Goal: Task Accomplishment & Management: Manage account settings

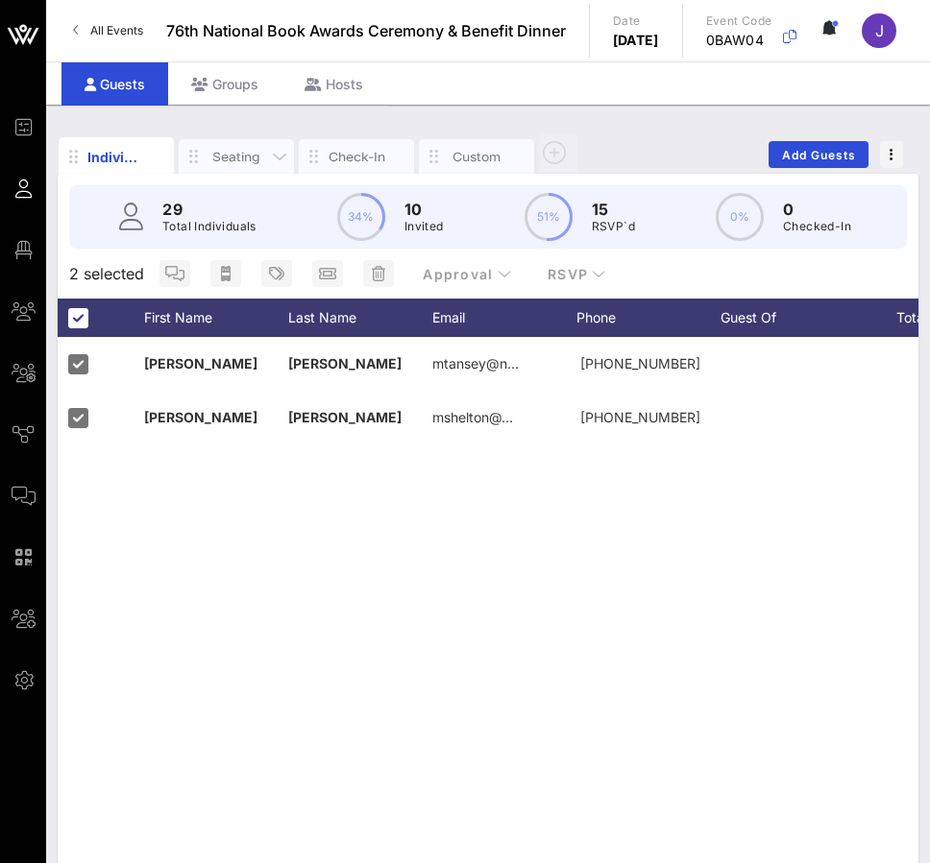
click at [223, 156] on div "Seating" at bounding box center [236, 157] width 58 height 18
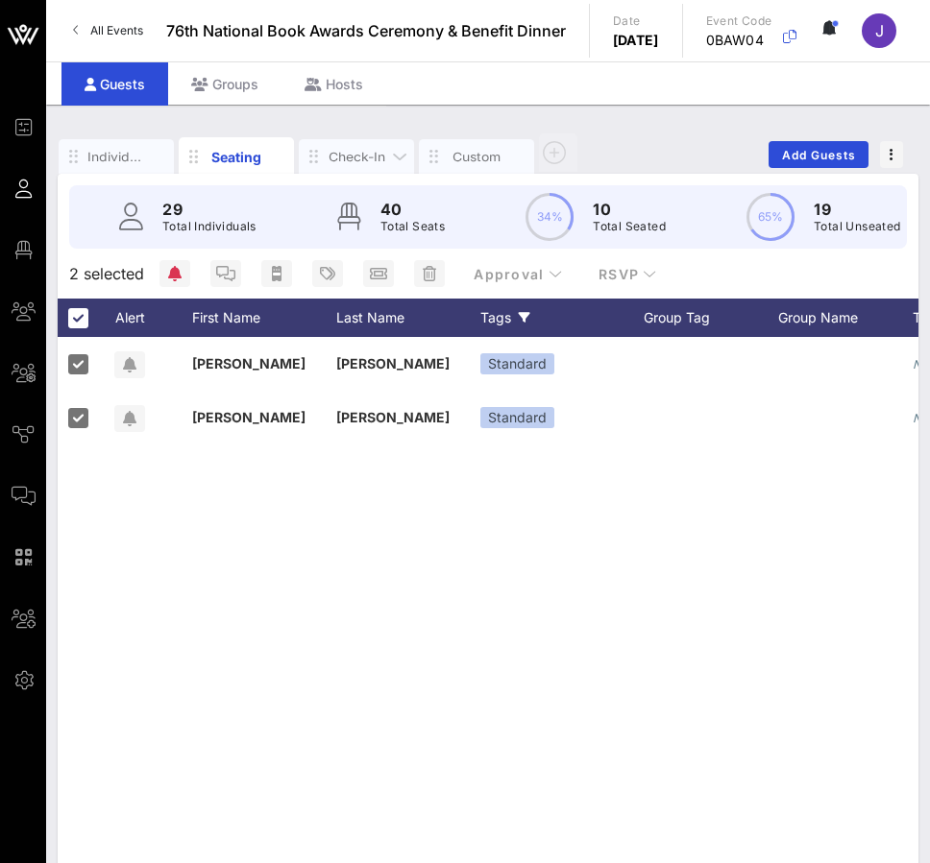
click at [349, 156] on div "Check-In" at bounding box center [357, 157] width 58 height 18
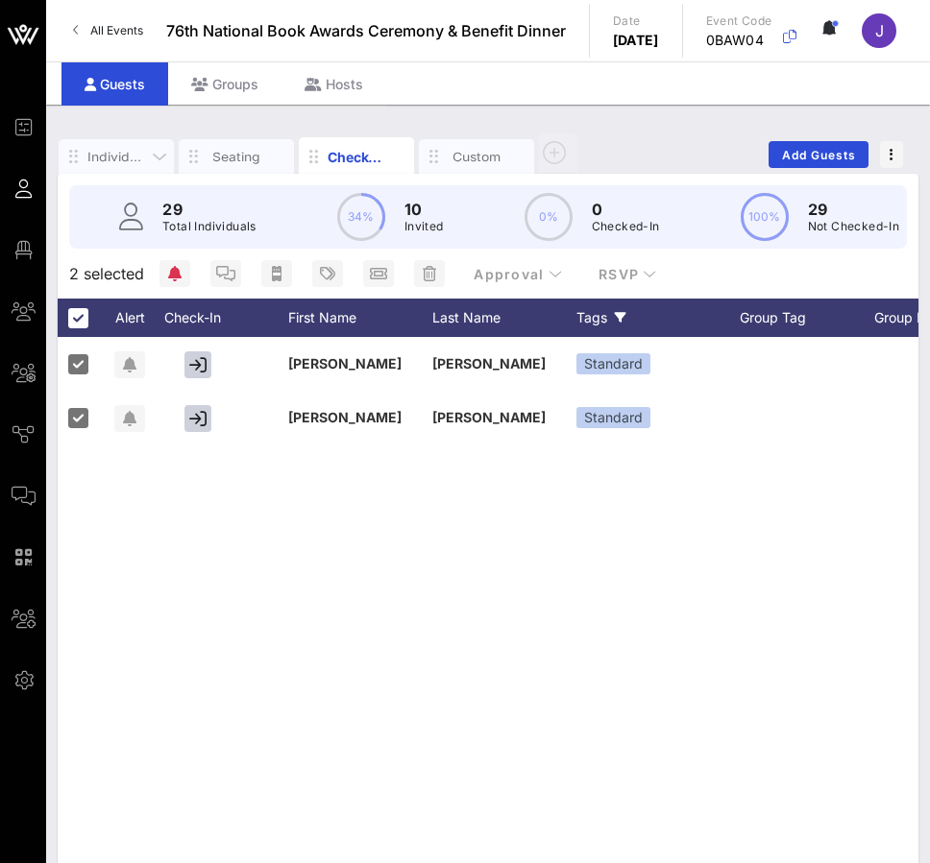
click at [115, 160] on div "Individuals" at bounding box center [116, 157] width 58 height 18
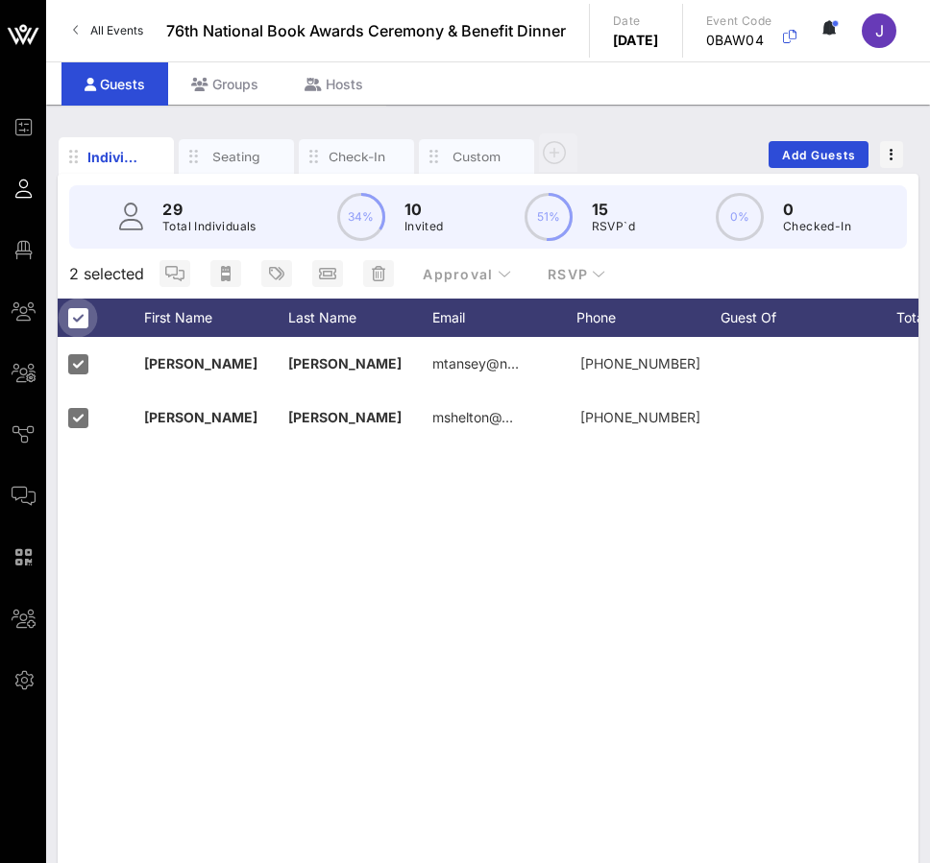
click at [79, 325] on div at bounding box center [77, 318] width 33 height 33
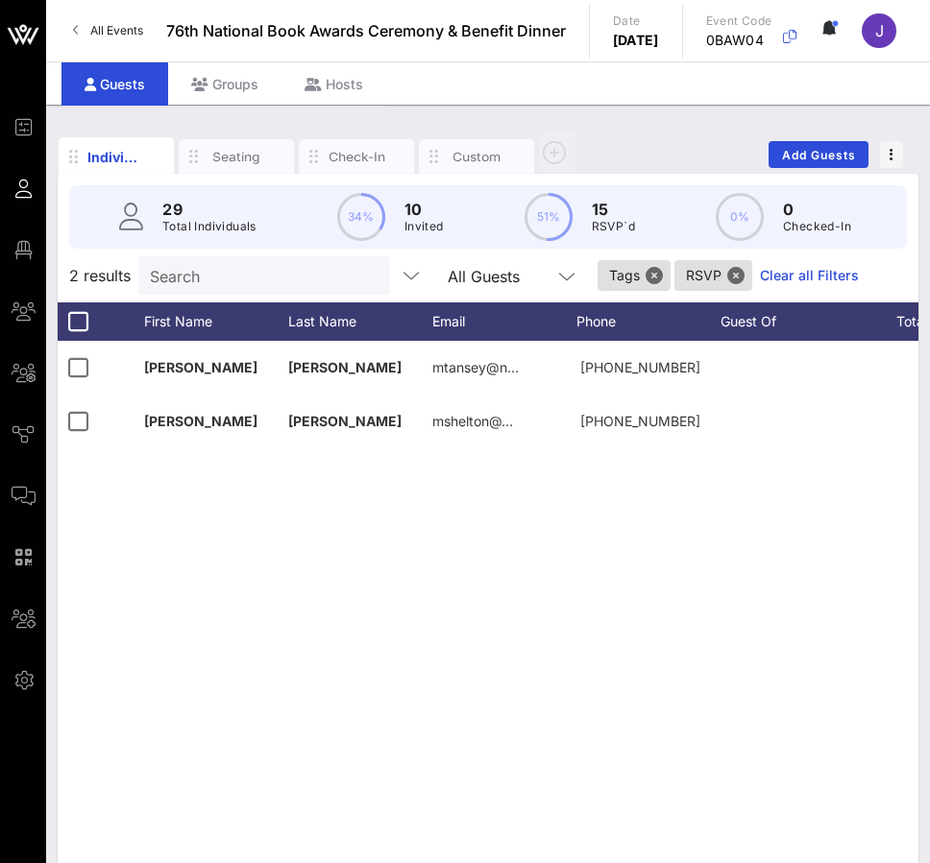
click at [550, 266] on link "Clear all Filters" at bounding box center [809, 275] width 99 height 21
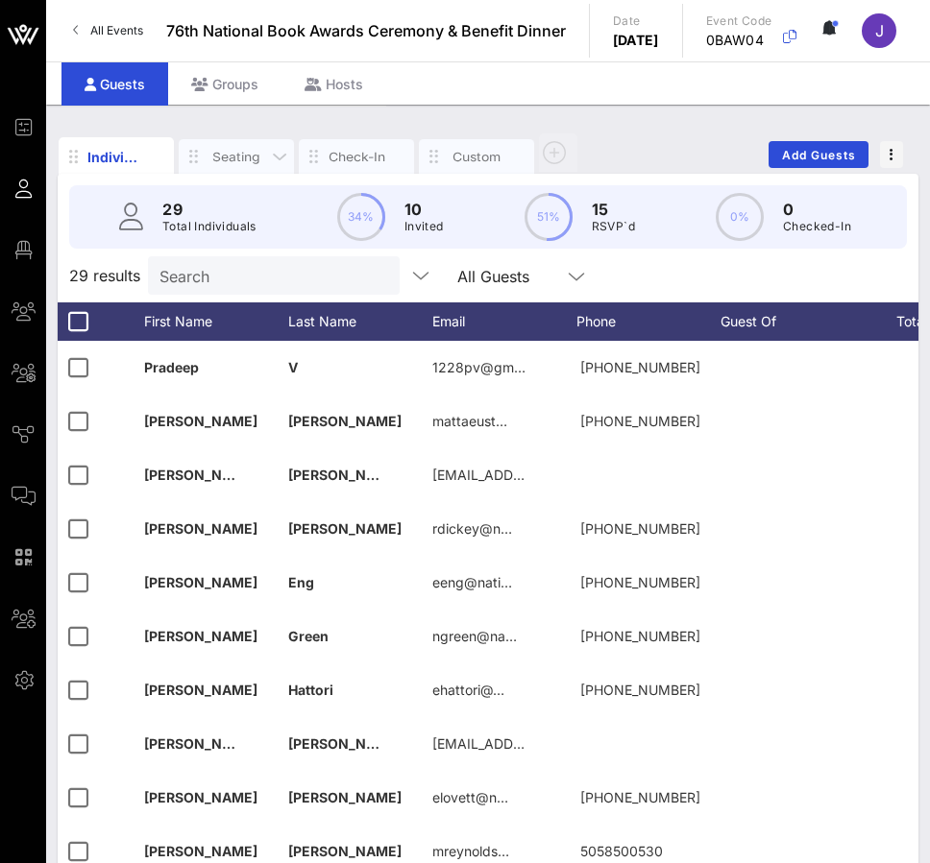
click at [211, 172] on div "Seating" at bounding box center [236, 156] width 115 height 35
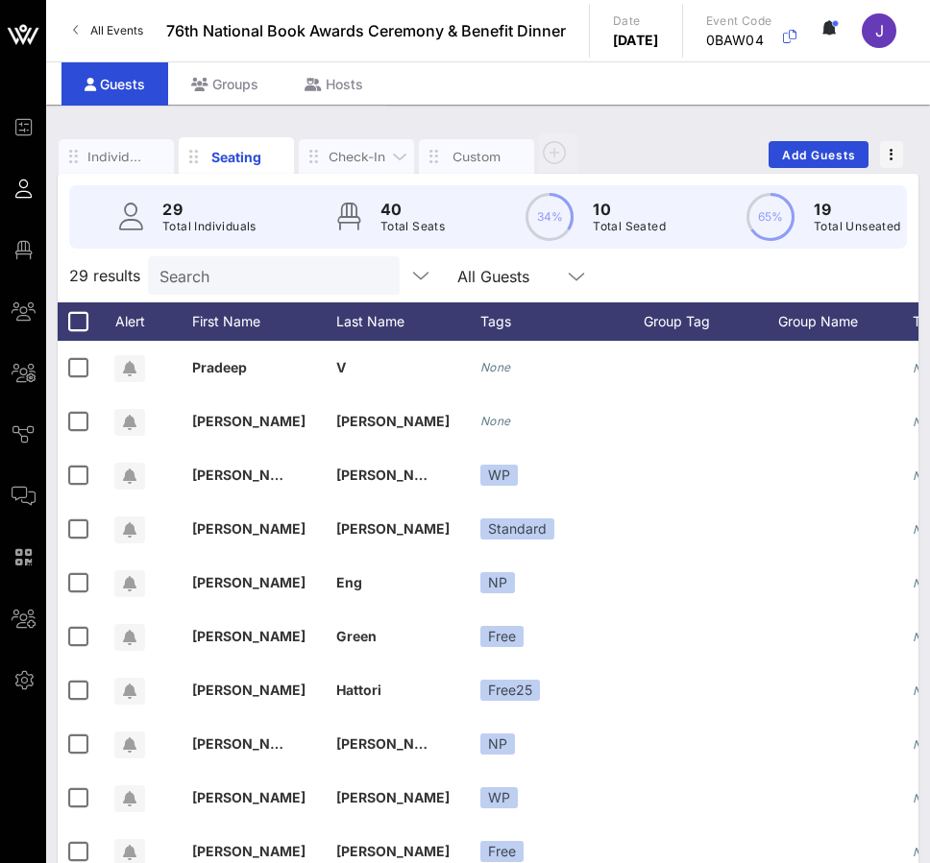
click at [377, 149] on div "Check-In" at bounding box center [357, 157] width 58 height 18
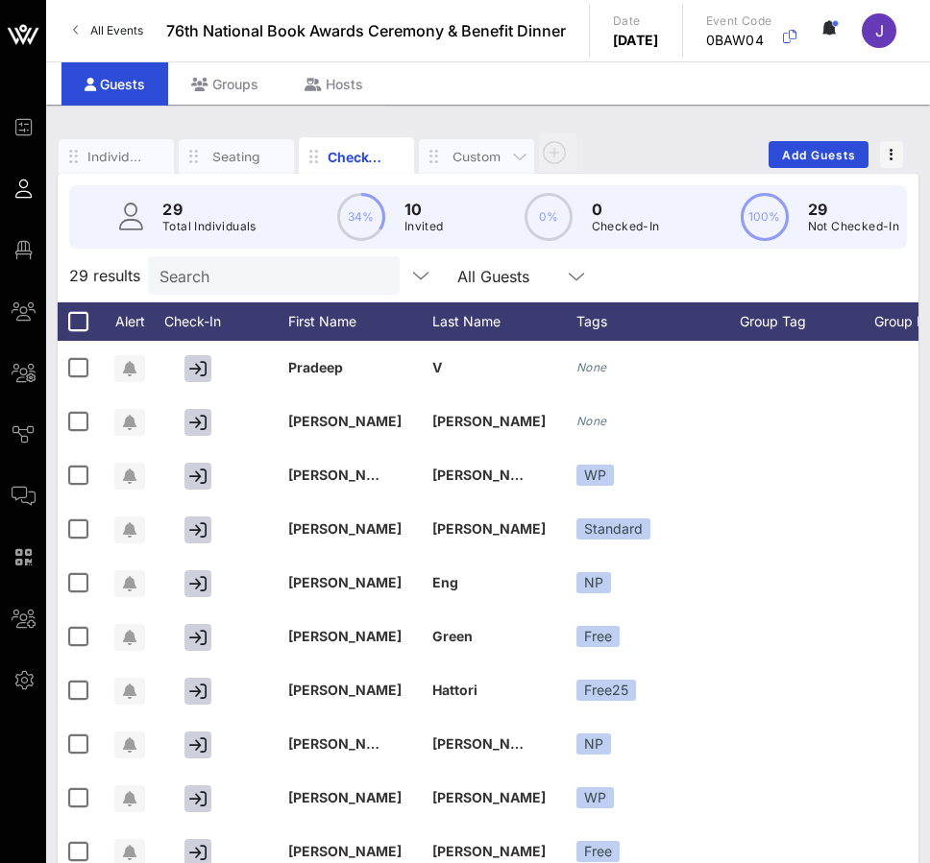
click at [458, 148] on div "Custom" at bounding box center [477, 157] width 58 height 18
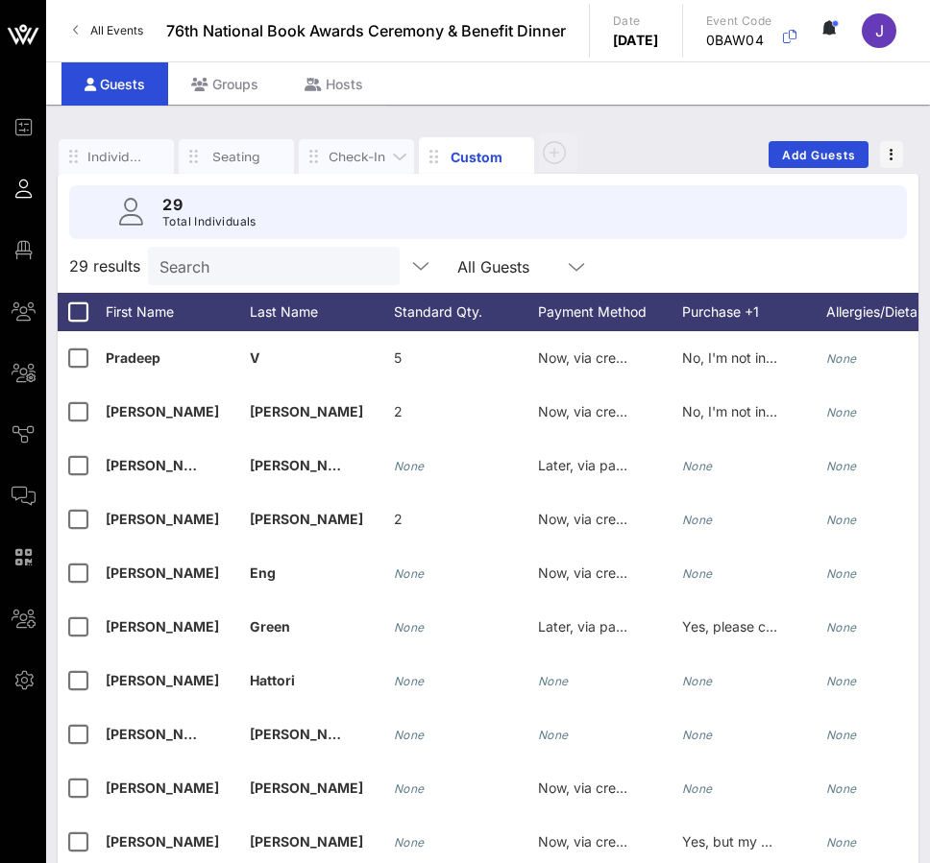
click at [354, 157] on div "Check-In" at bounding box center [357, 157] width 58 height 18
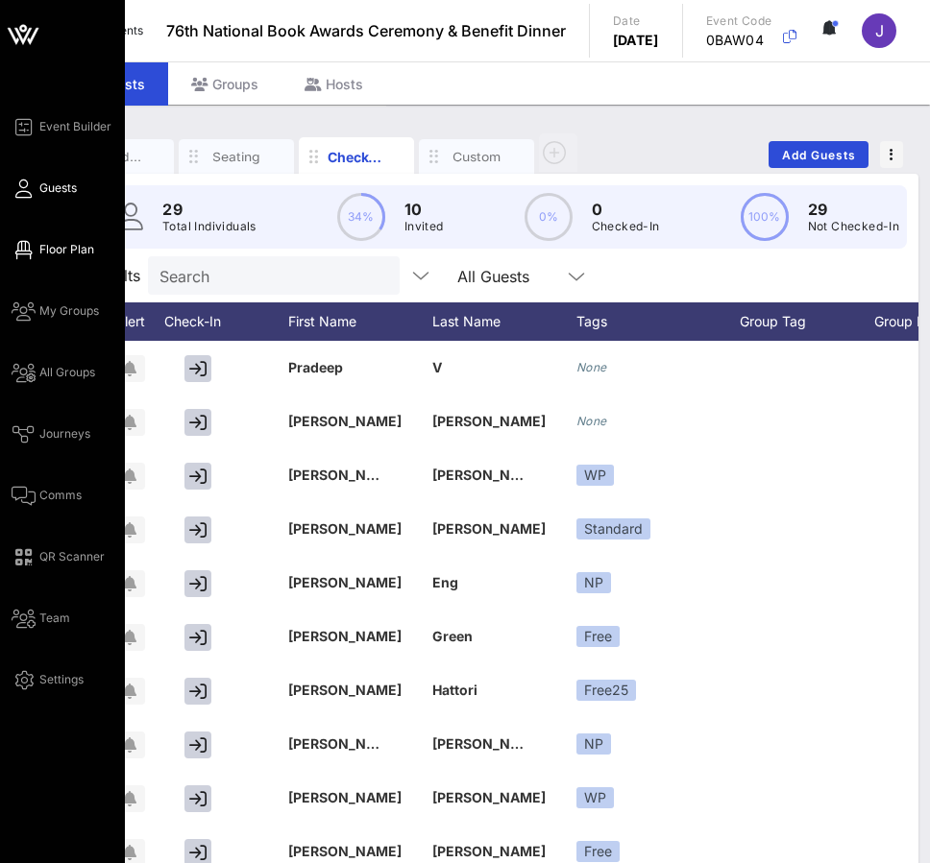
click at [51, 251] on span "Floor Plan" at bounding box center [66, 249] width 55 height 17
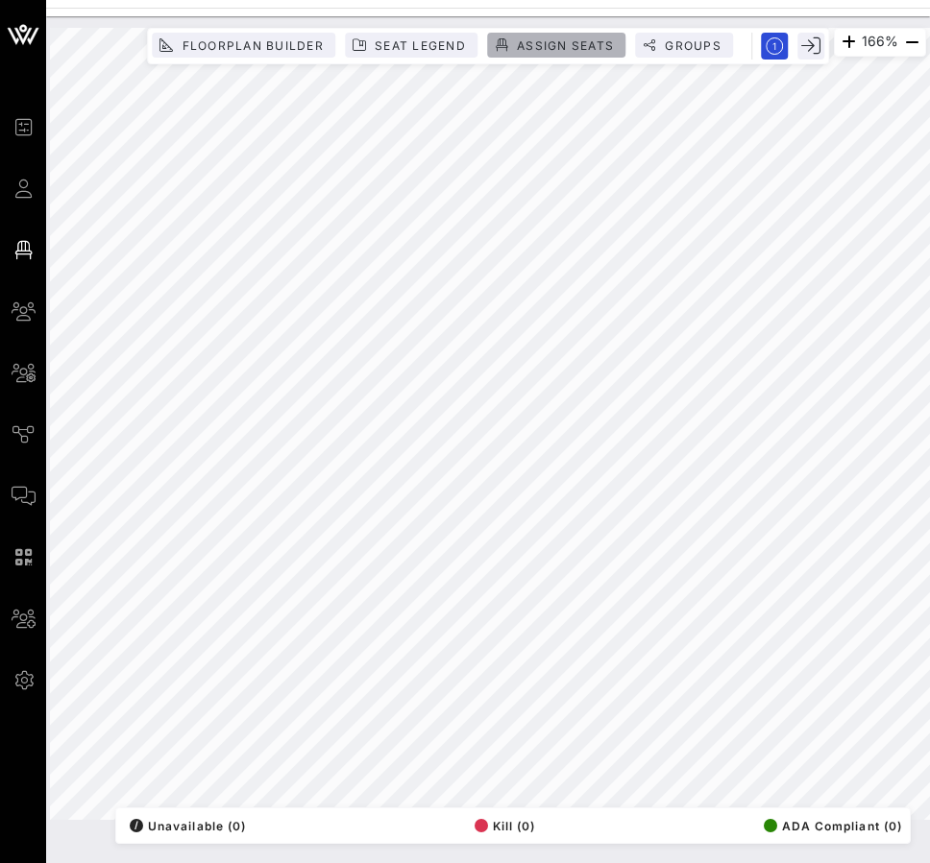
click at [550, 42] on span "Assign Seats" at bounding box center [565, 45] width 98 height 14
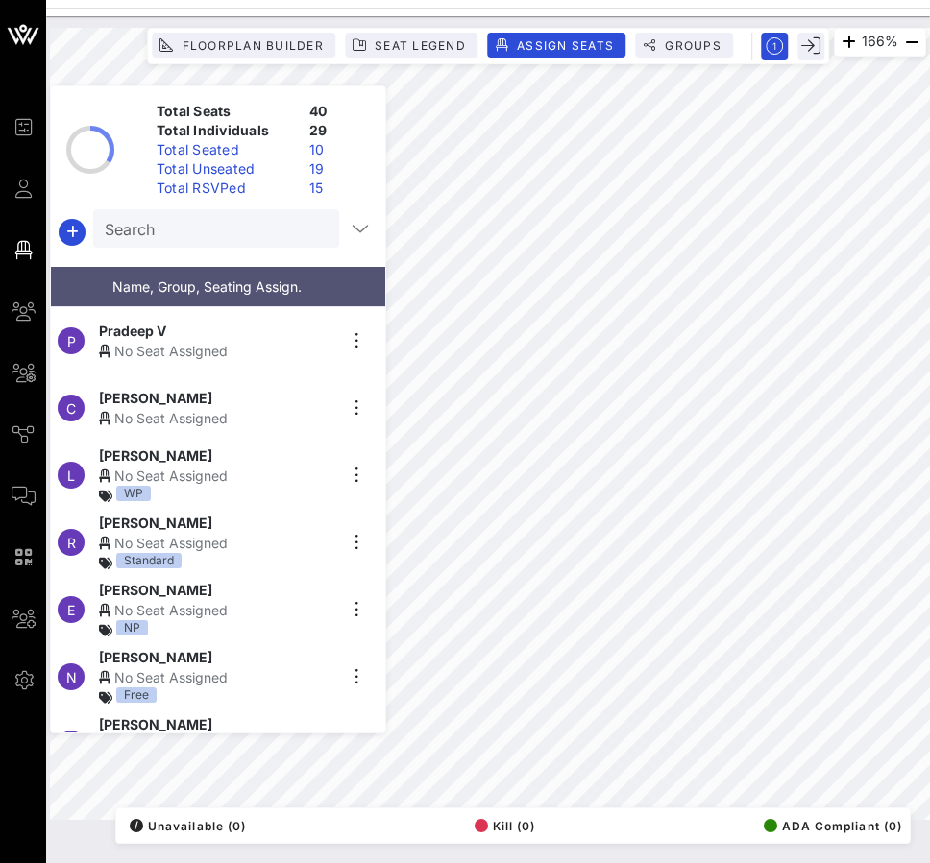
click at [285, 348] on div "No Seat Assigned" at bounding box center [217, 351] width 236 height 20
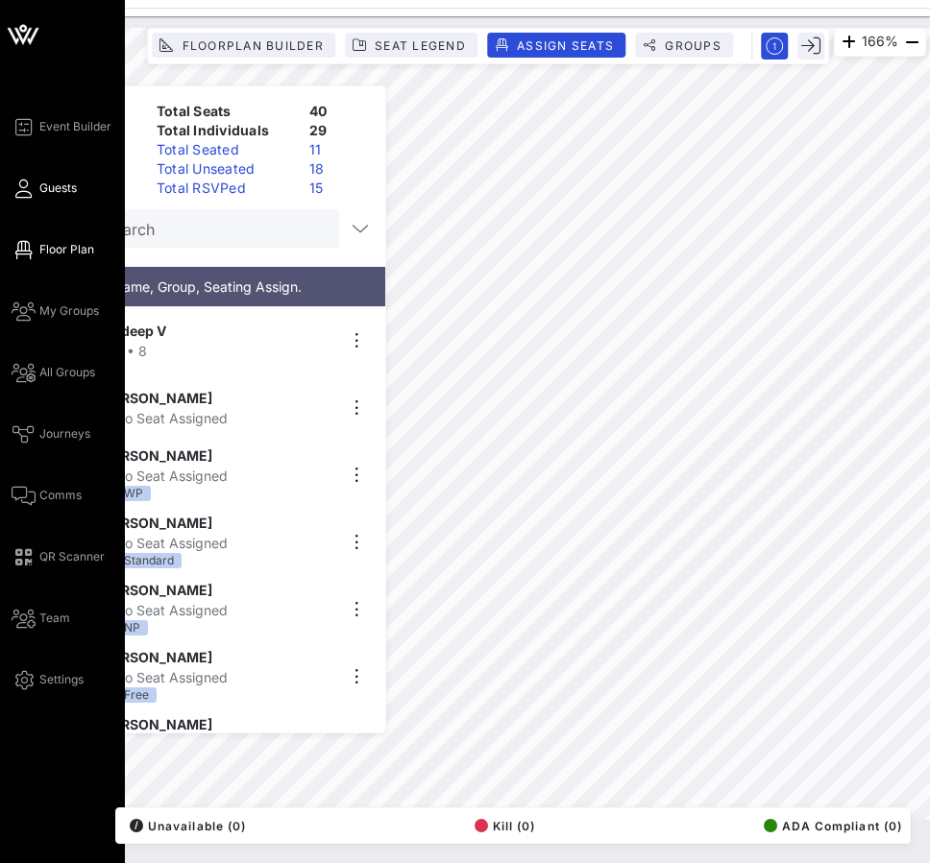
click at [28, 188] on icon at bounding box center [24, 188] width 24 height 3
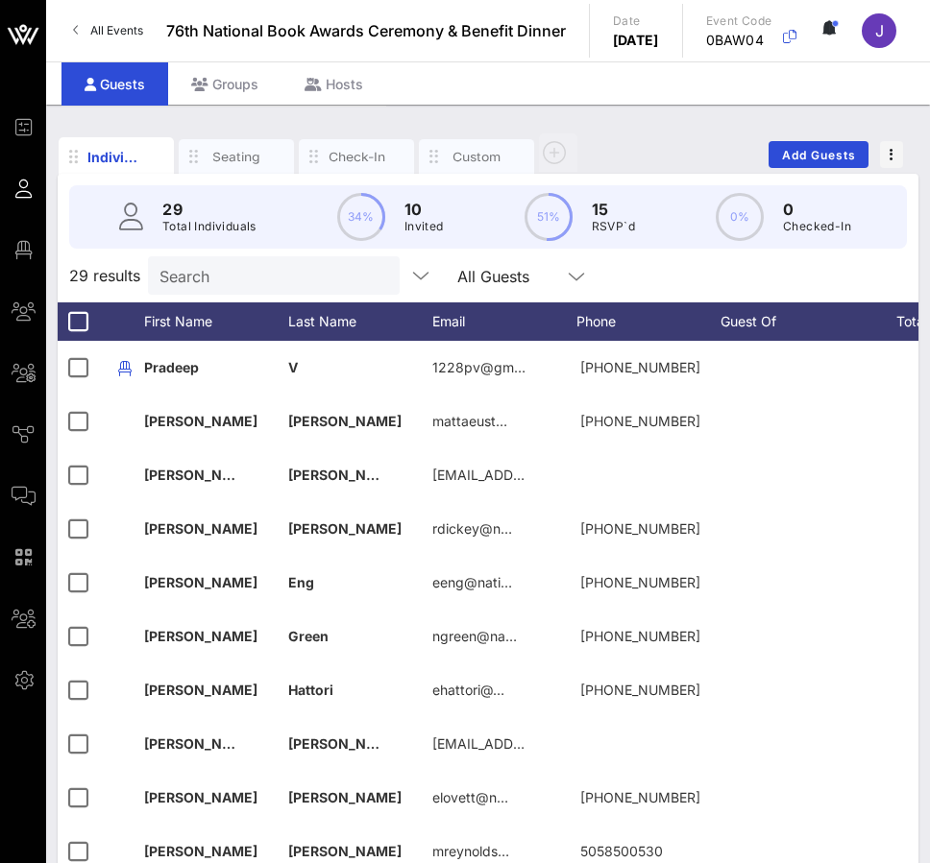
click at [550, 268] on div "Individuals Seating Check-In Custom Add Guests 29 Total Individuals 34% 10 Invi…" at bounding box center [488, 521] width 884 height 832
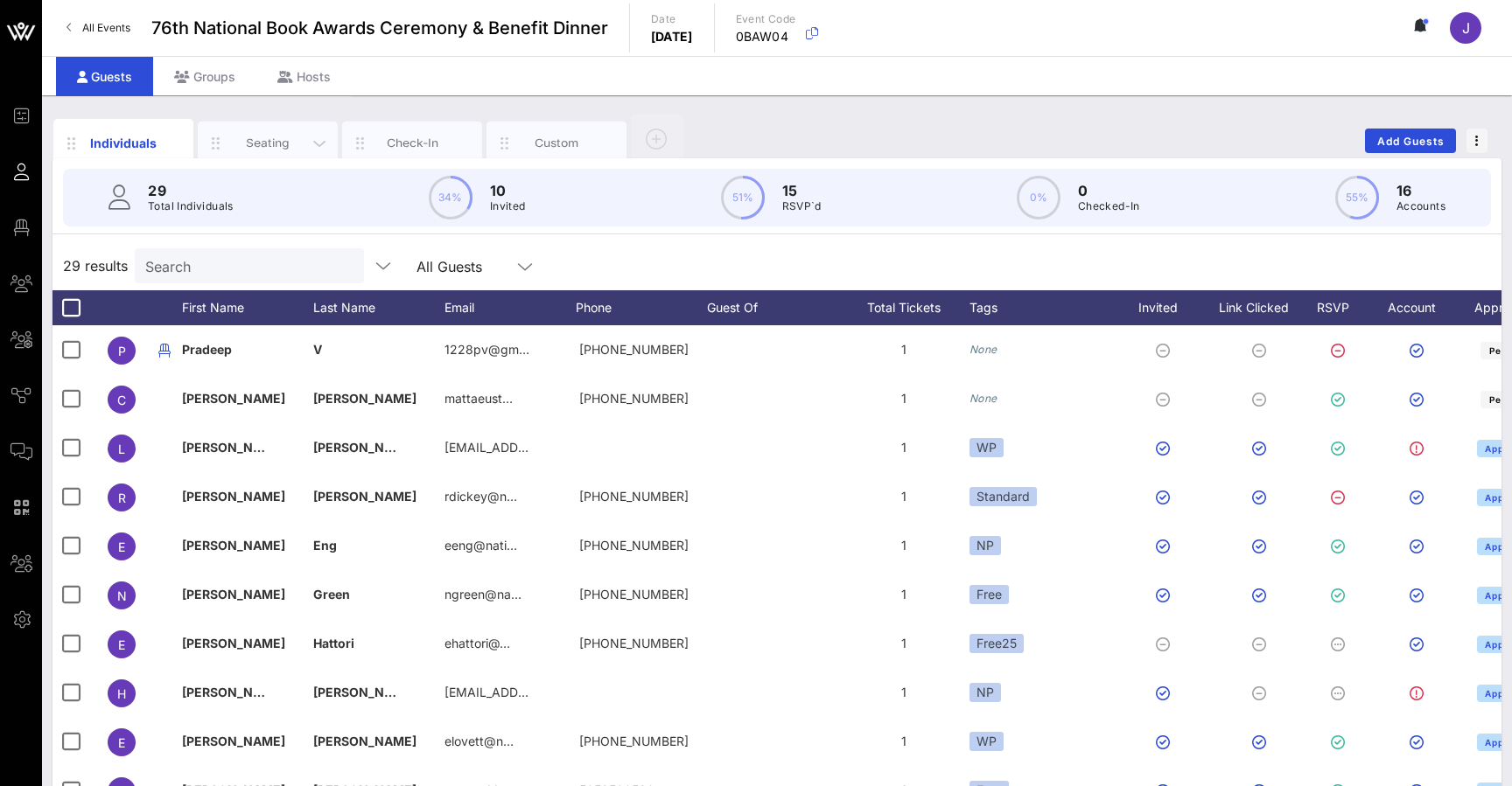
click at [299, 145] on div "Seating" at bounding box center [268, 143] width 77 height 16
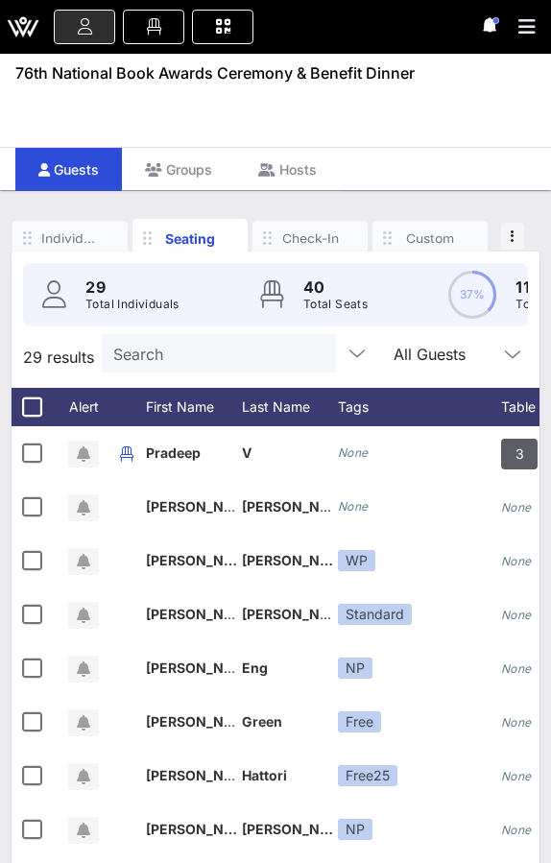
scroll to position [0, 429]
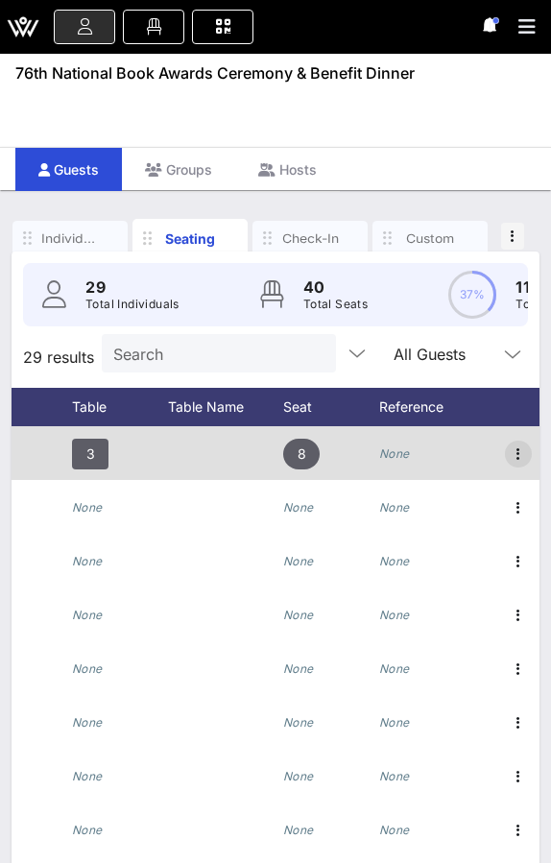
drag, startPoint x: 493, startPoint y: 553, endPoint x: 512, endPoint y: 447, distance: 108.3
click at [512, 447] on icon "button" at bounding box center [518, 454] width 23 height 23
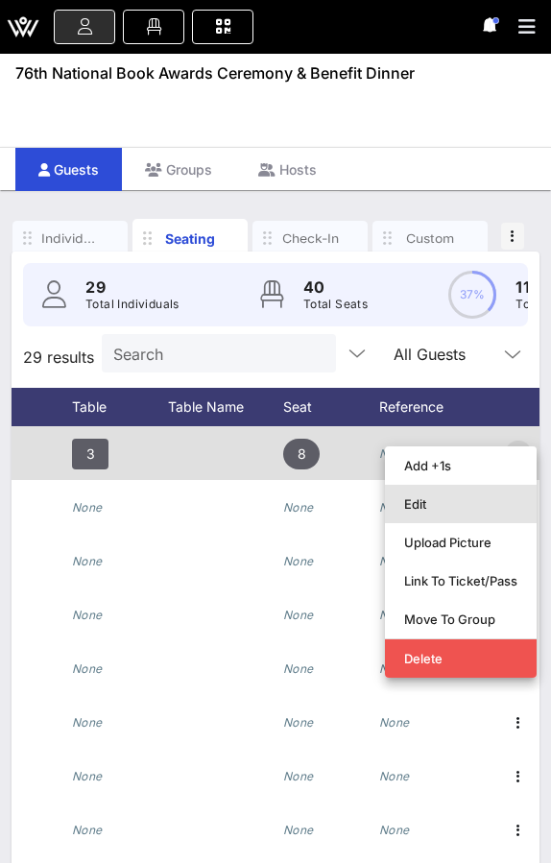
click at [422, 510] on div "Edit" at bounding box center [460, 504] width 113 height 15
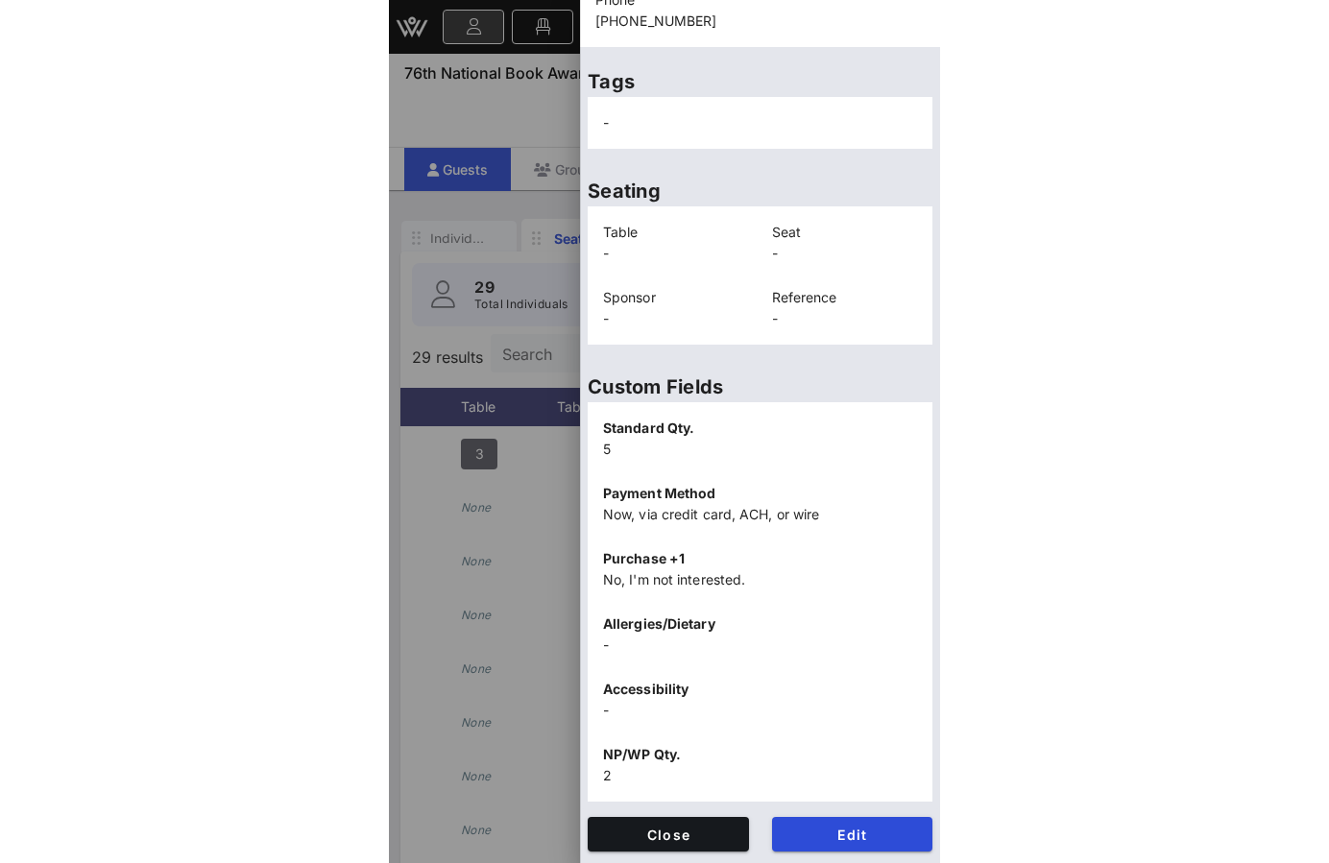
scroll to position [296, 0]
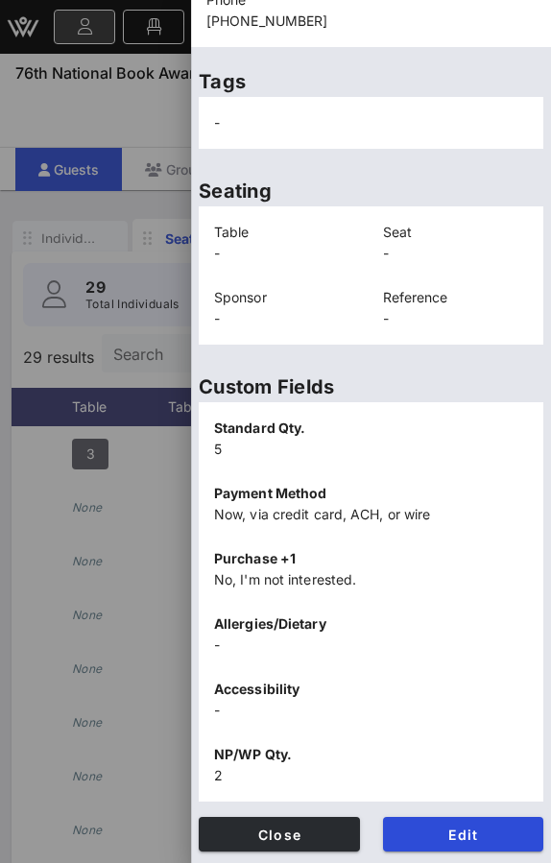
click at [306, 839] on span "Close" at bounding box center [279, 835] width 131 height 16
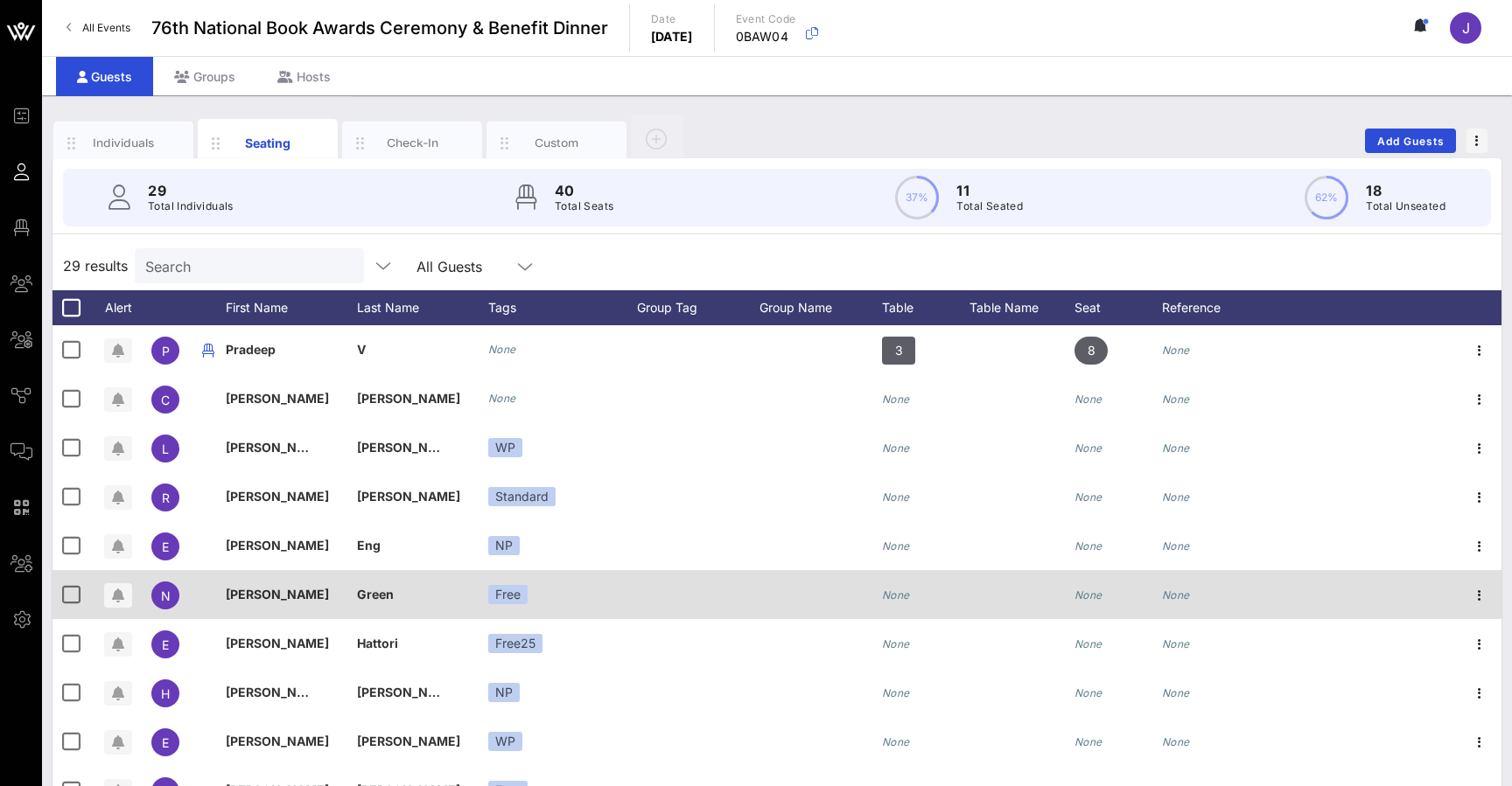
scroll to position [0, 0]
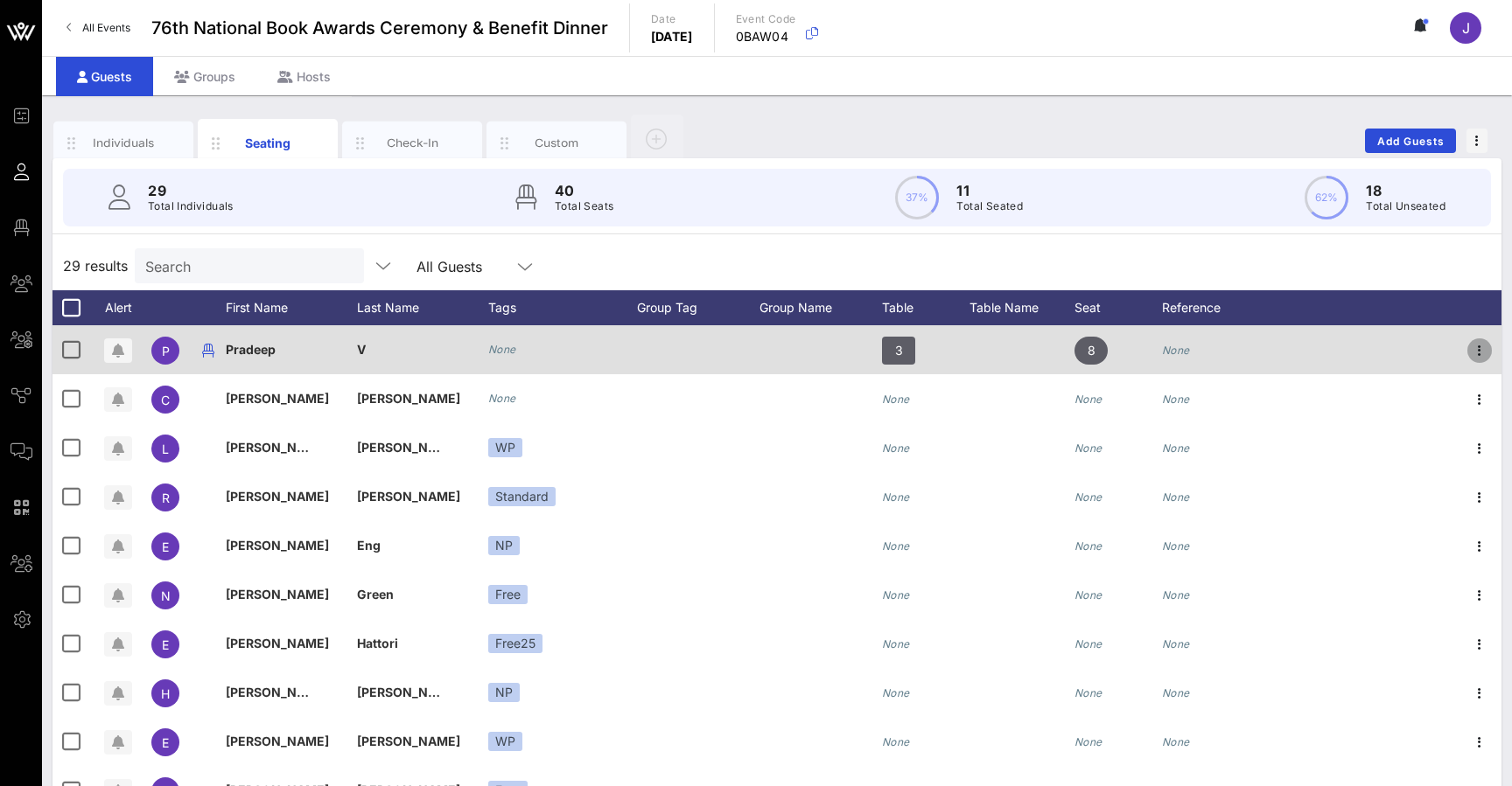
click at [501, 348] on icon "button" at bounding box center [1479, 351] width 21 height 21
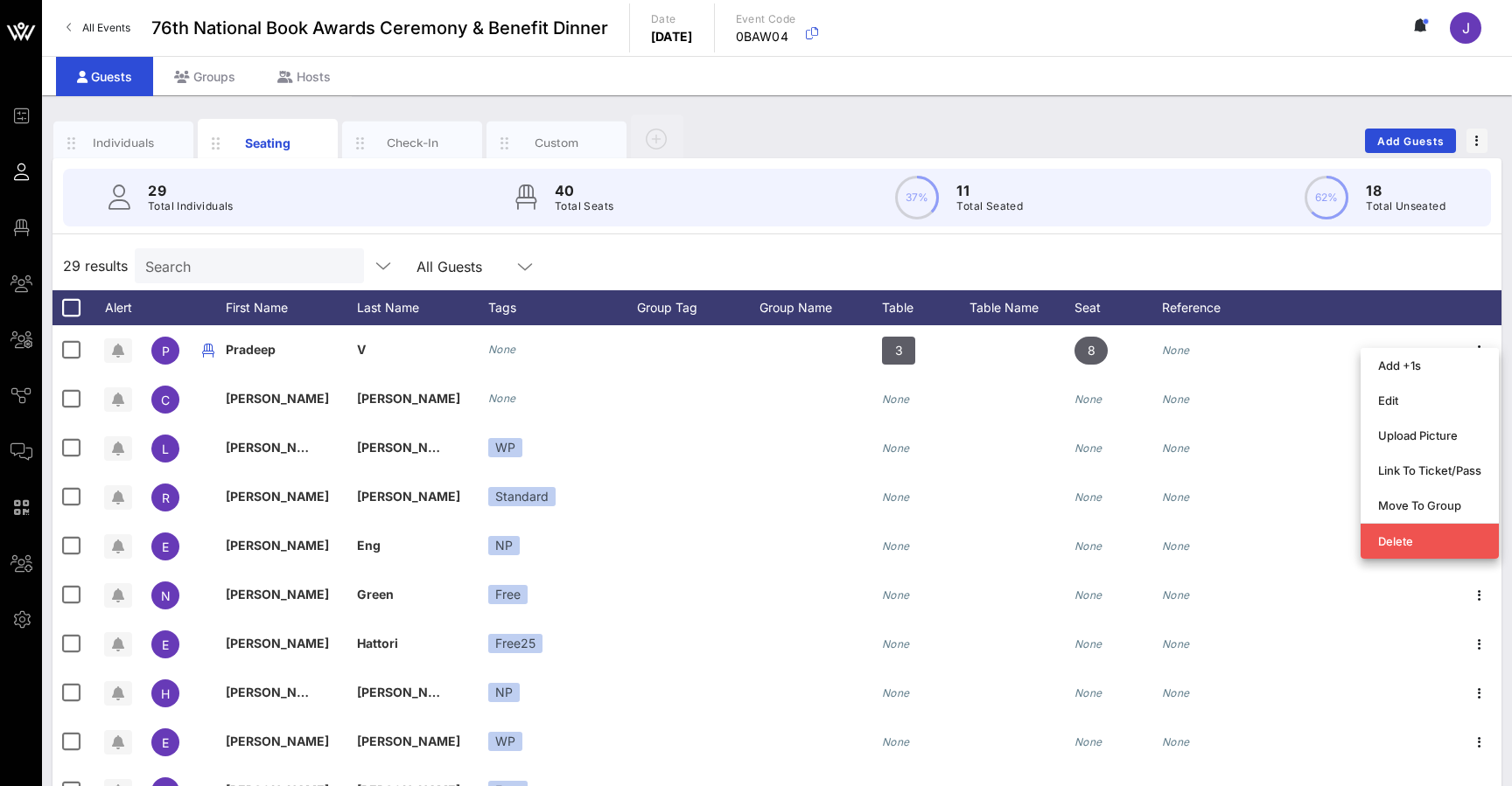
click at [501, 261] on div "29 results Search All Guests" at bounding box center [777, 266] width 1449 height 49
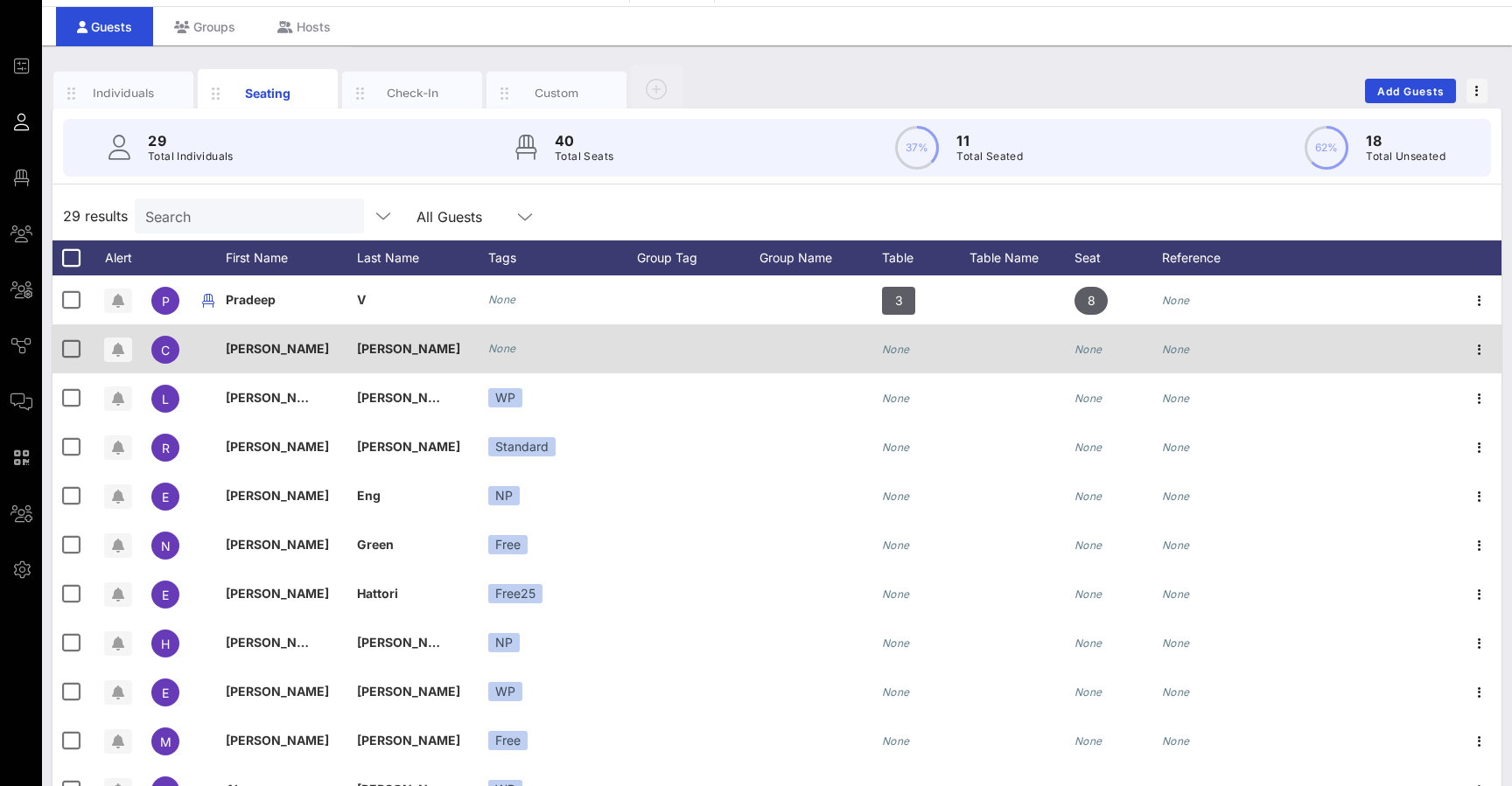
scroll to position [68, 0]
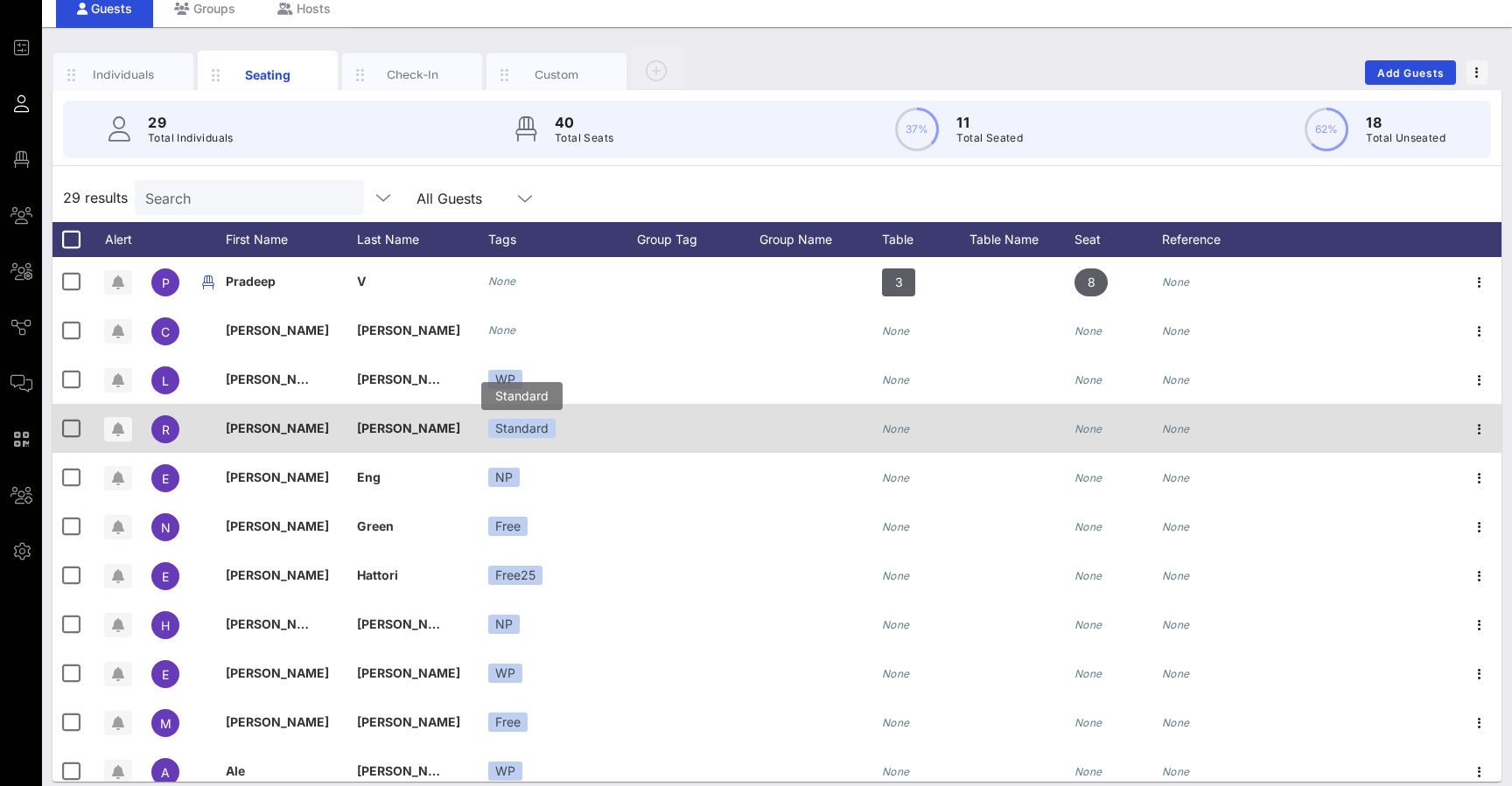
click at [501, 330] on icon "button" at bounding box center [1479, 332] width 21 height 21
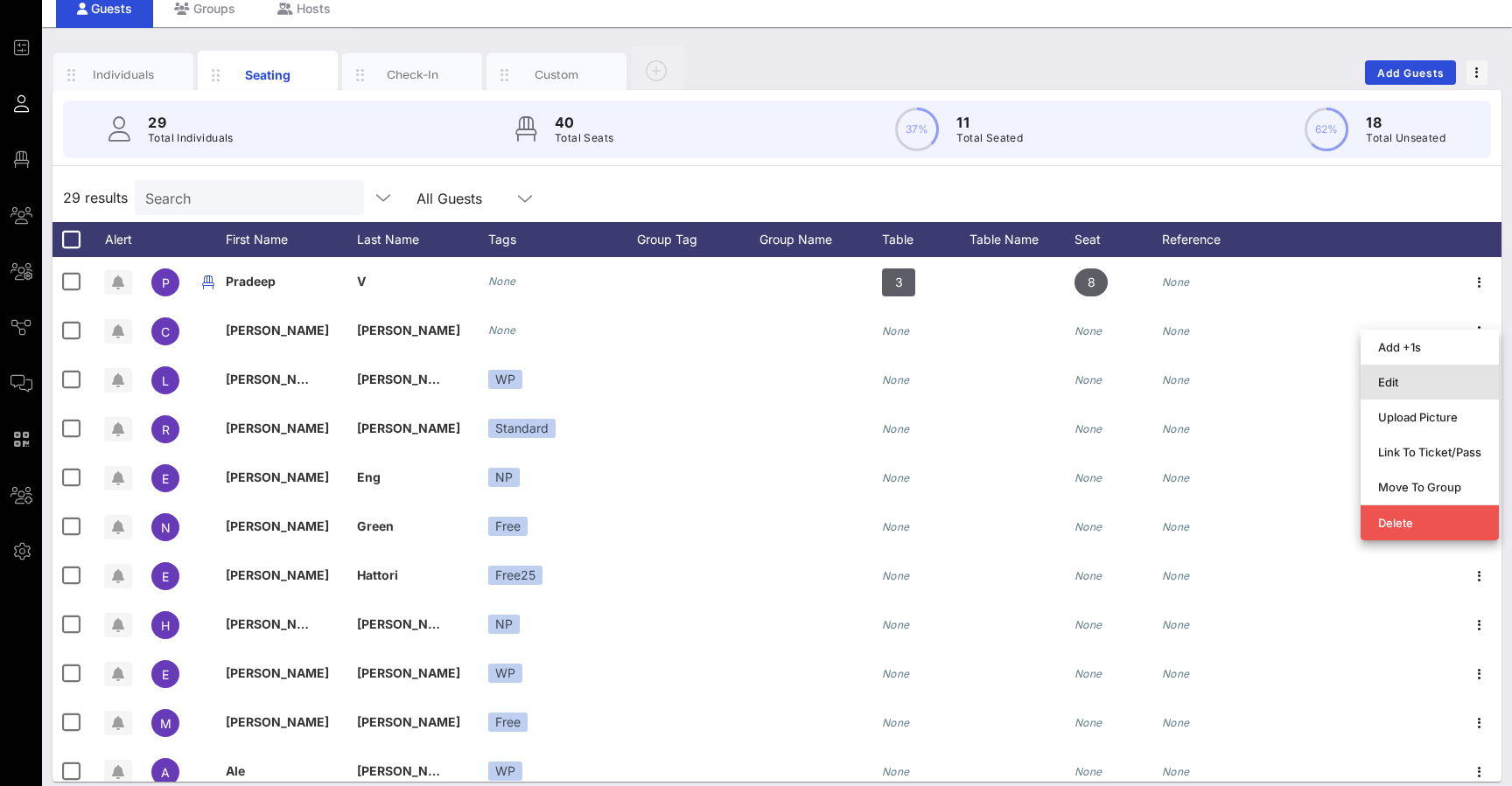
drag, startPoint x: 491, startPoint y: 435, endPoint x: 1429, endPoint y: 387, distance: 939.2
click at [501, 387] on div "Edit" at bounding box center [1429, 382] width 103 height 14
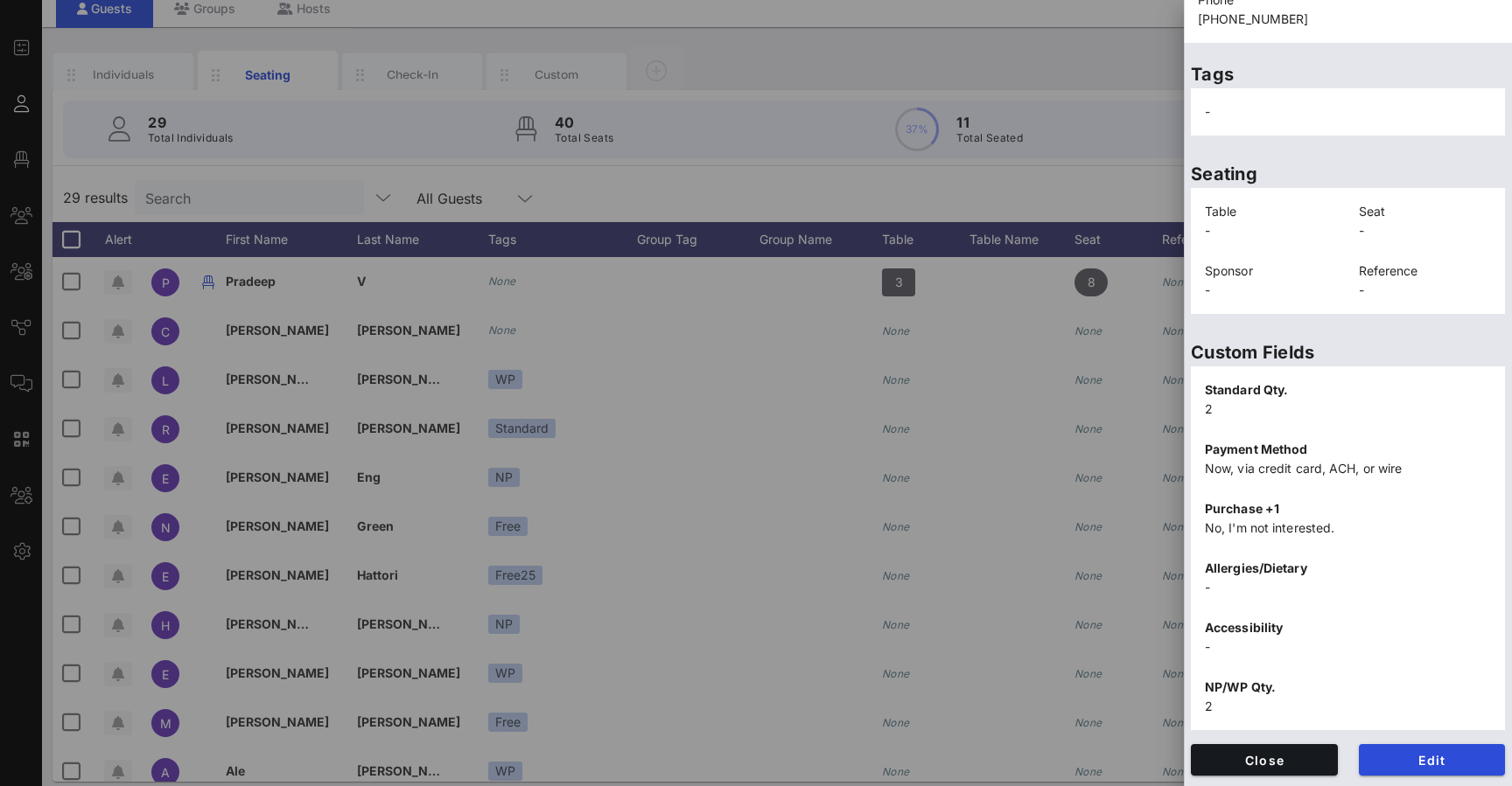
scroll to position [277, 0]
click at [501, 756] on span "Edit" at bounding box center [1432, 760] width 119 height 15
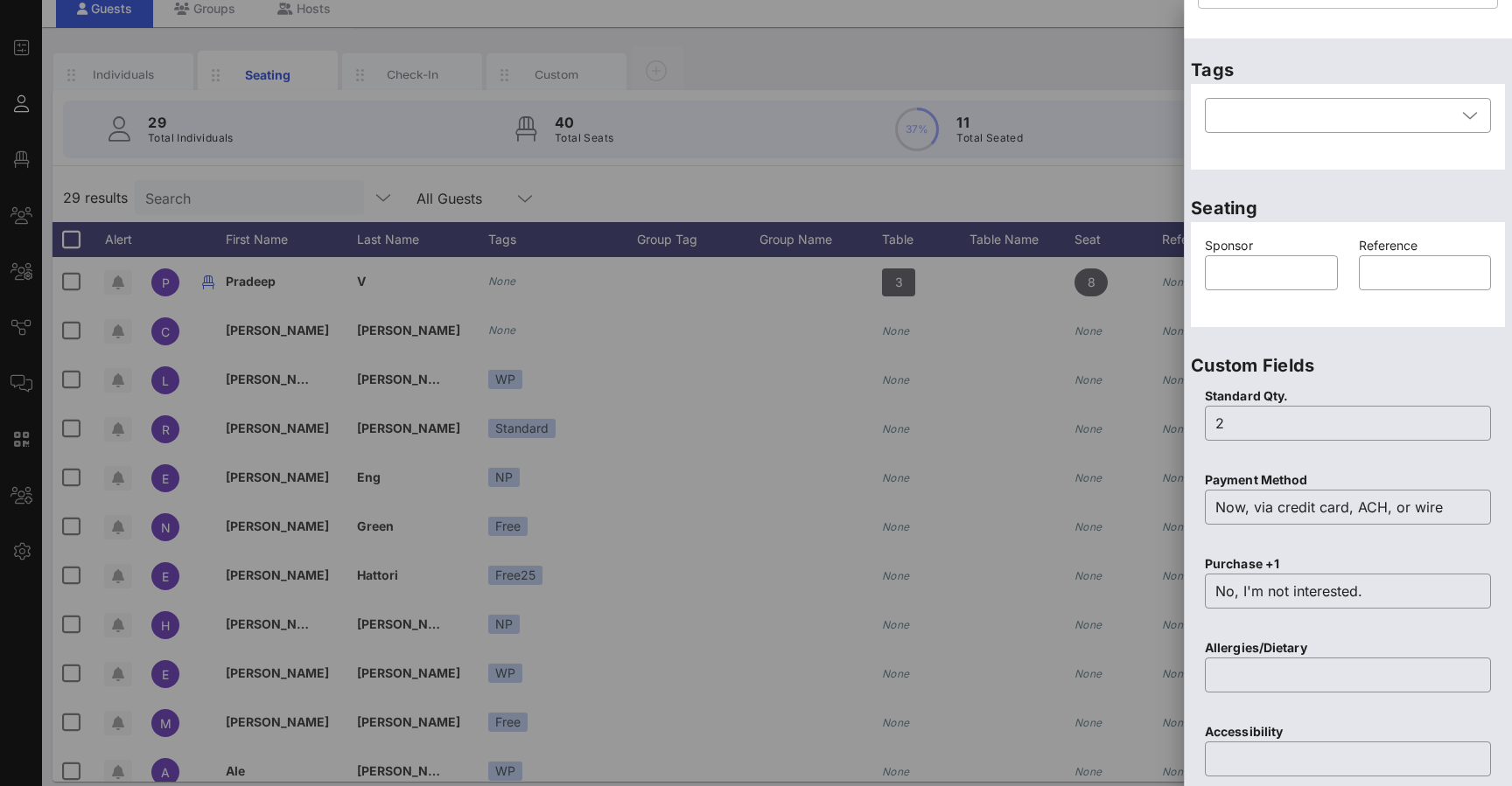
click at [501, 556] on div at bounding box center [756, 393] width 1512 height 786
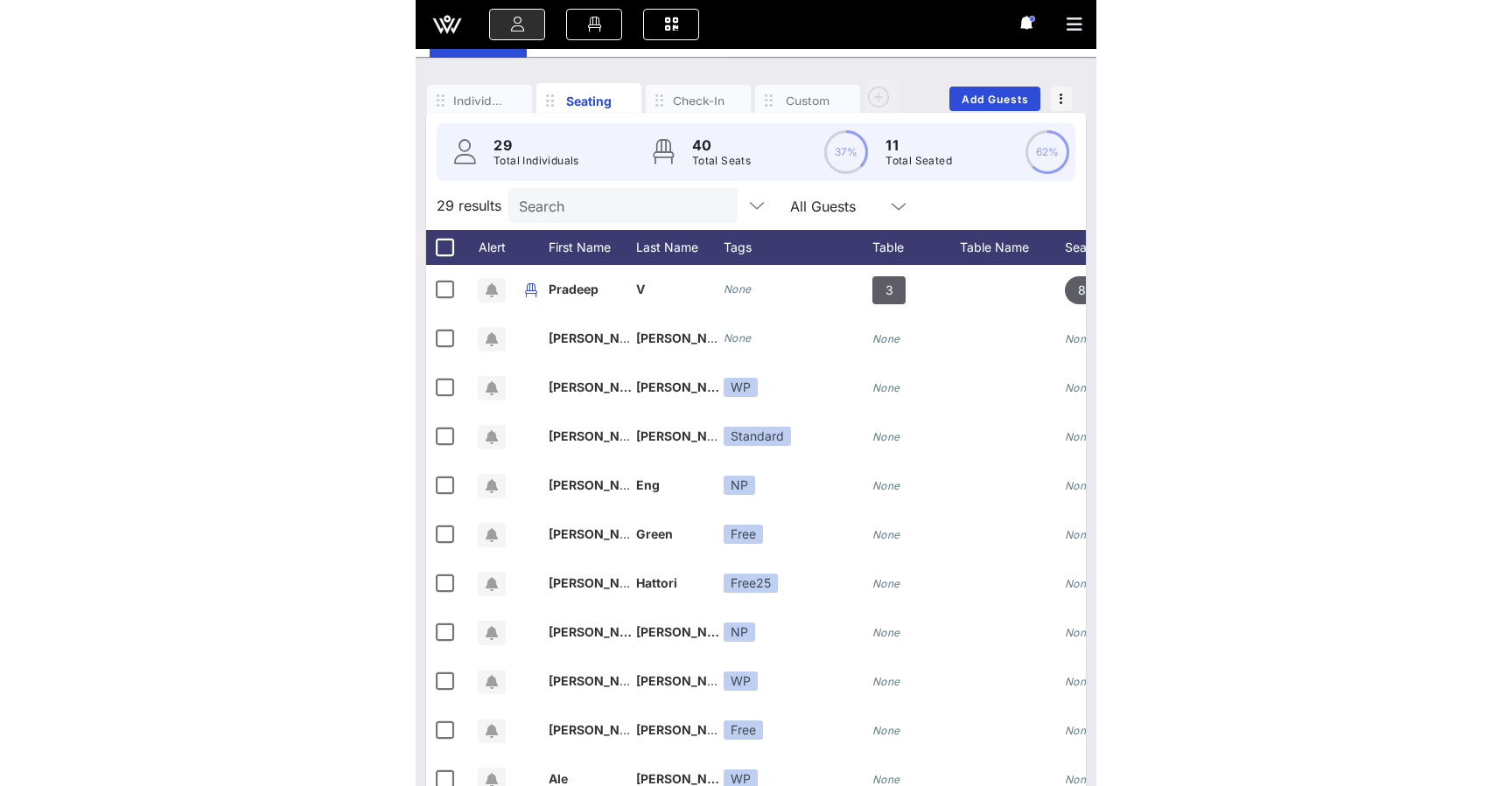
scroll to position [59, 0]
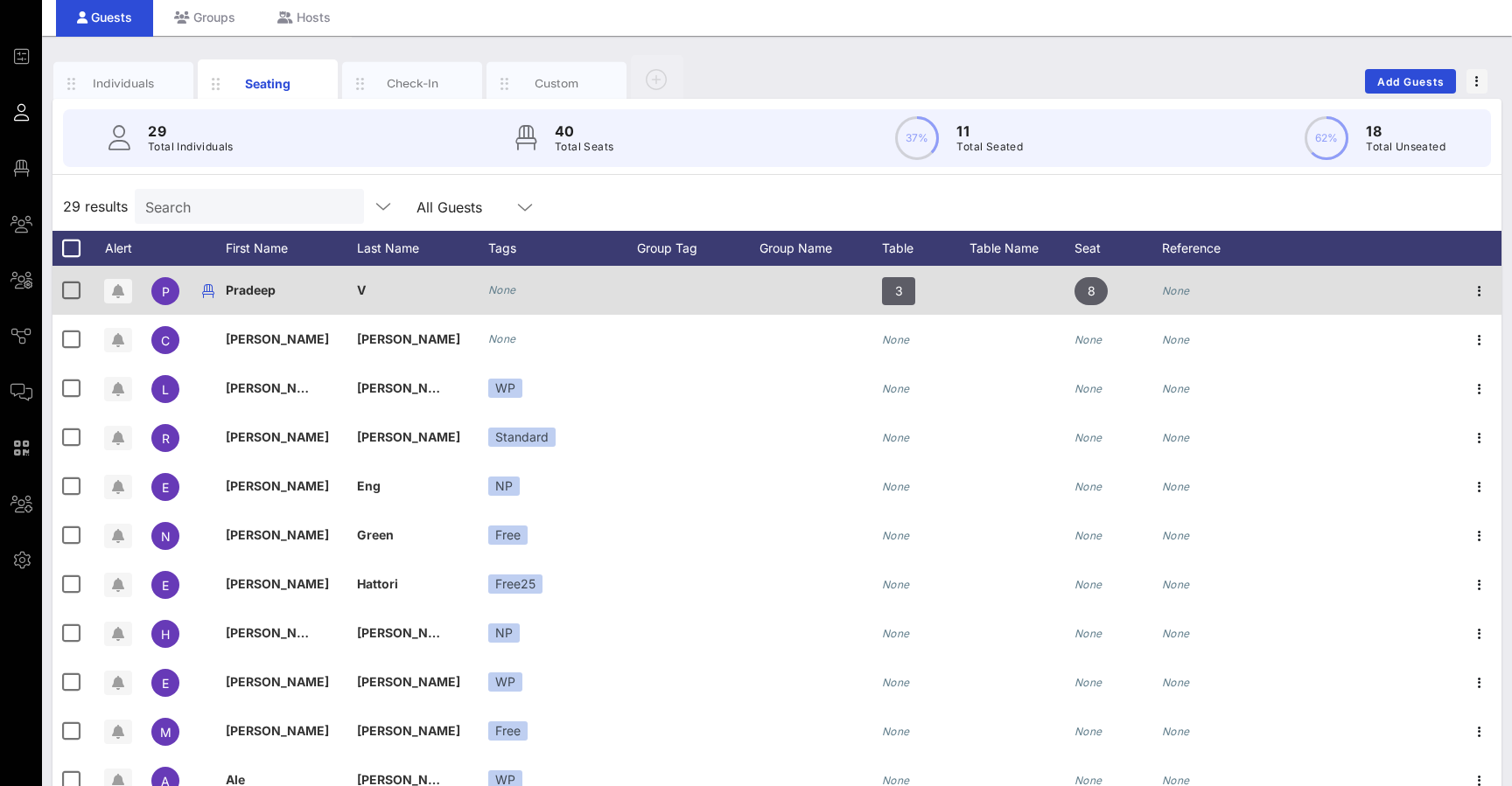
click at [501, 291] on icon "button" at bounding box center [1479, 291] width 21 height 21
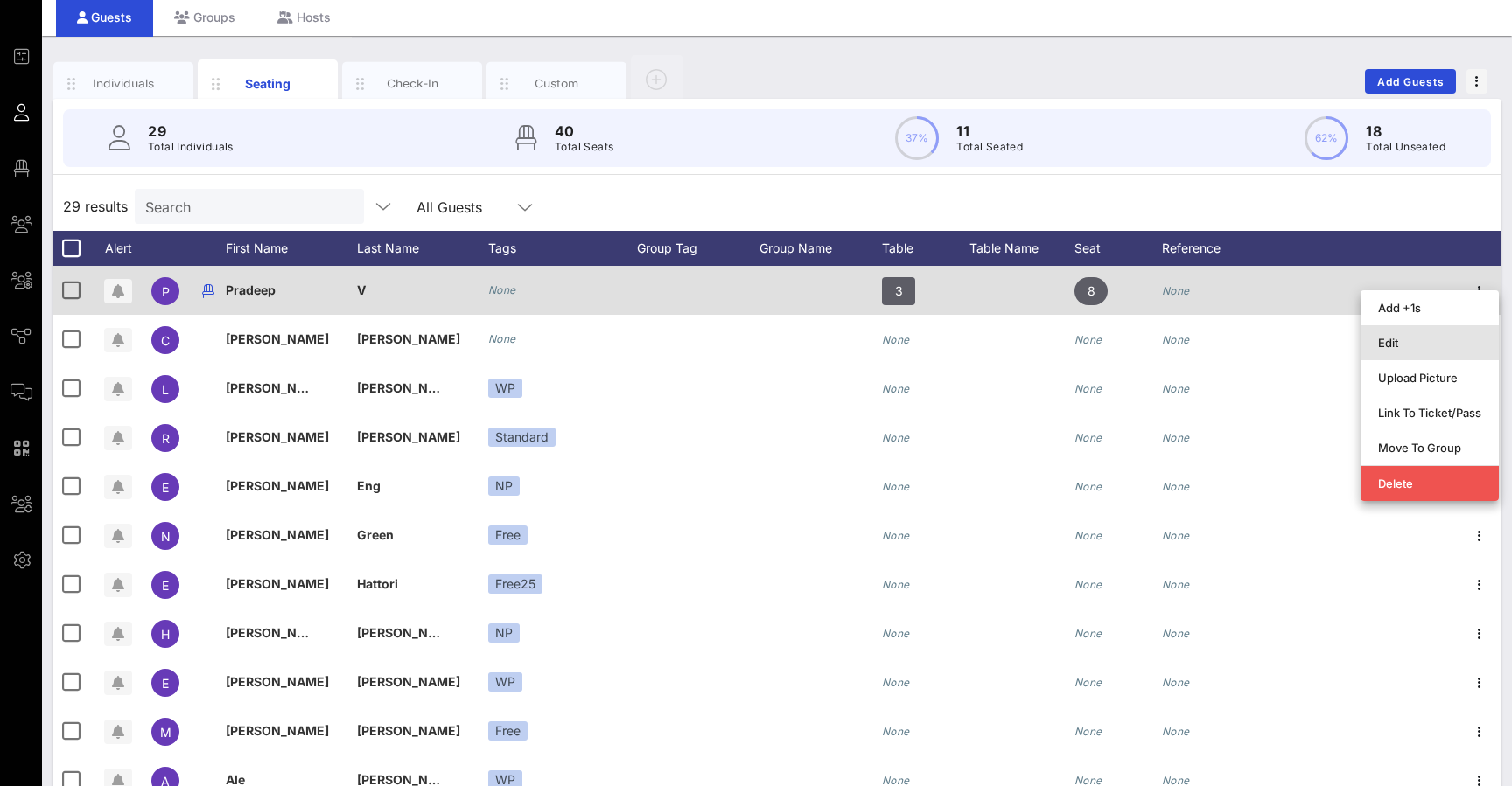
click at [501, 344] on div "Edit" at bounding box center [1429, 342] width 103 height 14
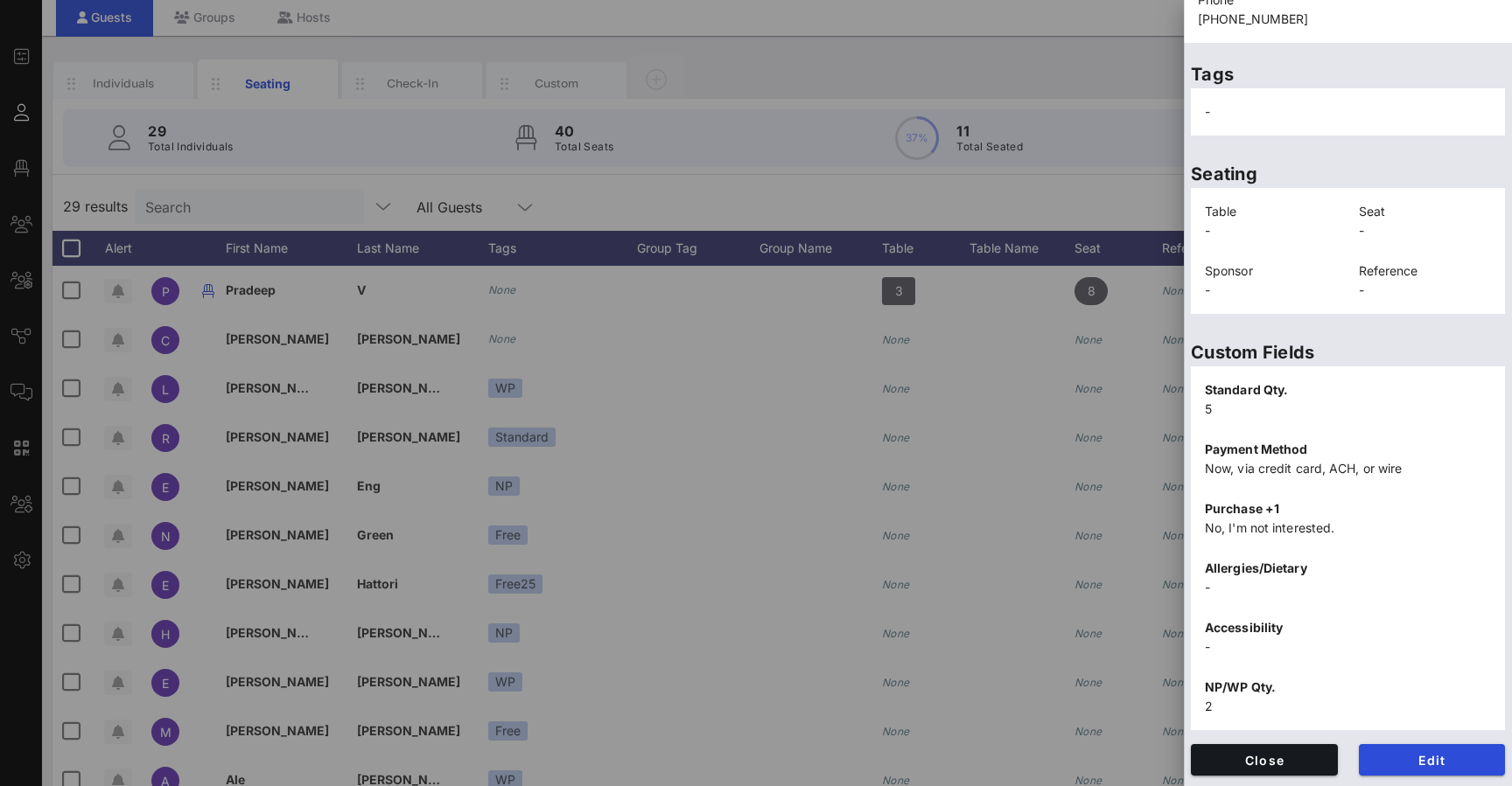
scroll to position [277, 0]
click at [501, 760] on span "Edit" at bounding box center [1432, 760] width 119 height 15
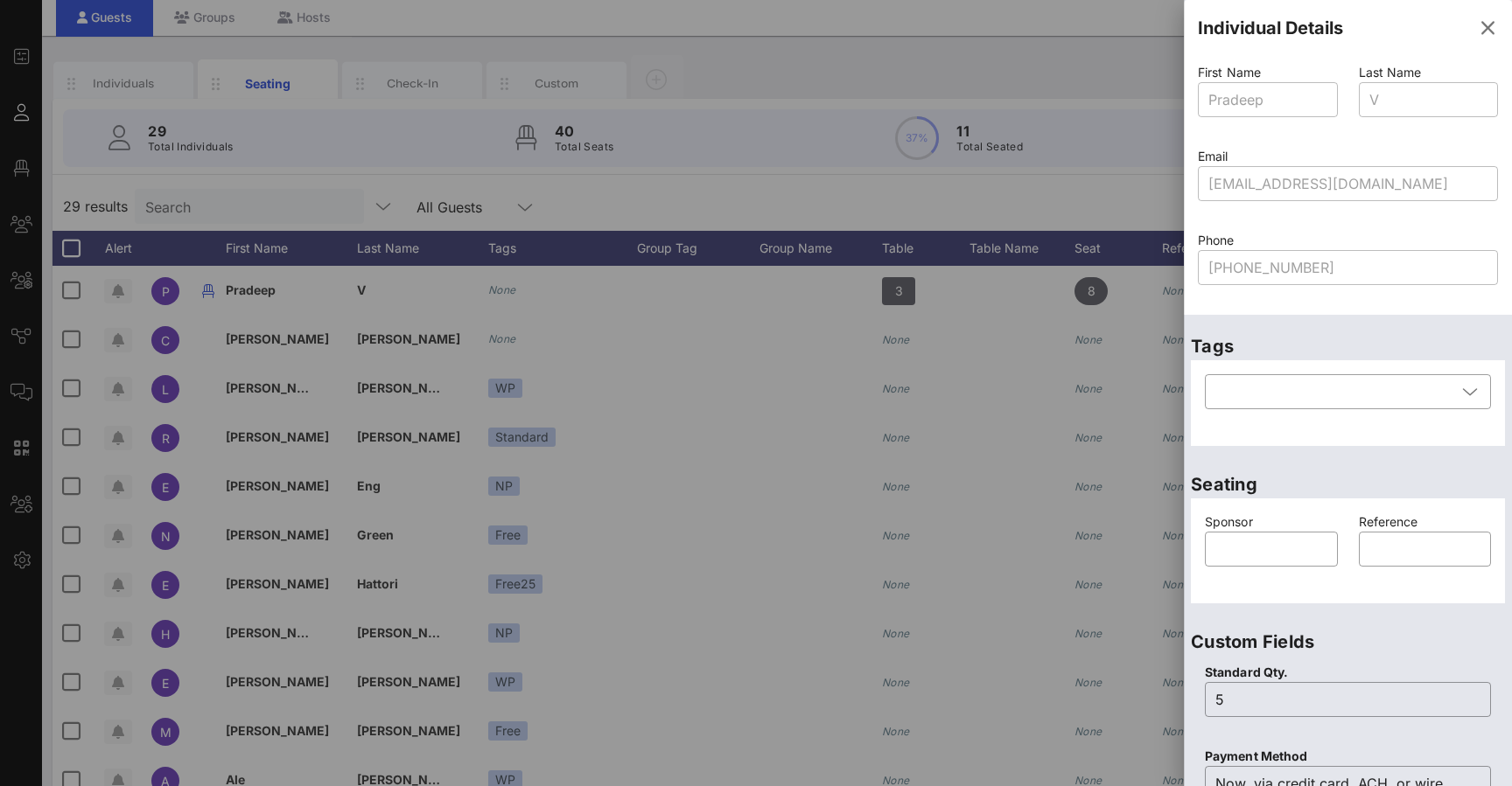
scroll to position [0, 0]
click at [501, 31] on icon "button" at bounding box center [1486, 27] width 21 height 21
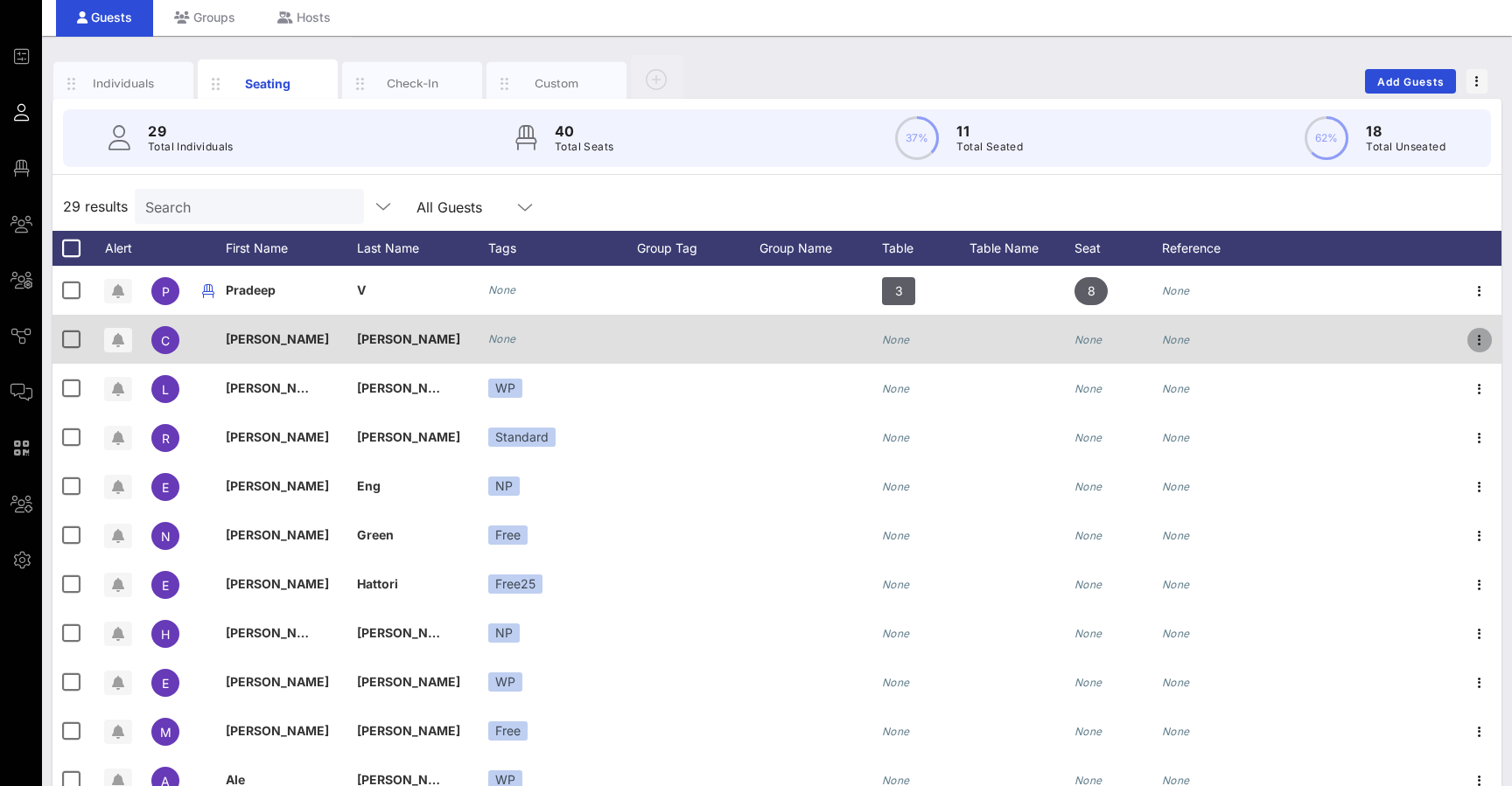
drag, startPoint x: 1458, startPoint y: 425, endPoint x: 1479, endPoint y: 336, distance: 91.4
click at [501, 336] on icon "button" at bounding box center [1479, 340] width 21 height 21
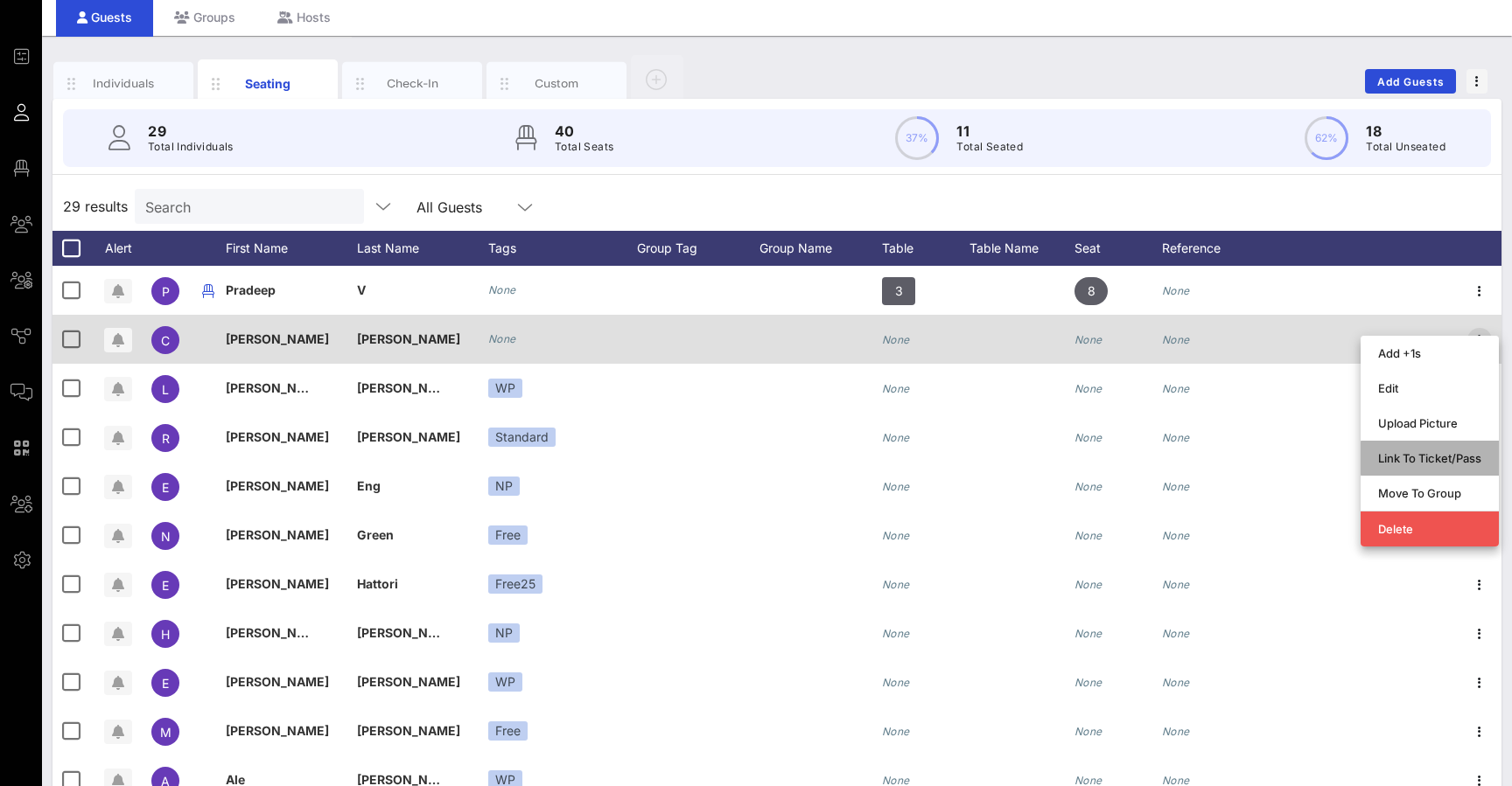
click at [501, 458] on div "Link To Ticket/Pass" at bounding box center [1429, 458] width 103 height 14
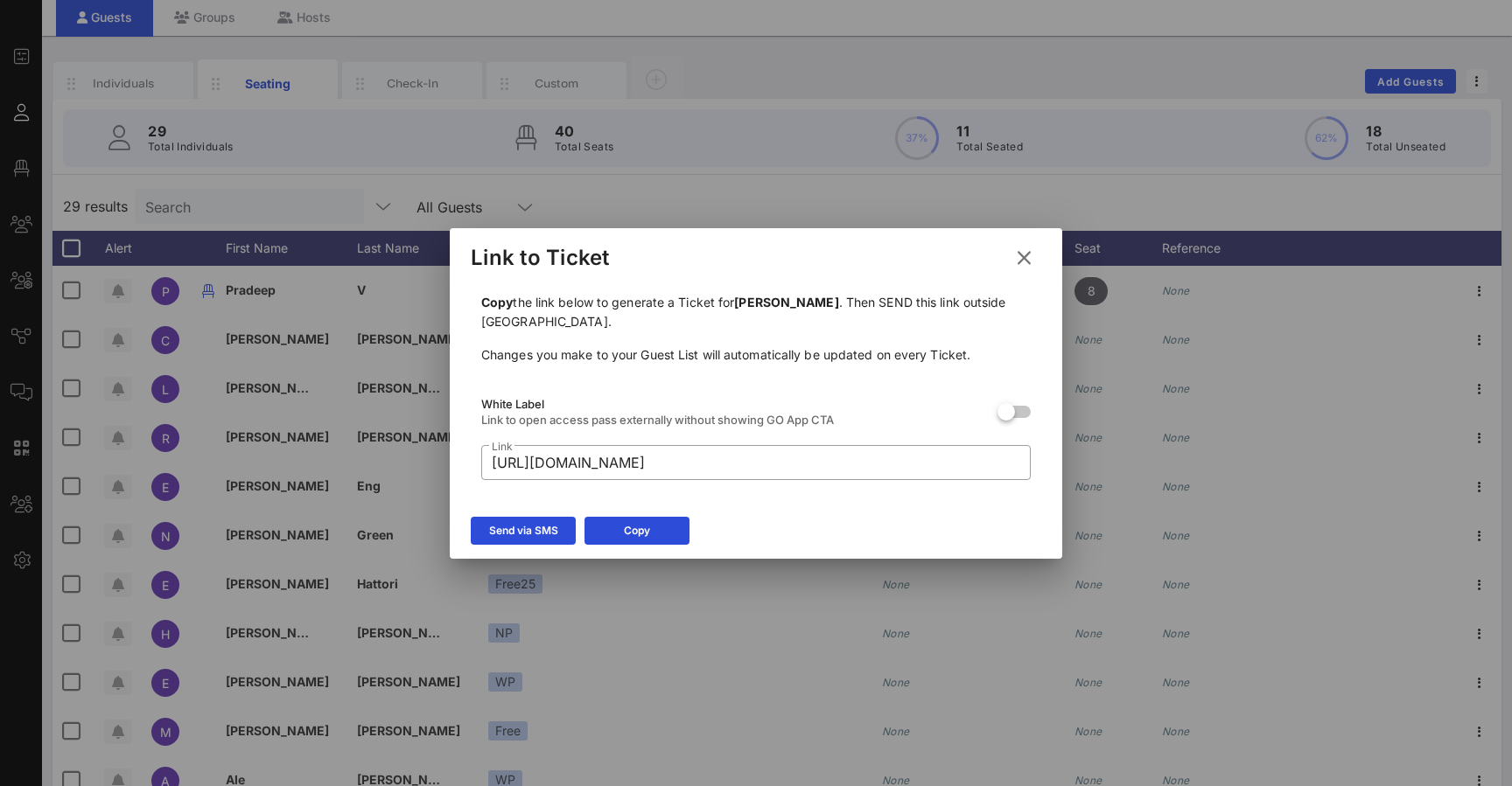
drag, startPoint x: 1429, startPoint y: 458, endPoint x: 1019, endPoint y: 253, distance: 458.4
click at [501, 253] on icon at bounding box center [1024, 258] width 24 height 21
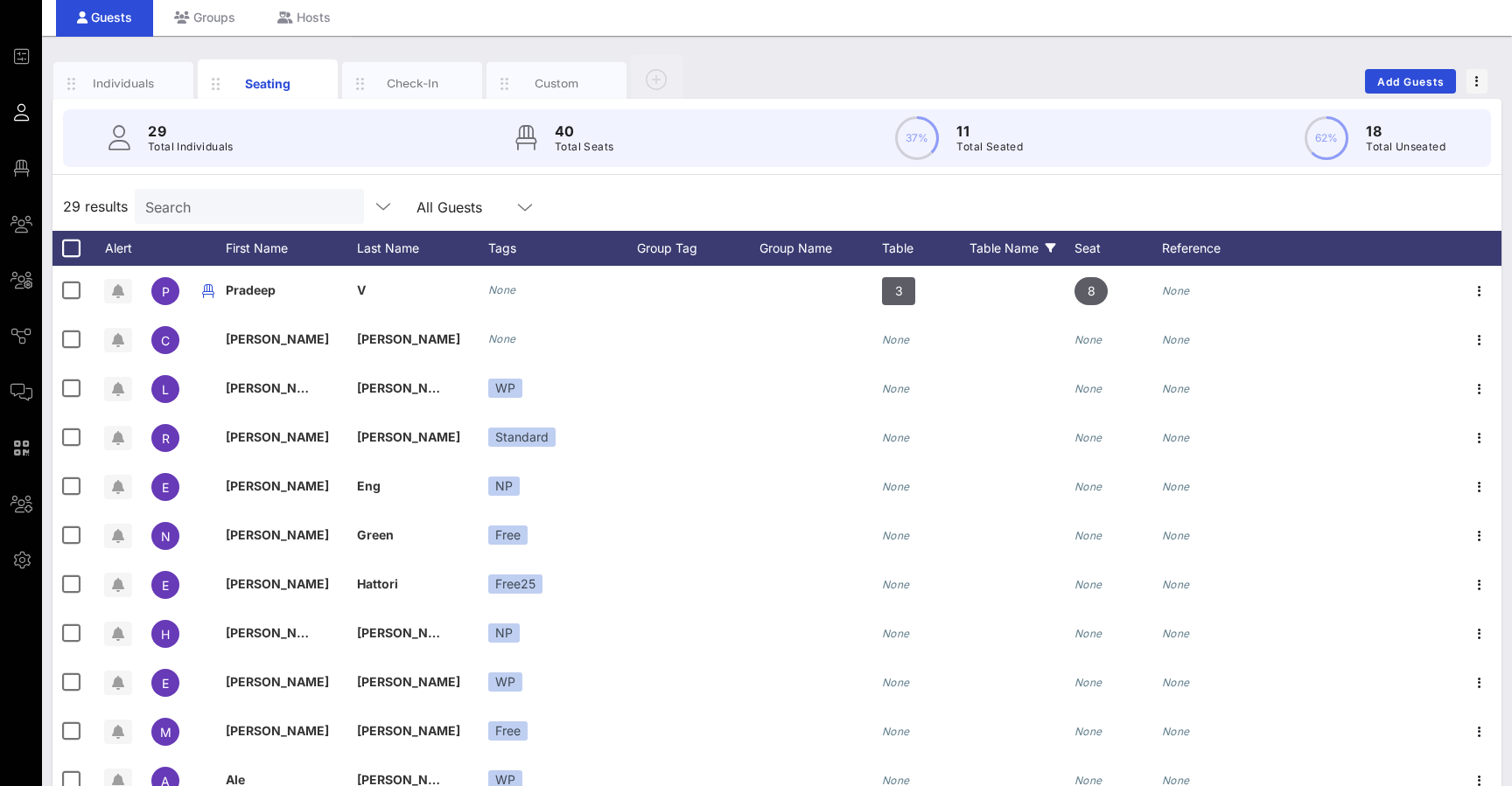
click at [501, 288] on icon "button" at bounding box center [1479, 291] width 21 height 21
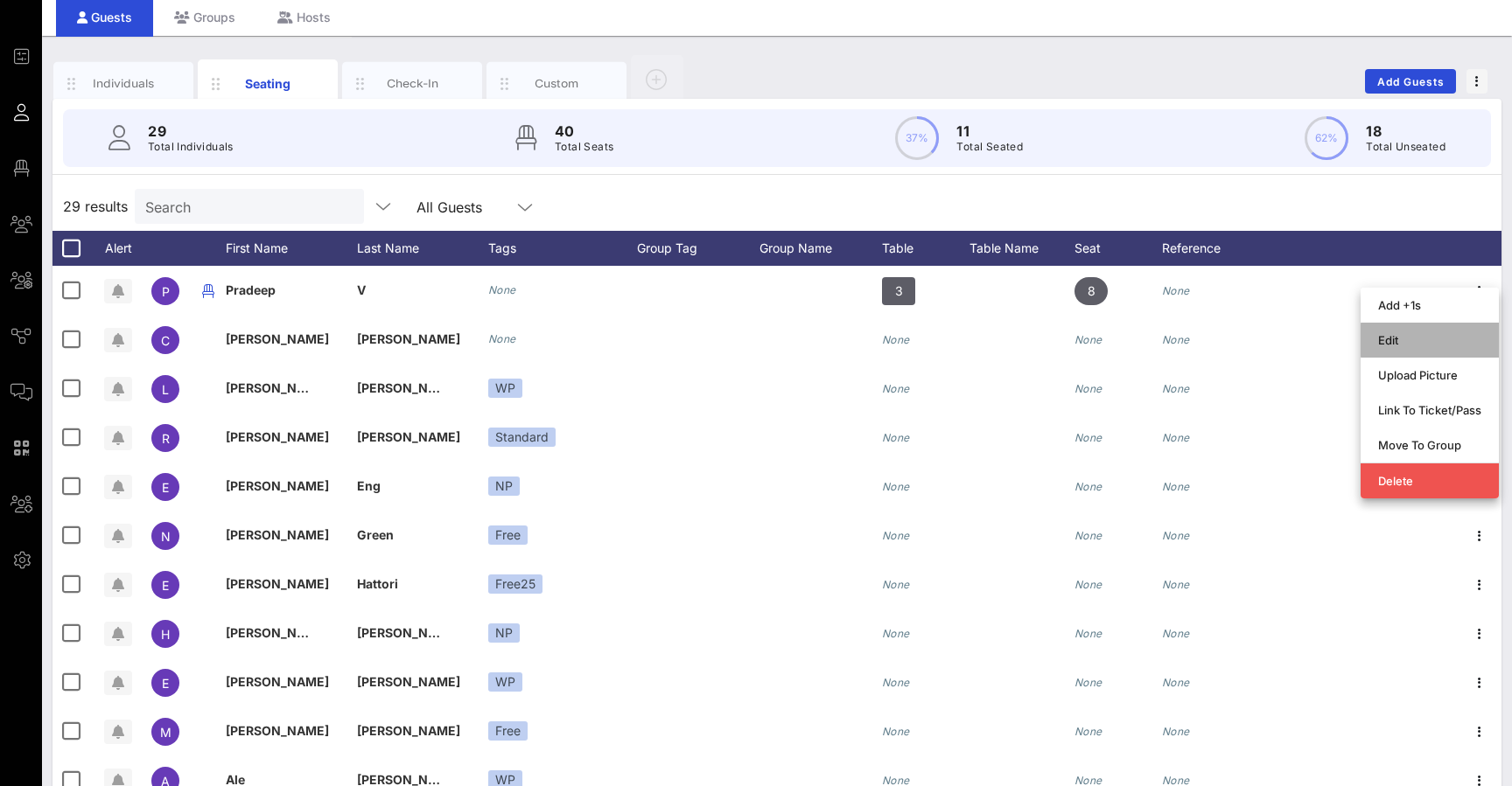
drag, startPoint x: 1019, startPoint y: 253, endPoint x: 1405, endPoint y: 339, distance: 395.5
click at [501, 339] on div "Edit" at bounding box center [1429, 340] width 103 height 14
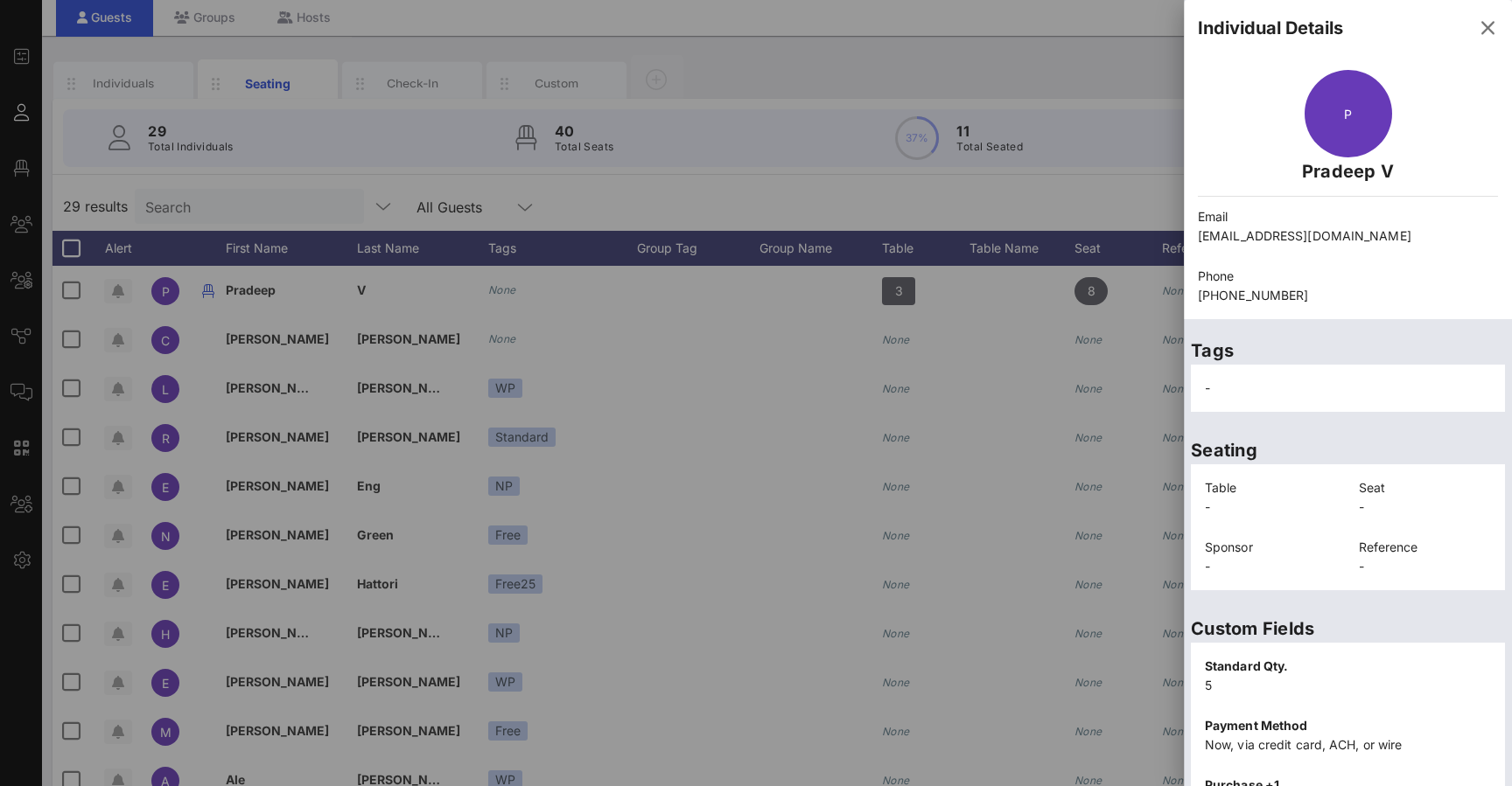
scroll to position [277, 0]
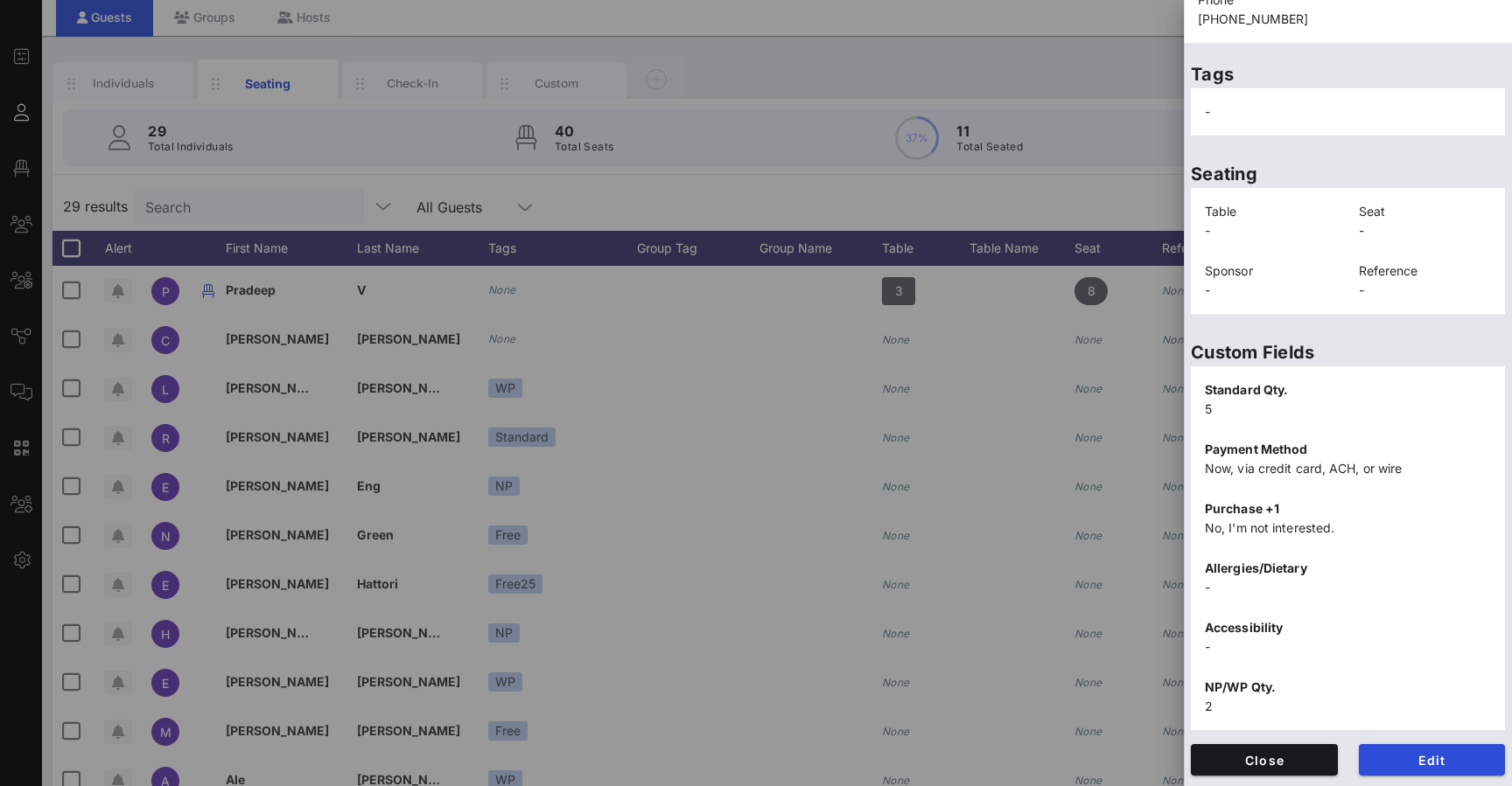
click at [501, 761] on span "Edit" at bounding box center [1432, 760] width 119 height 15
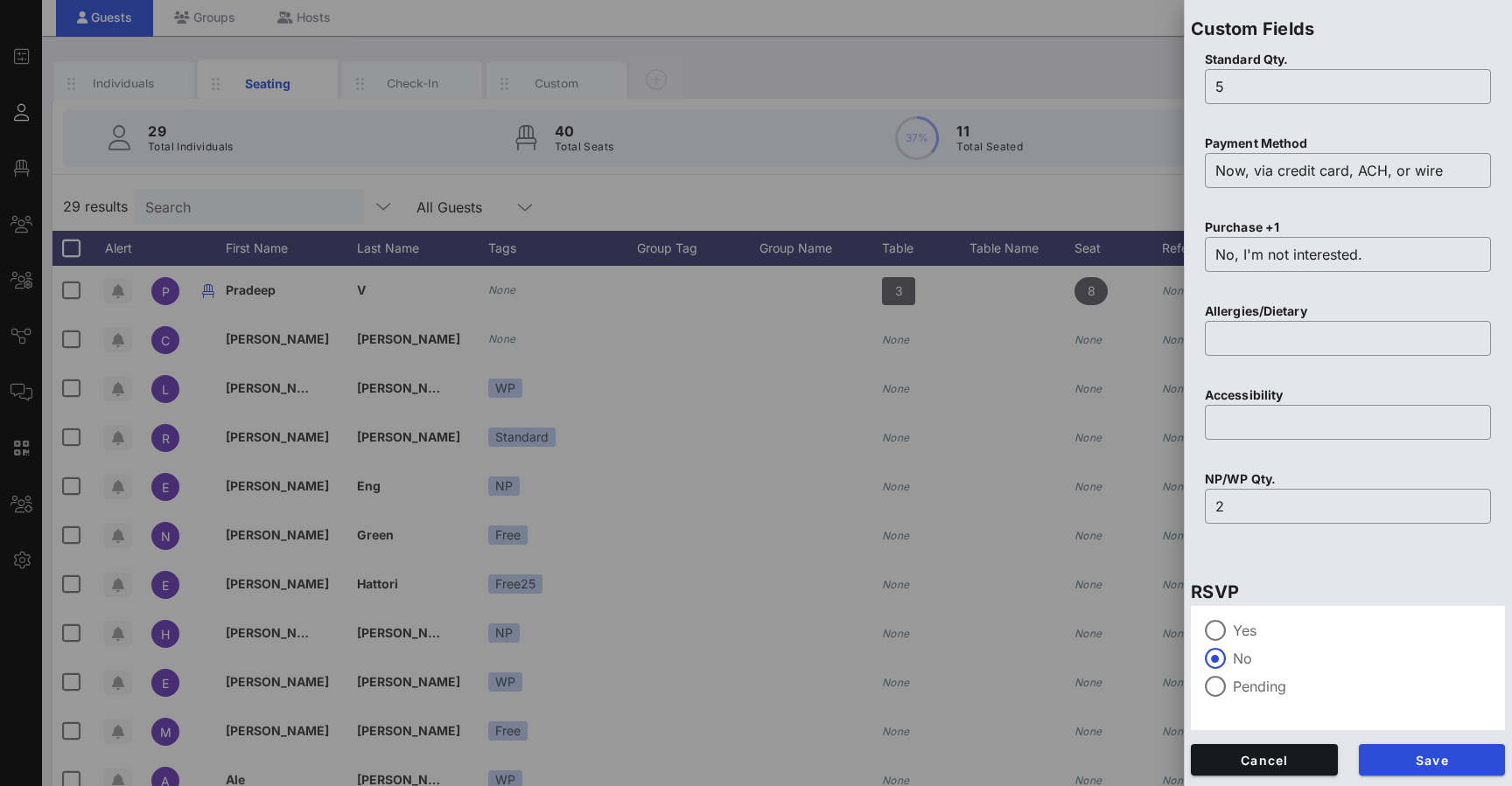
scroll to position [613, 0]
click at [501, 764] on span "Cancel" at bounding box center [1264, 760] width 119 height 15
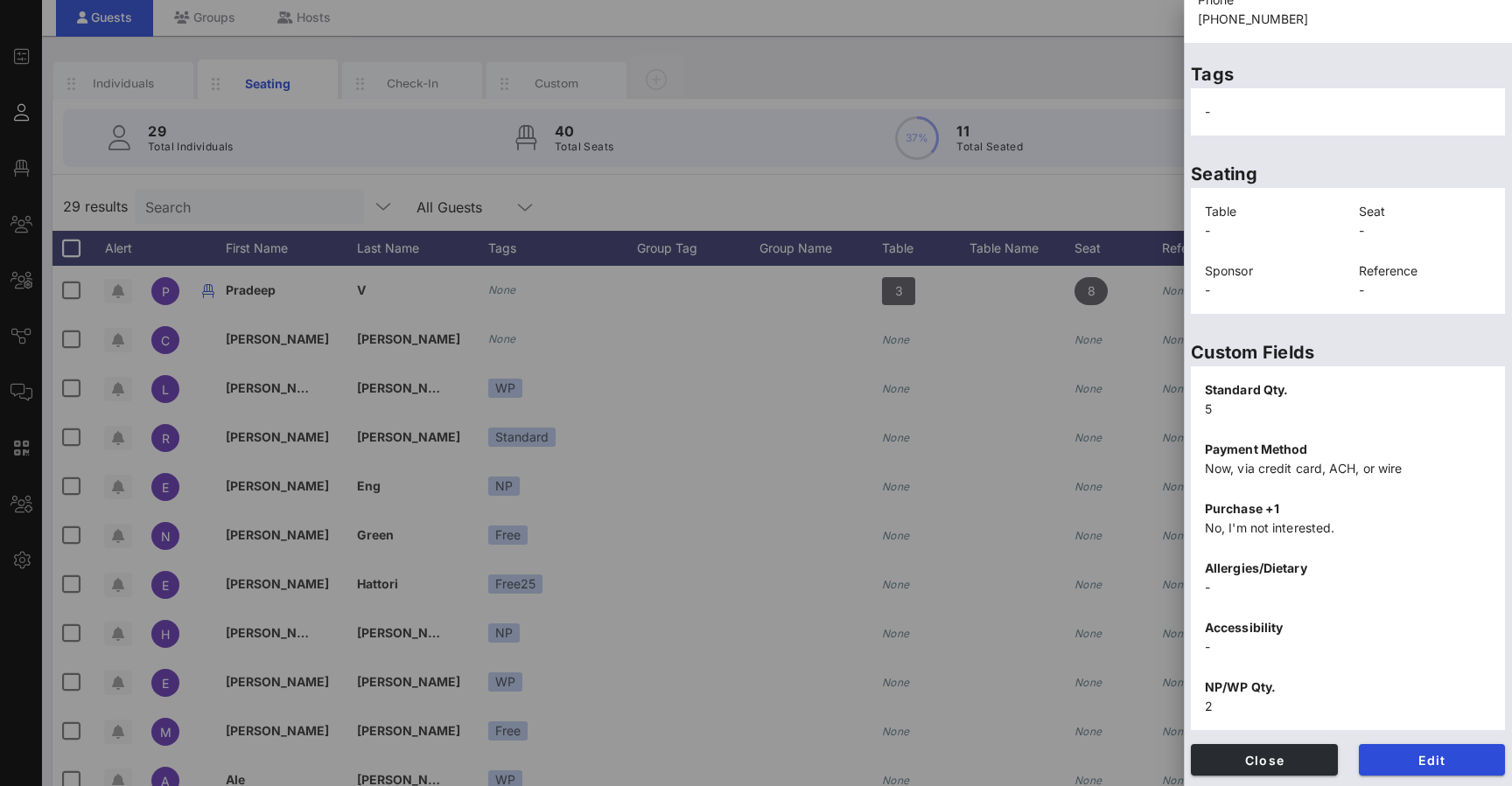
click at [501, 764] on span "Close" at bounding box center [1264, 760] width 119 height 15
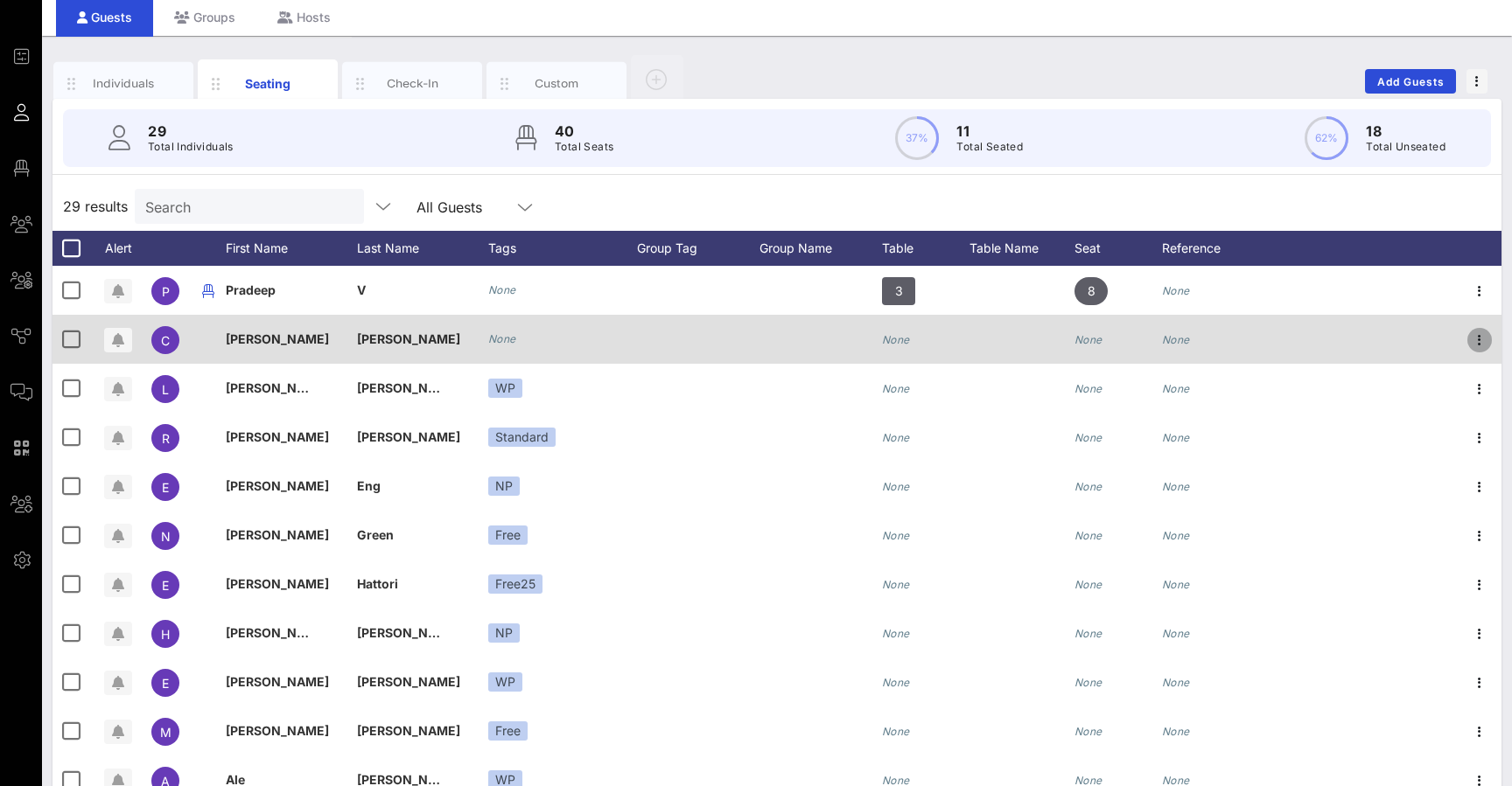
click at [501, 335] on icon "button" at bounding box center [1479, 340] width 21 height 21
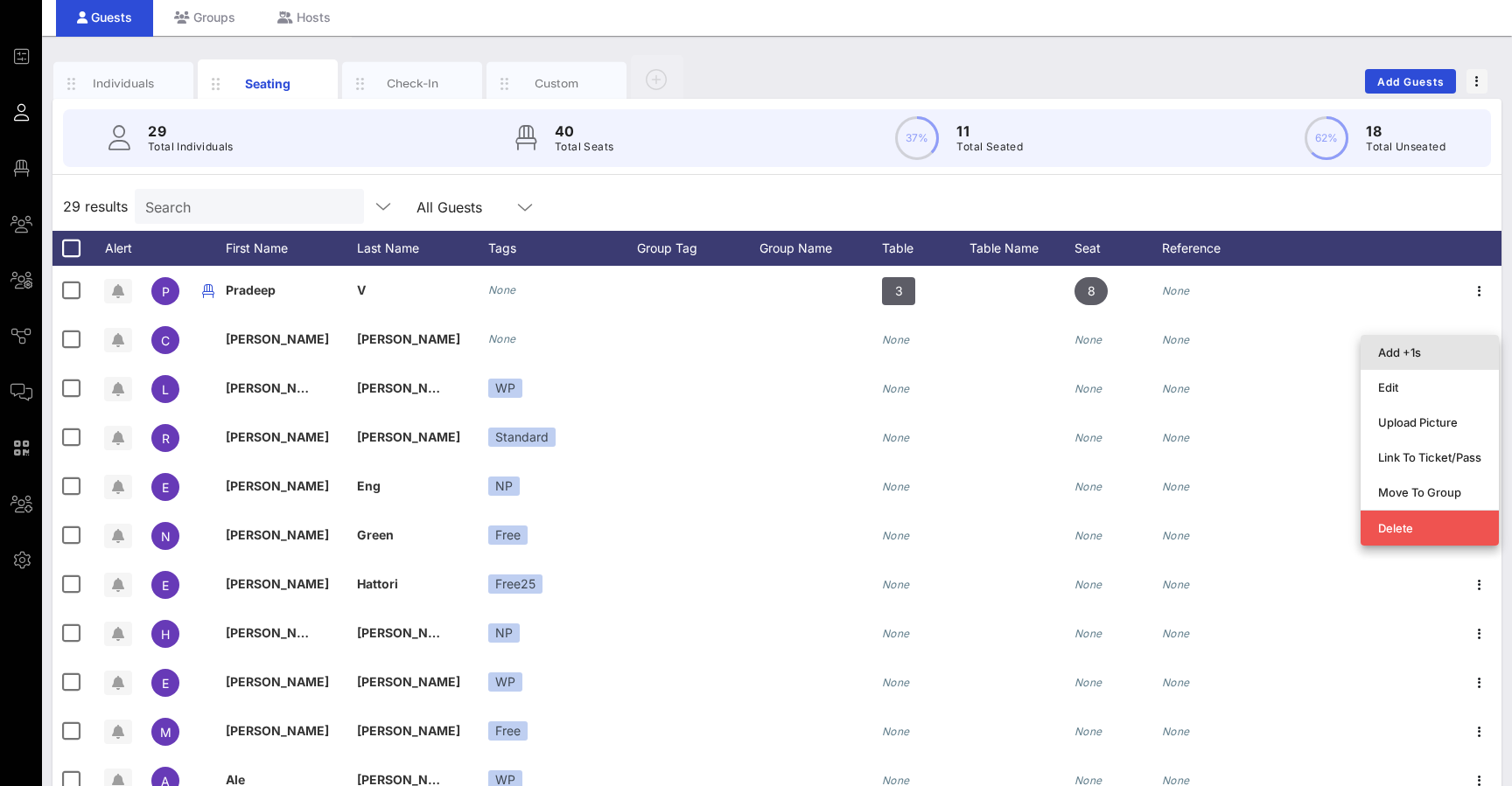
click at [501, 359] on div "Add +1s" at bounding box center [1429, 352] width 103 height 14
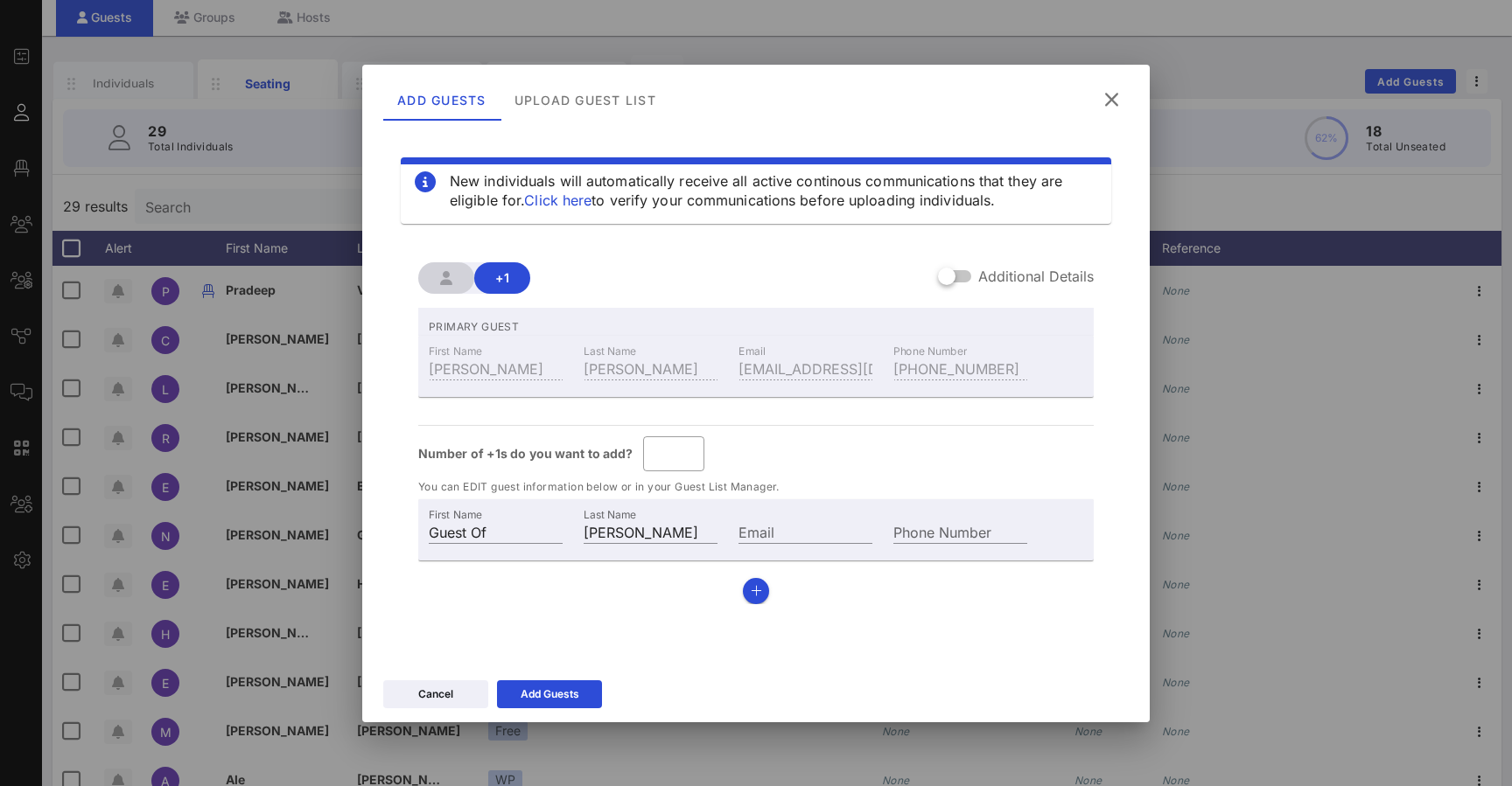
click at [501, 100] on icon at bounding box center [1111, 99] width 24 height 21
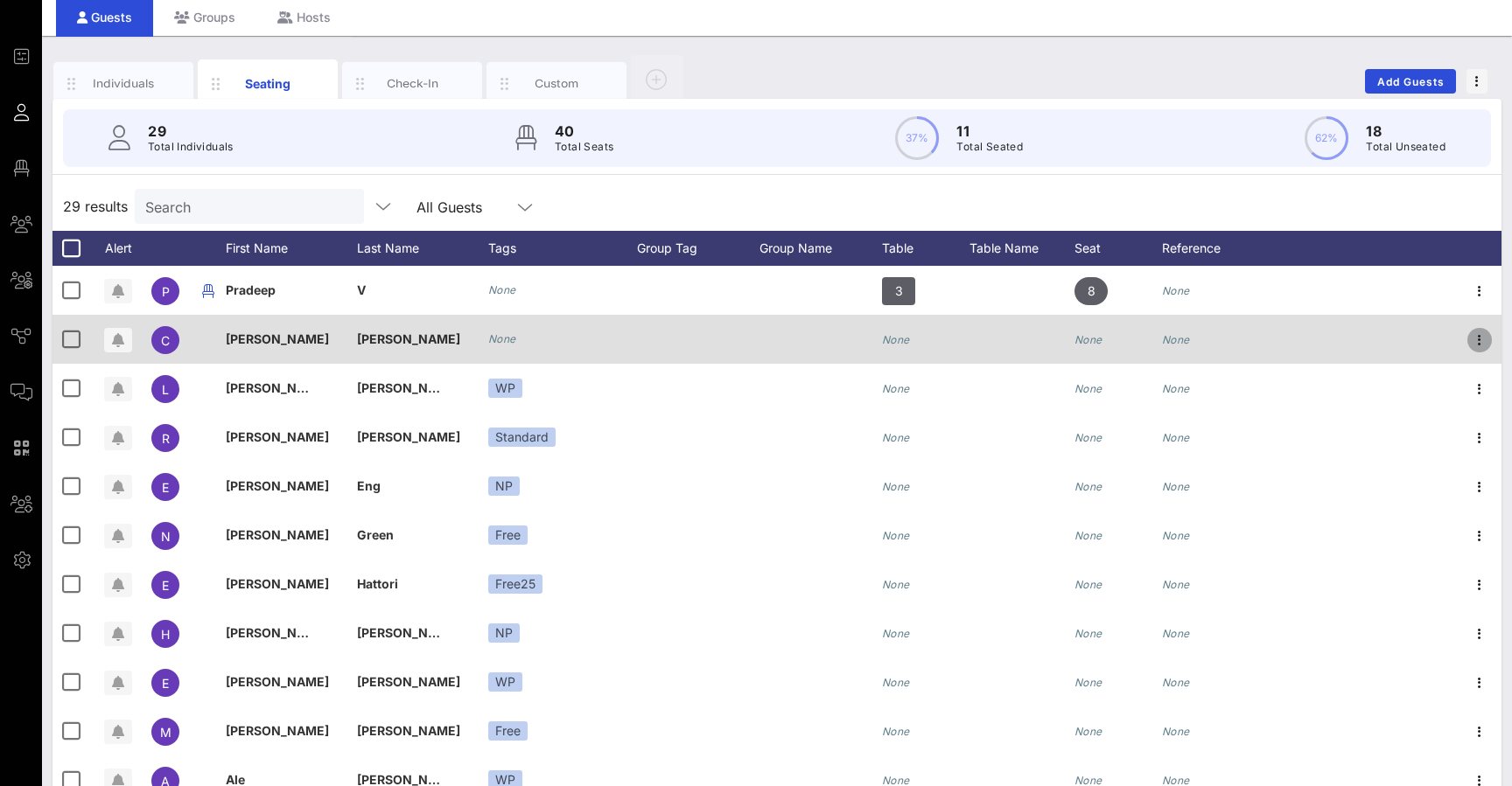
click at [501, 347] on icon "button" at bounding box center [1479, 340] width 21 height 21
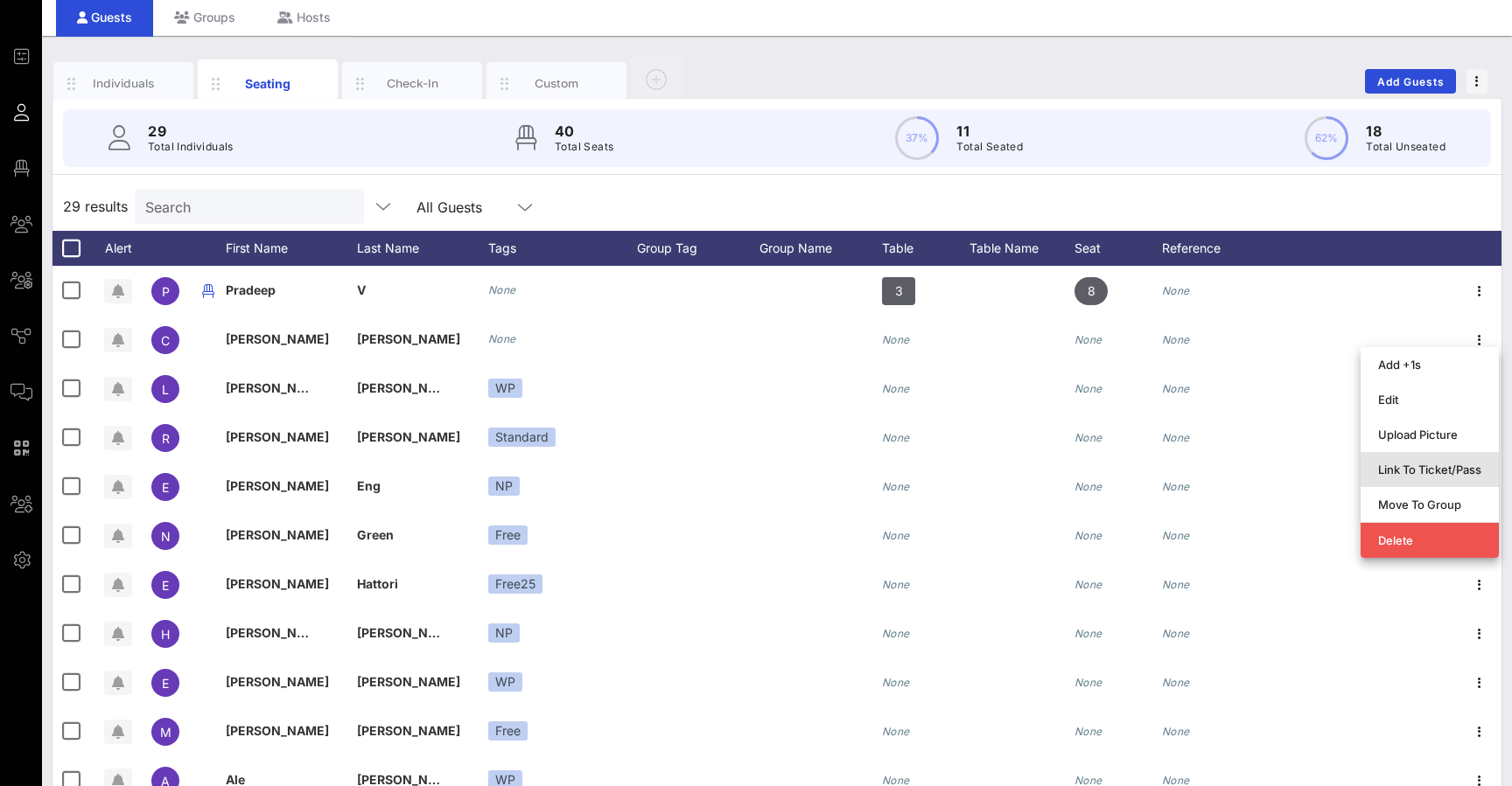
click at [501, 473] on div "Link To Ticket/Pass" at bounding box center [1429, 469] width 103 height 14
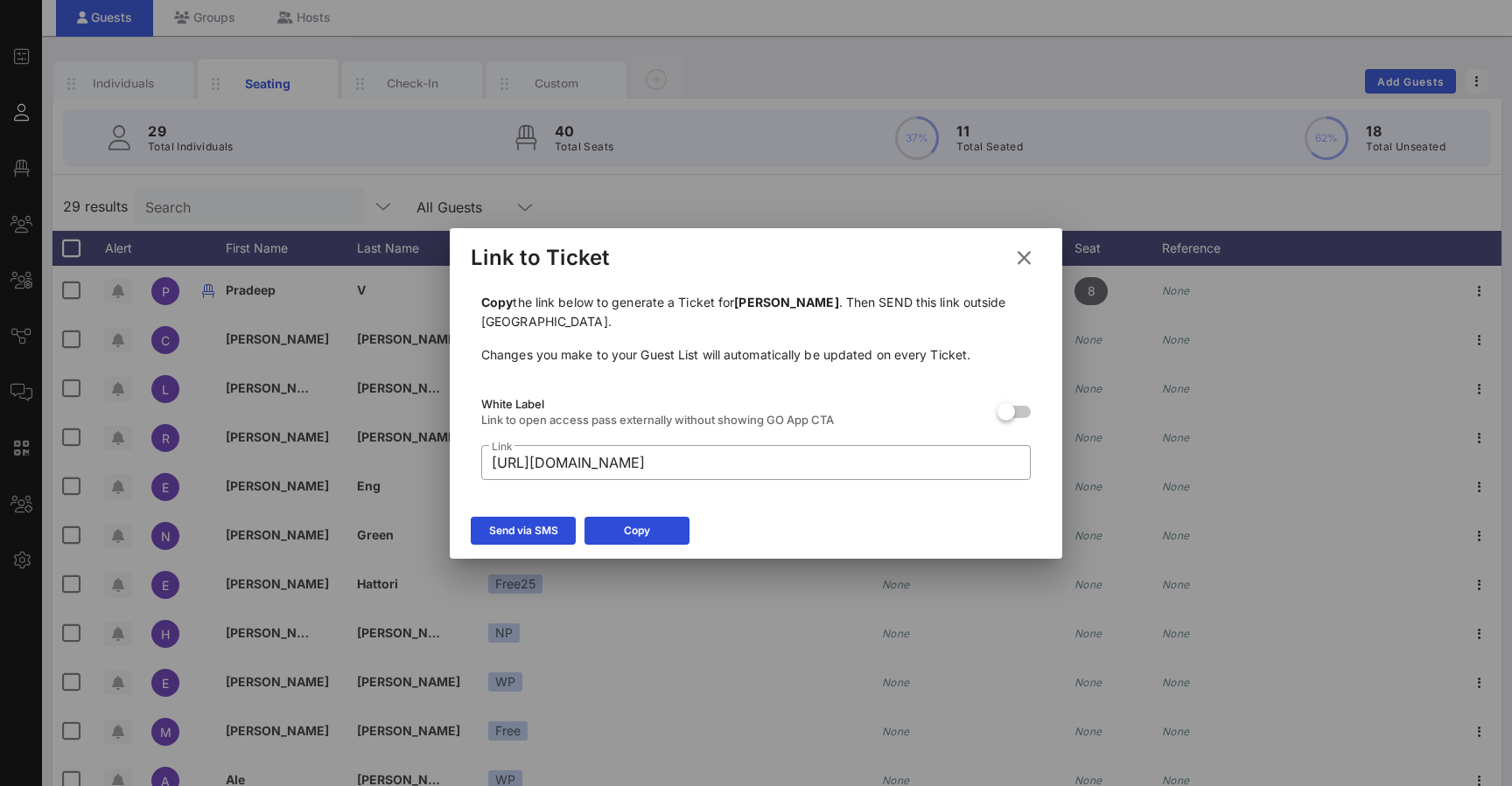
click at [501, 261] on icon at bounding box center [1024, 258] width 24 height 21
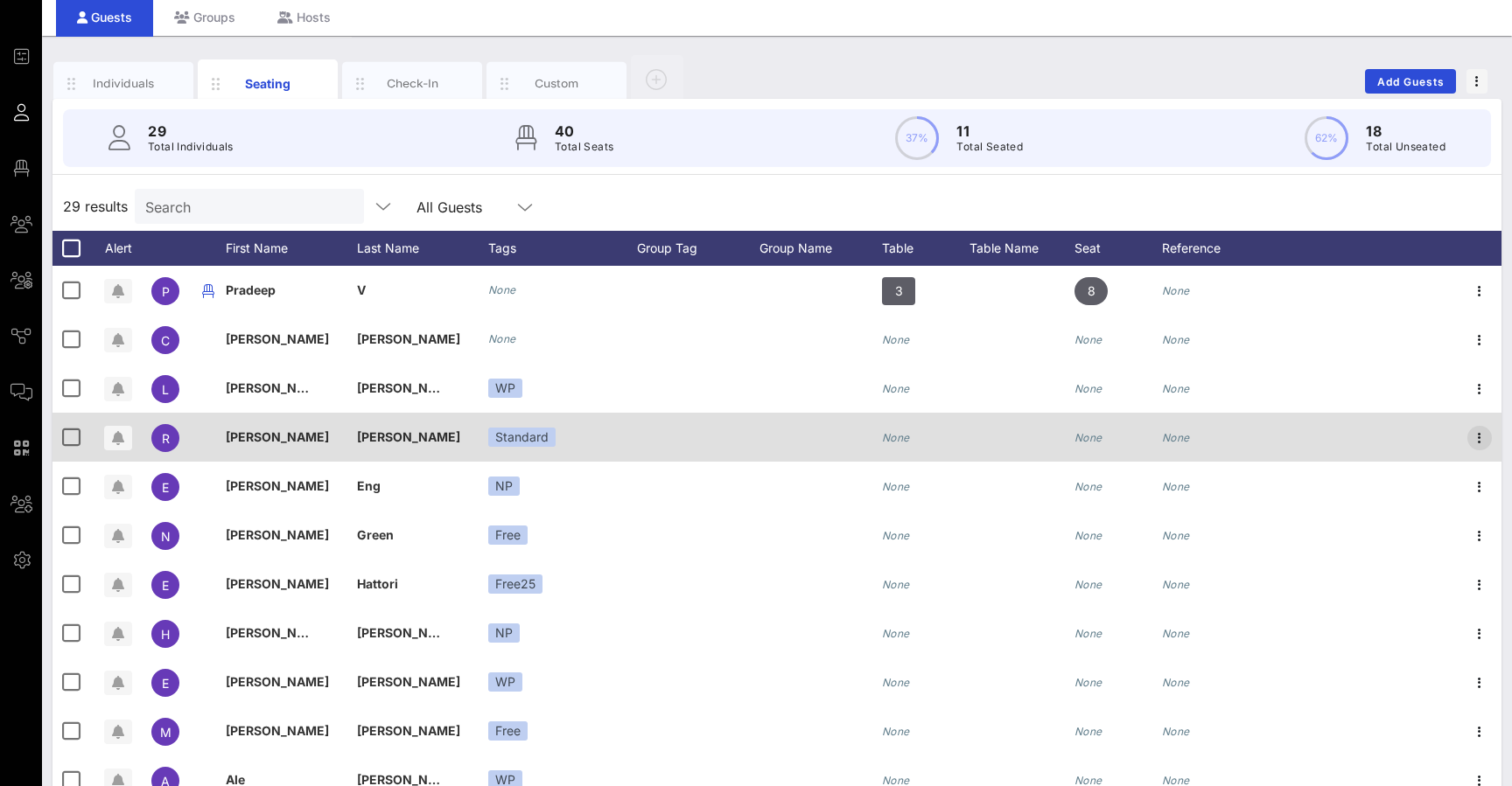
click at [501, 441] on icon "button" at bounding box center [1479, 438] width 21 height 21
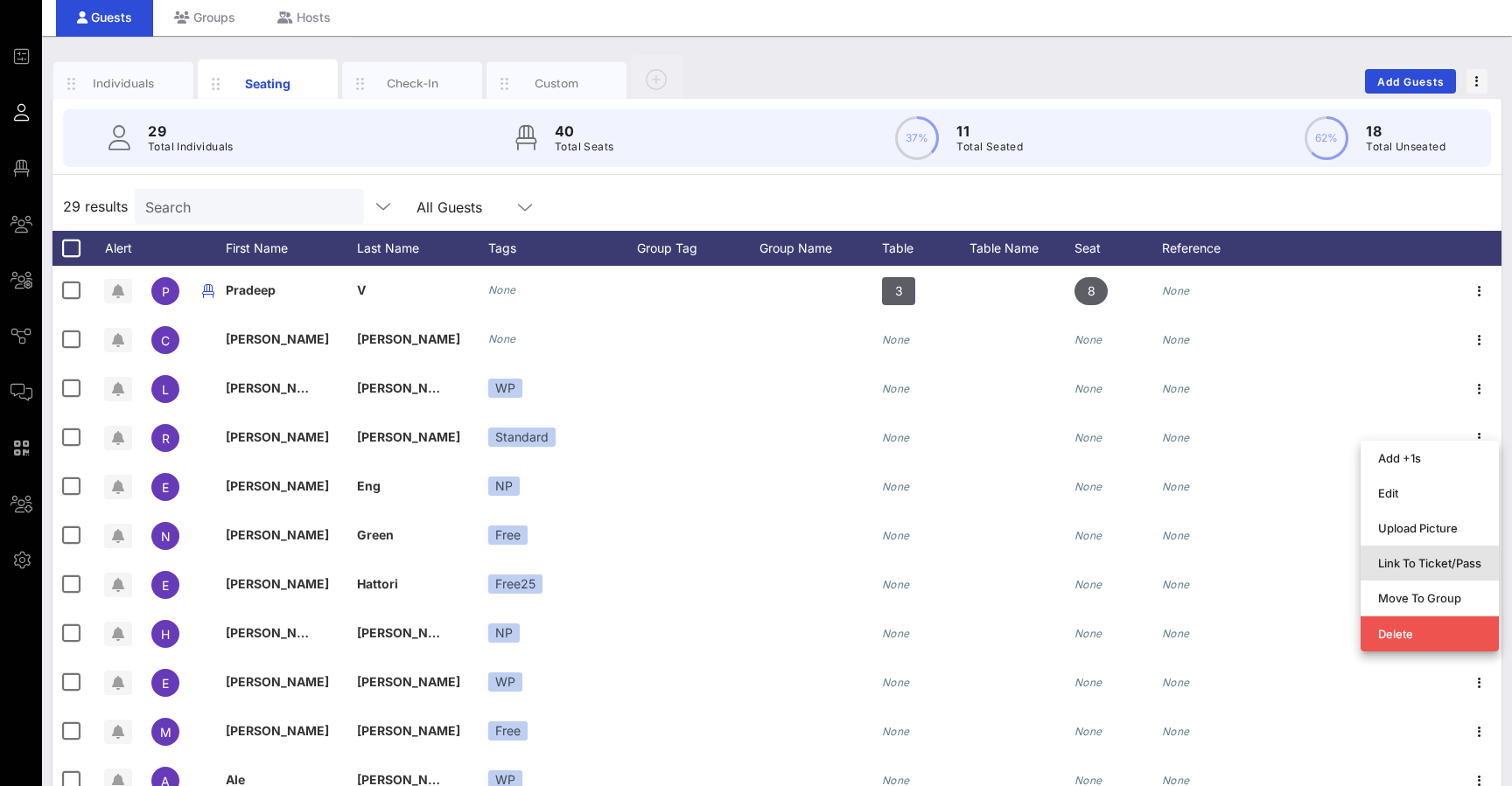
click at [501, 564] on div "Link To Ticket/Pass" at bounding box center [1429, 563] width 103 height 14
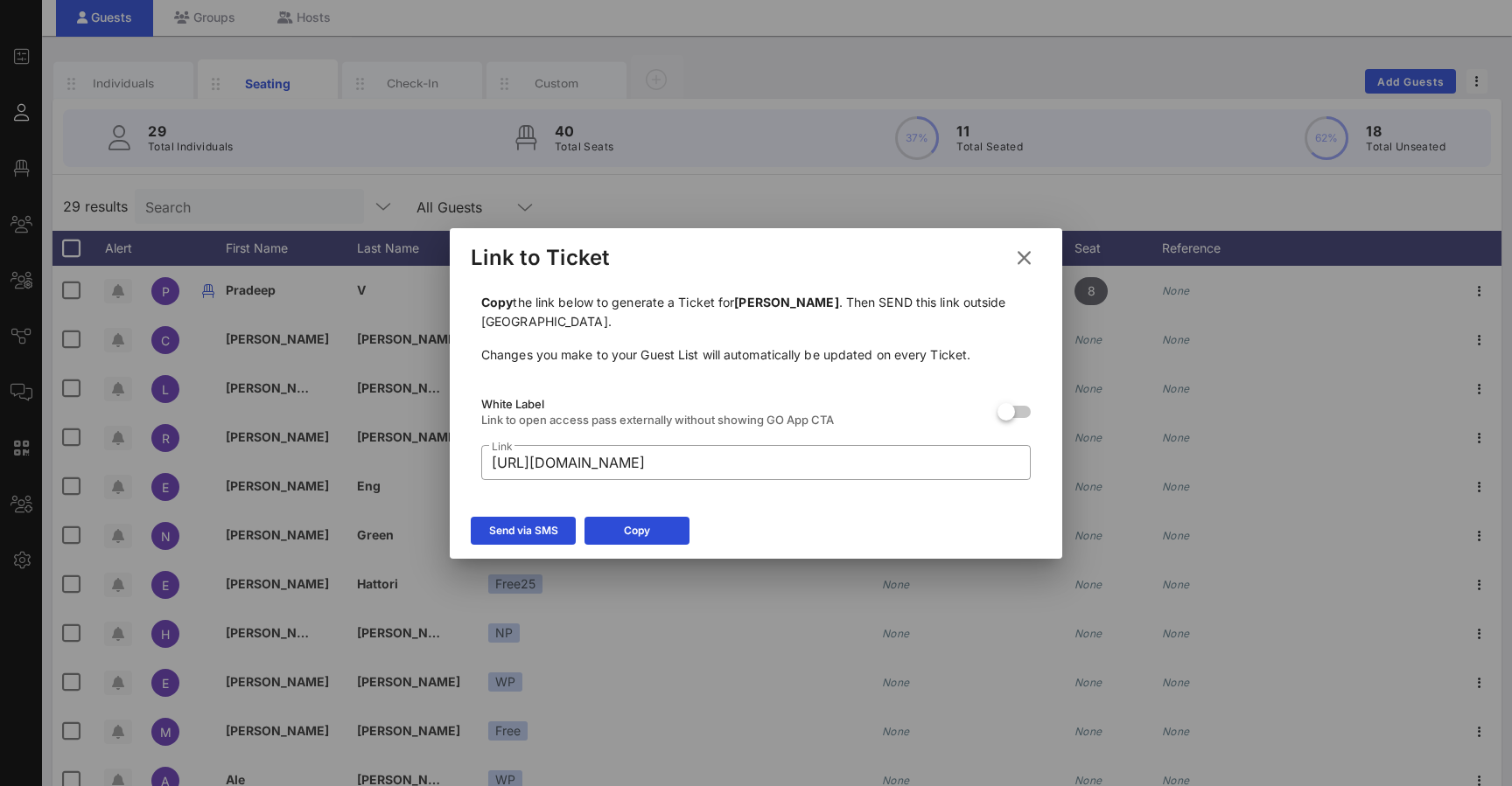
click at [501, 251] on icon at bounding box center [1024, 258] width 24 height 21
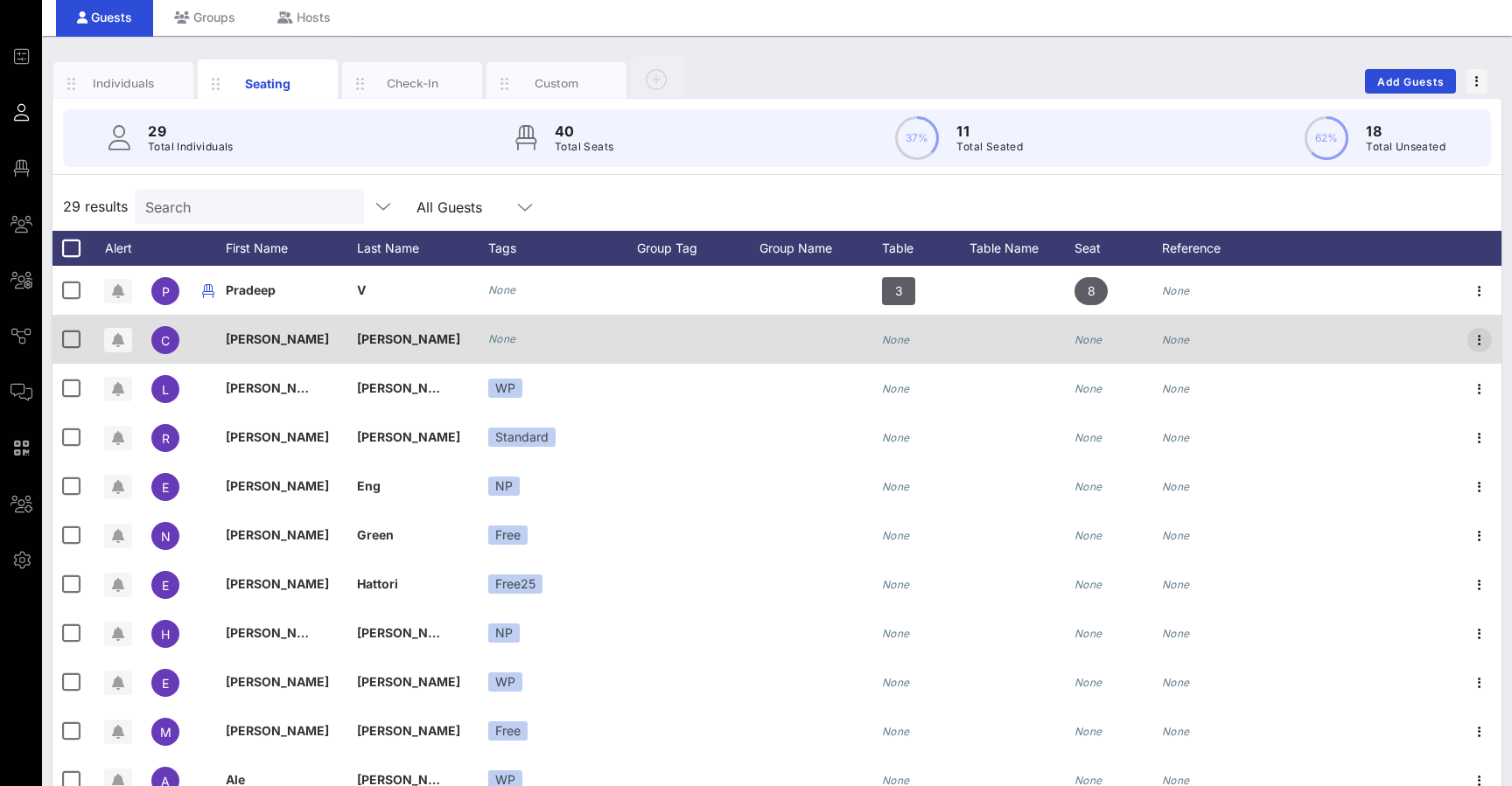
click at [501, 343] on icon "button" at bounding box center [1479, 340] width 21 height 21
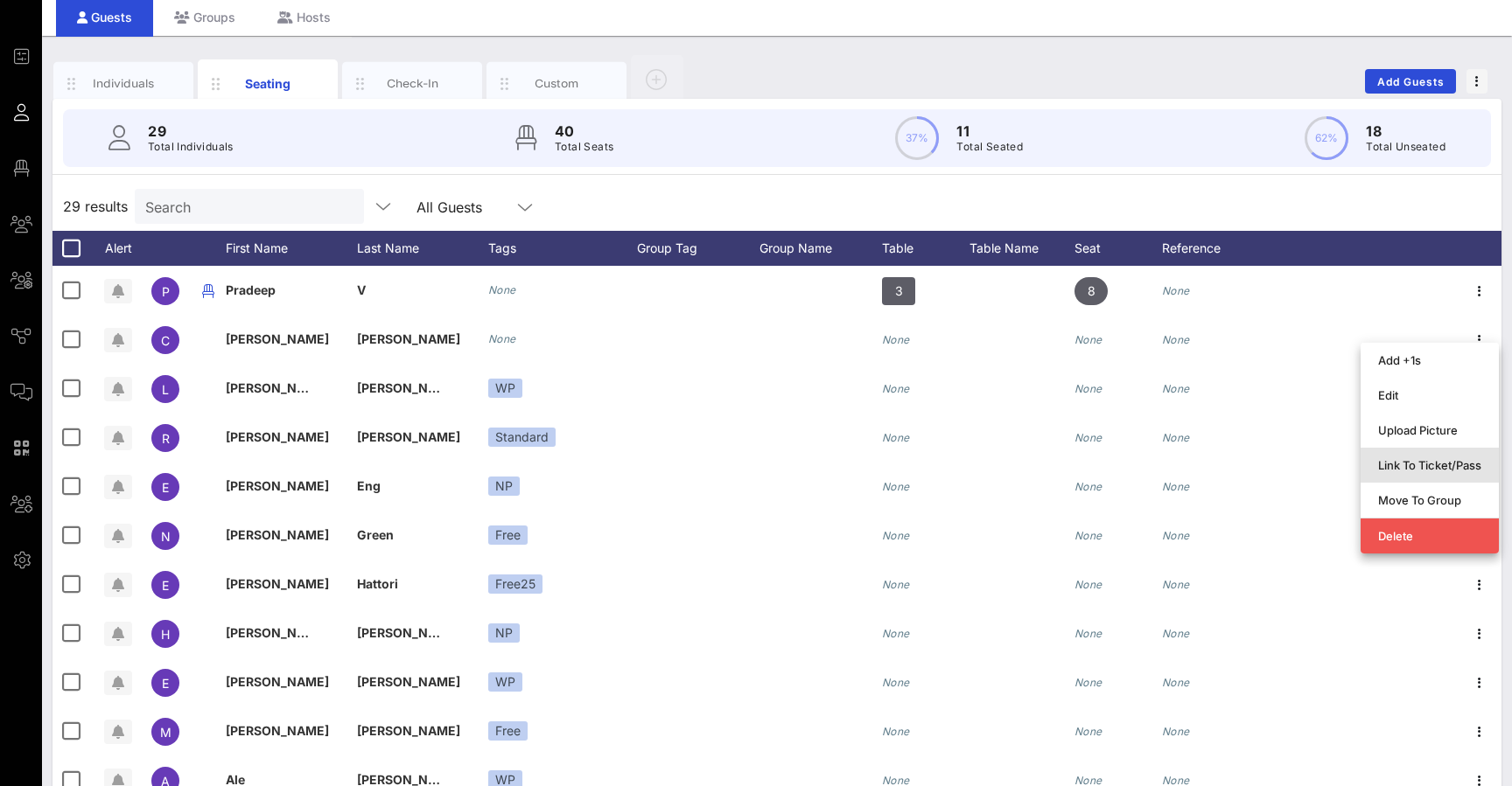
click at [501, 469] on div "Link To Ticket/Pass" at bounding box center [1429, 464] width 103 height 14
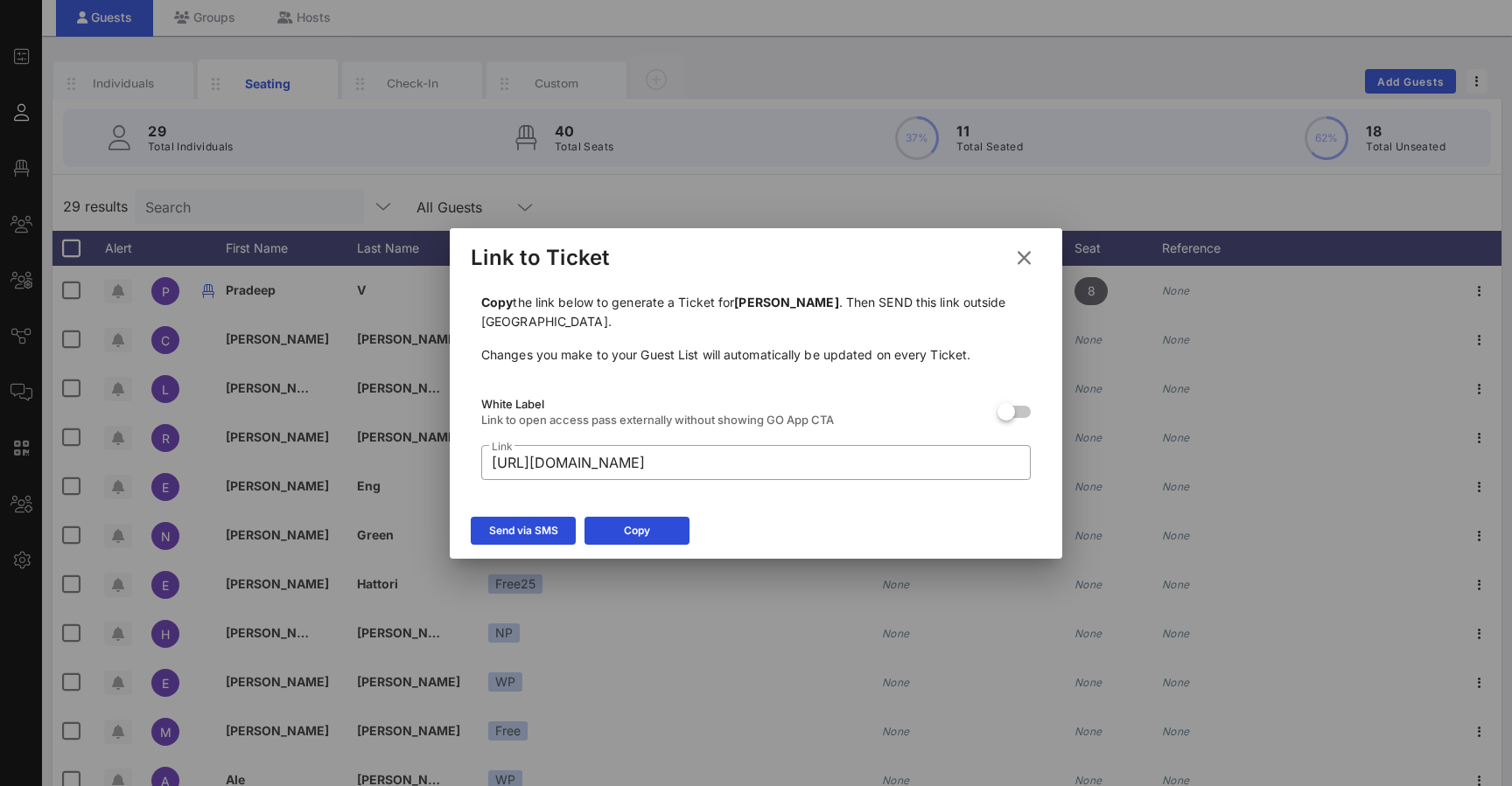
click at [501, 252] on icon at bounding box center [1024, 258] width 24 height 21
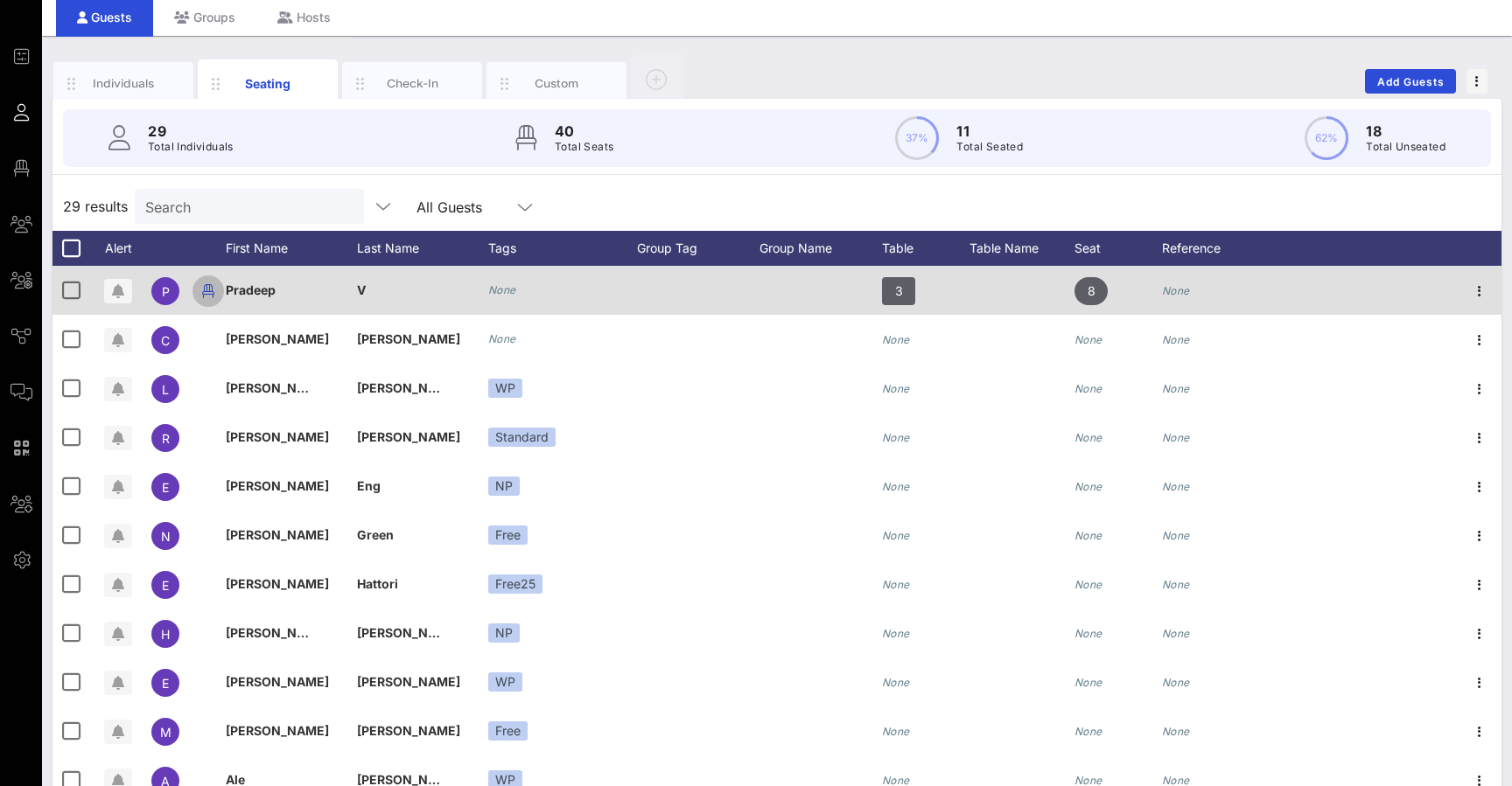
click at [210, 292] on icon "button" at bounding box center [208, 291] width 21 height 21
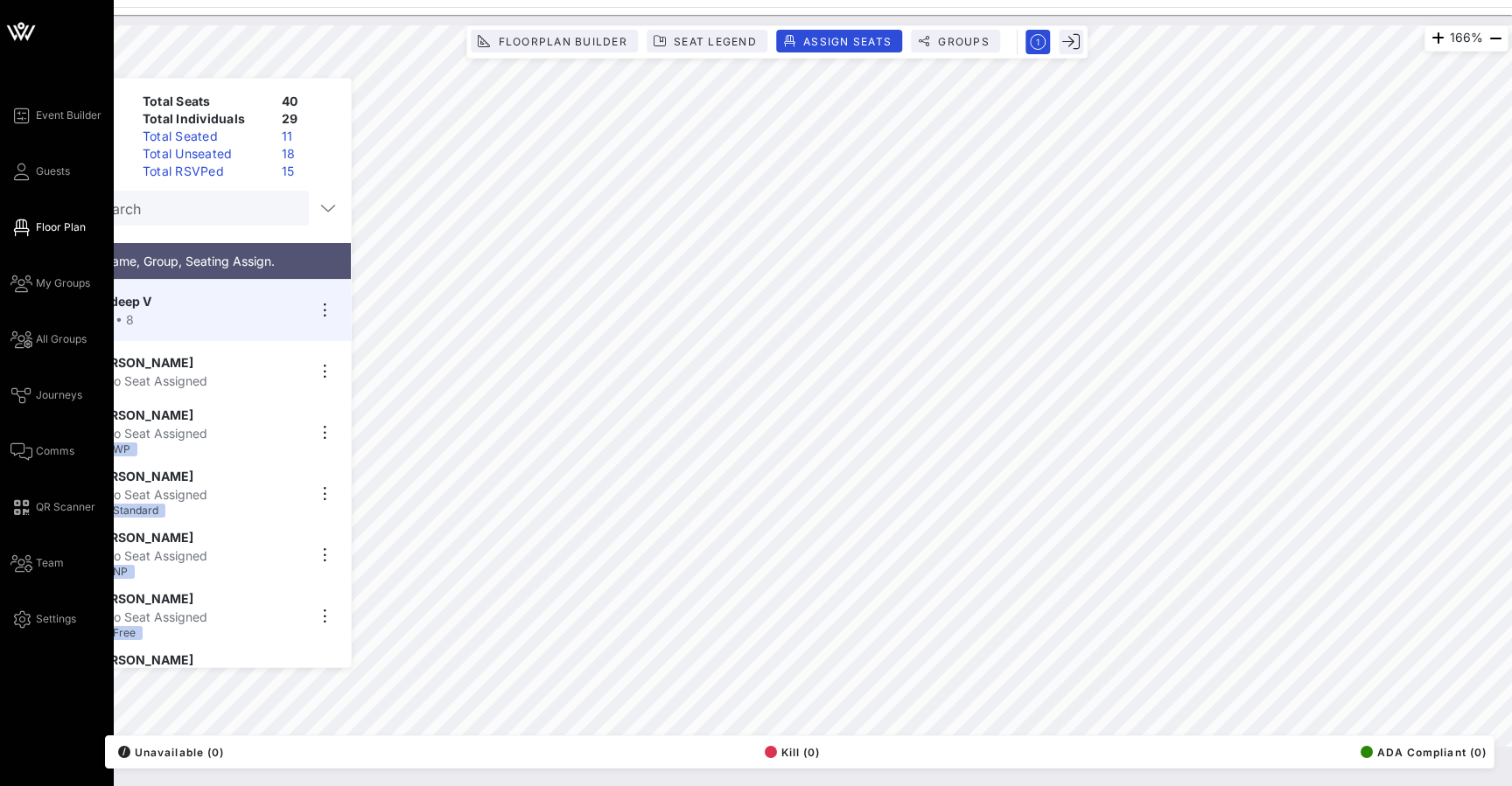
click at [33, 187] on div "Event Builder Guests Floor Plan My Groups All Groups Journeys Comms QR Scanner …" at bounding box center [62, 367] width 103 height 525
click at [21, 173] on icon at bounding box center [22, 171] width 22 height 3
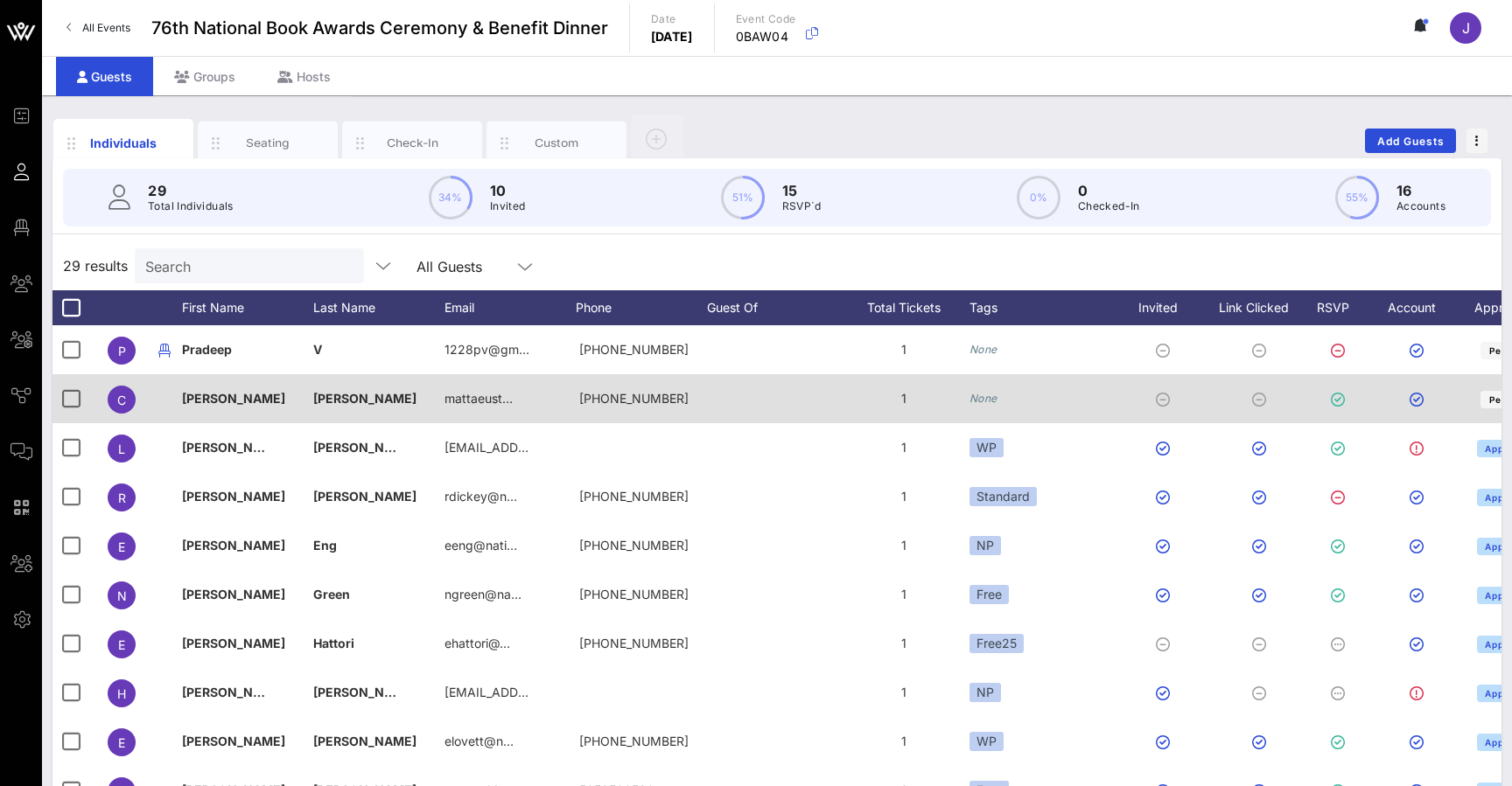
scroll to position [0, 82]
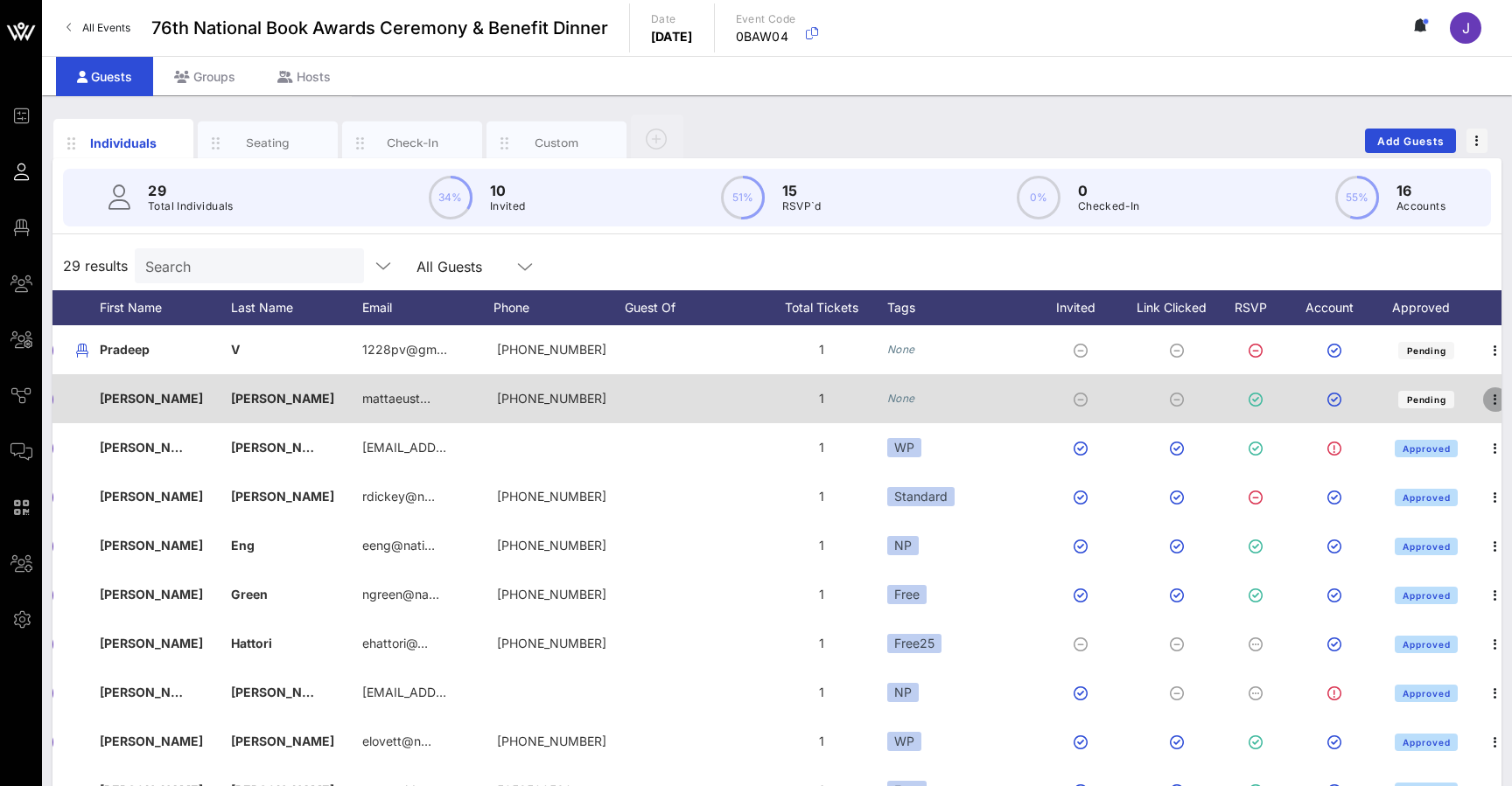
click at [501, 397] on icon "button" at bounding box center [1495, 399] width 21 height 21
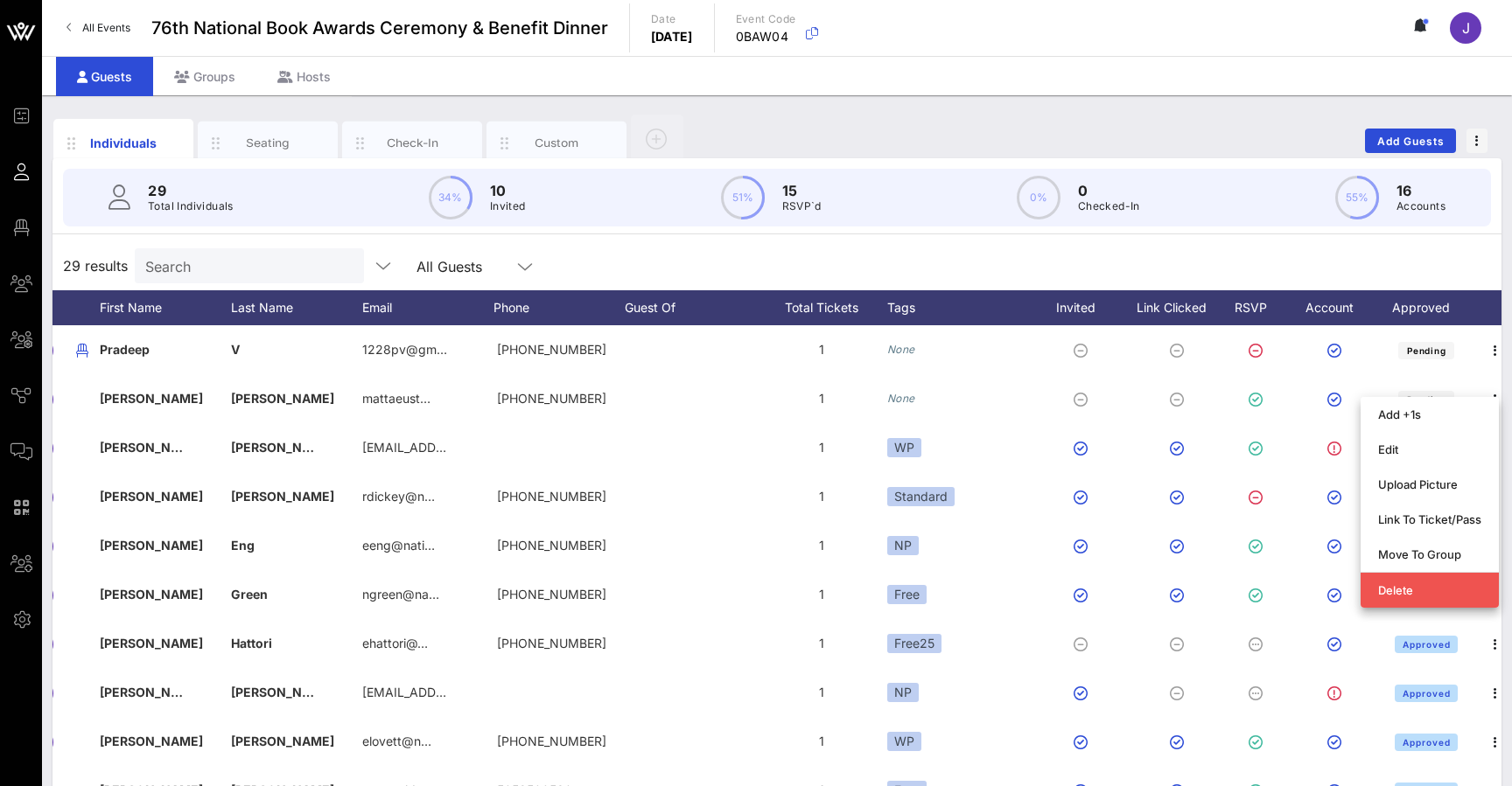
click at [501, 233] on div "29 Total Individuals 34% 10 Invited 51% 15 RSVP`d 0% 0 Checked-In 55% 16 Accoun…" at bounding box center [777, 198] width 1470 height 78
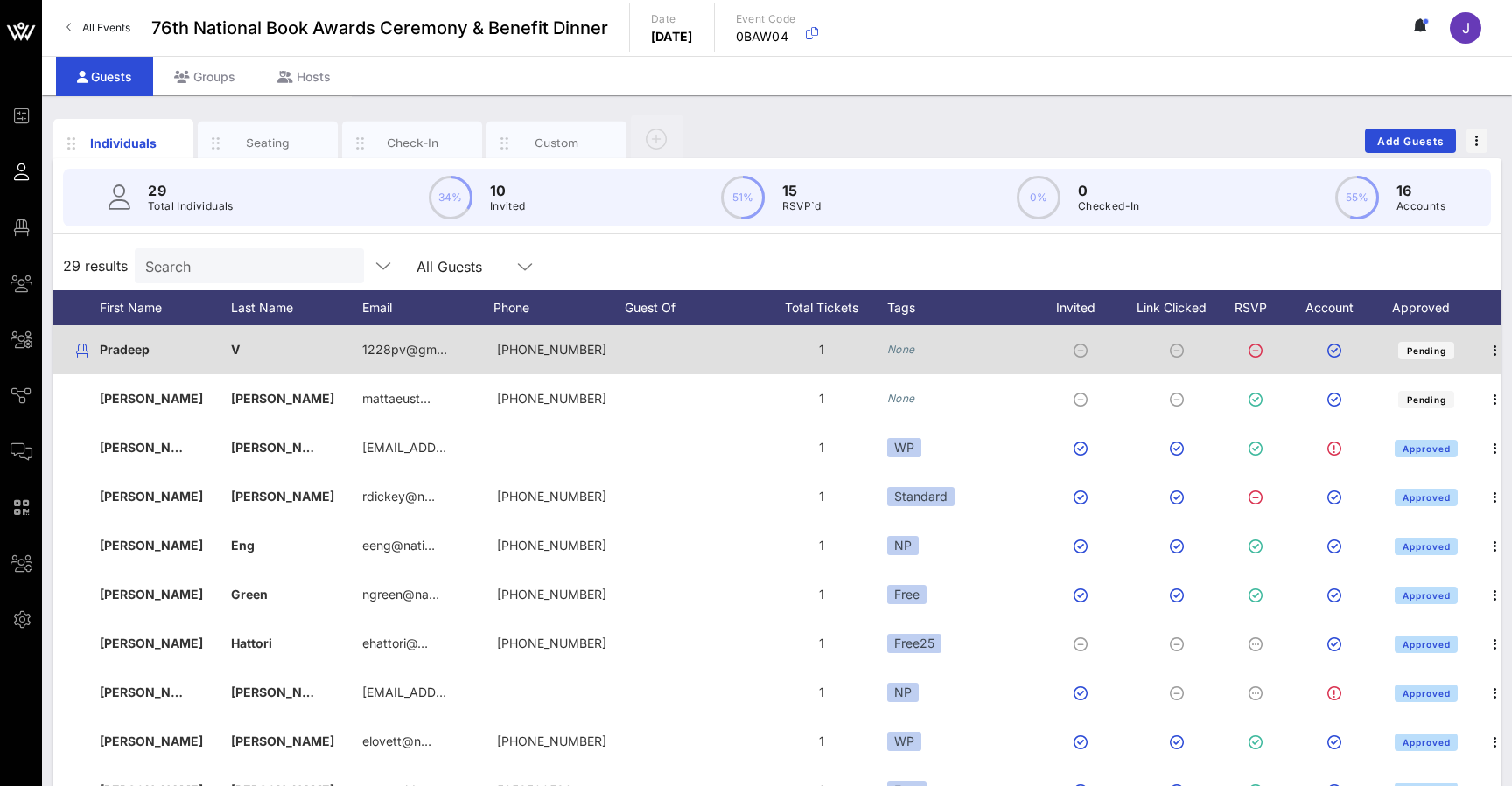
scroll to position [0, 4]
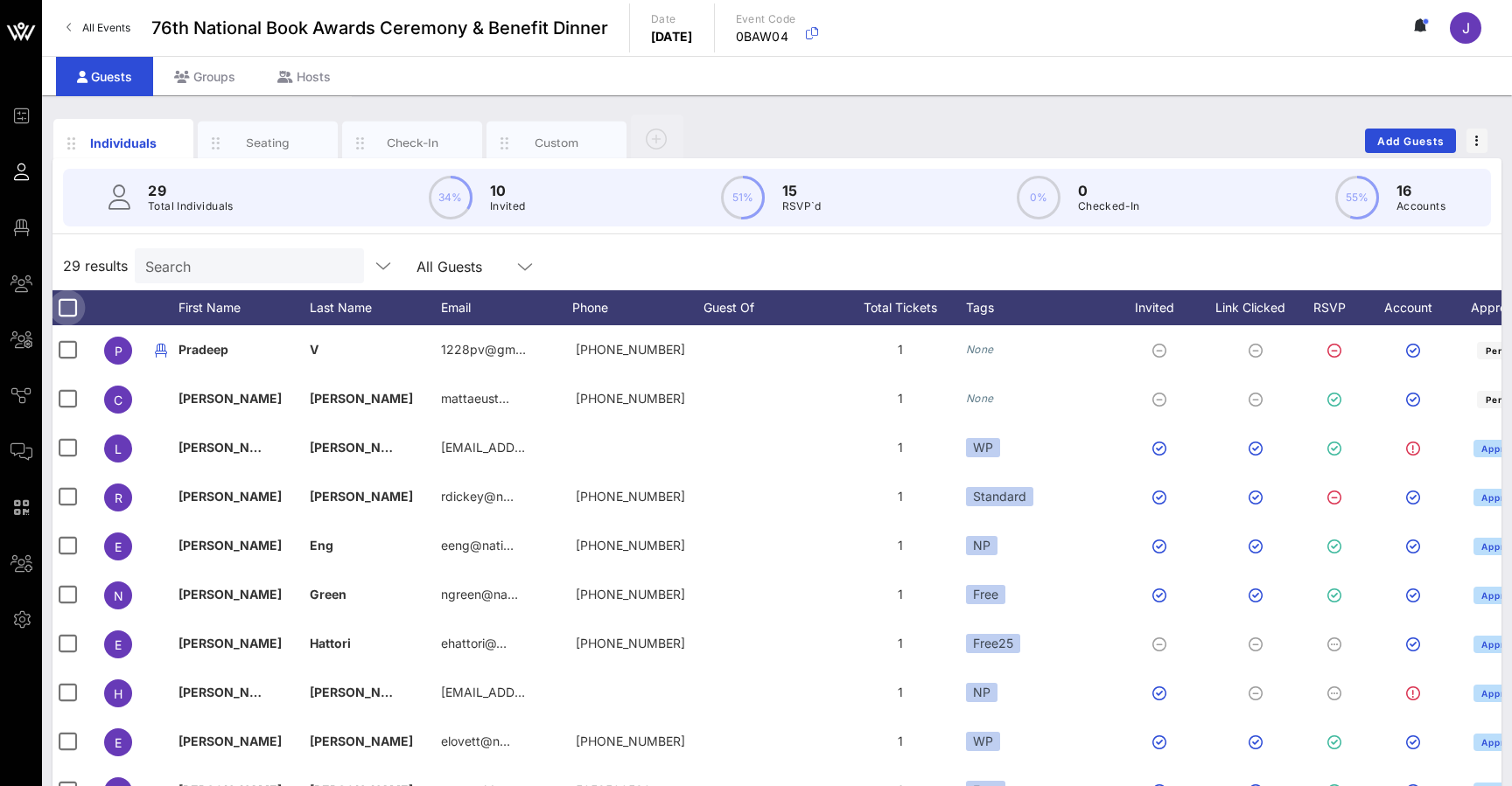
click at [66, 307] on div at bounding box center [67, 308] width 30 height 30
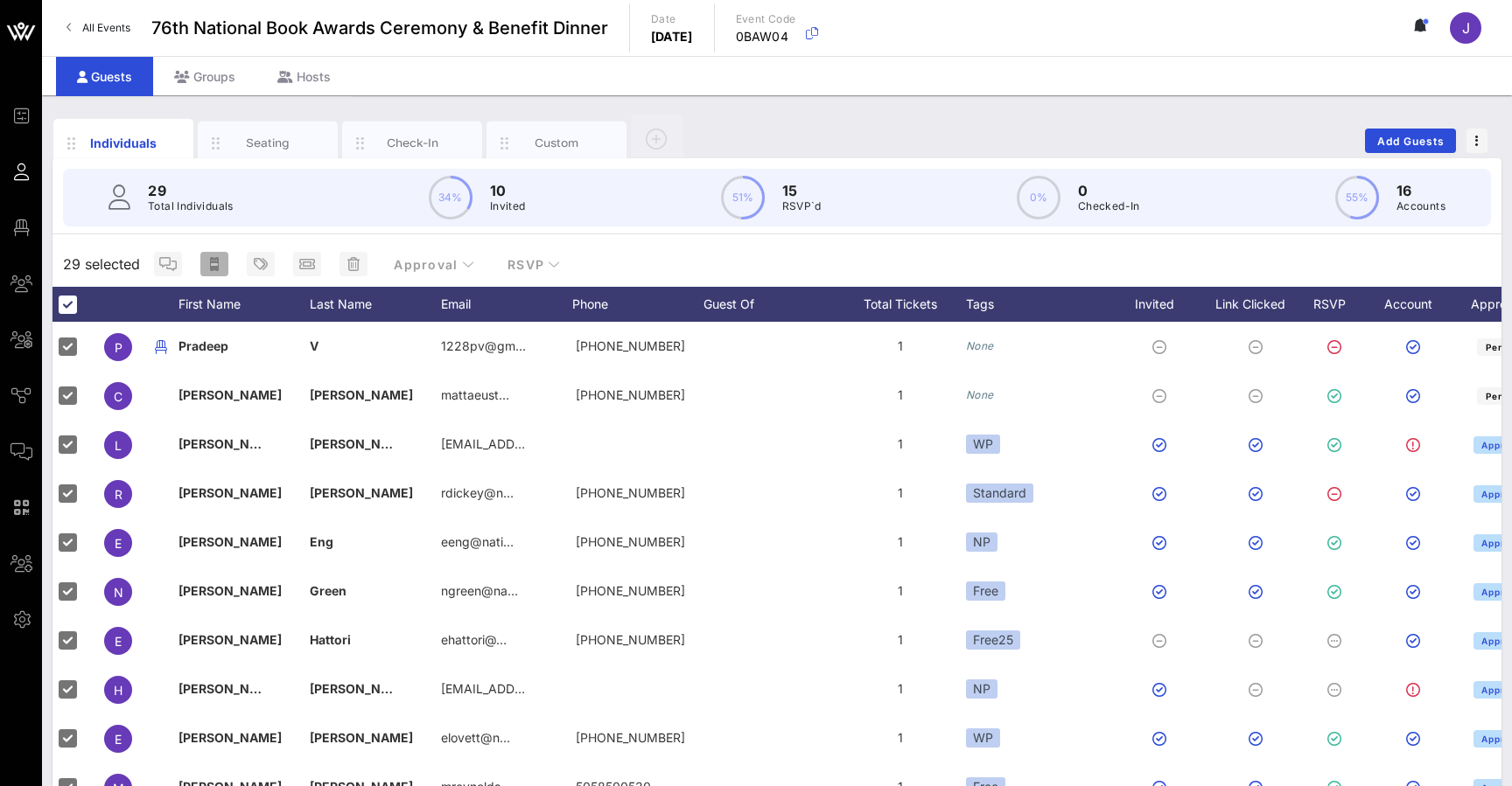
click at [215, 260] on icon "button" at bounding box center [215, 263] width 9 height 14
type input "{{ticket_type}} for {{[URL][DOMAIN_NAME]}}"
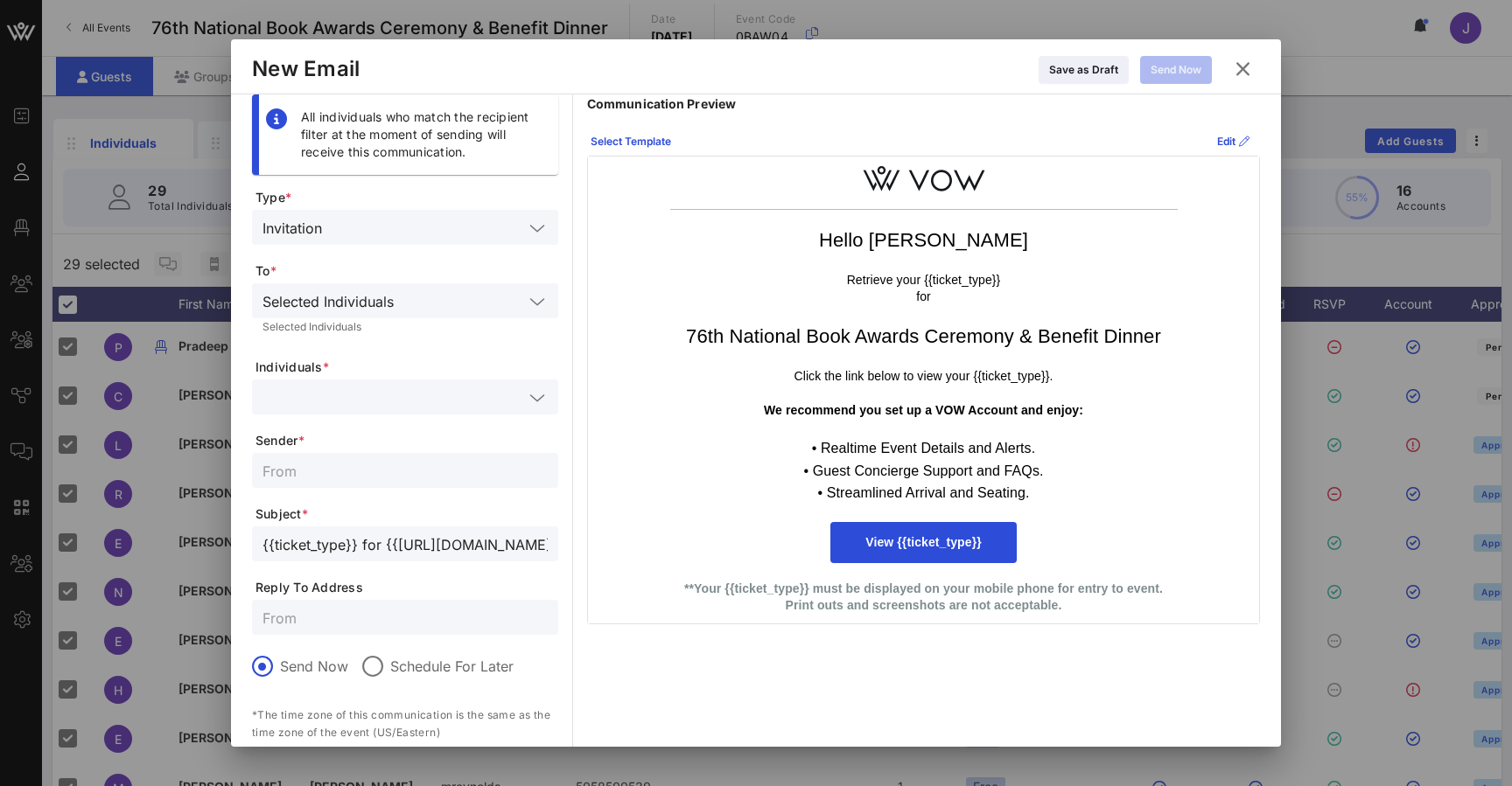
click at [501, 69] on icon at bounding box center [1241, 68] width 25 height 22
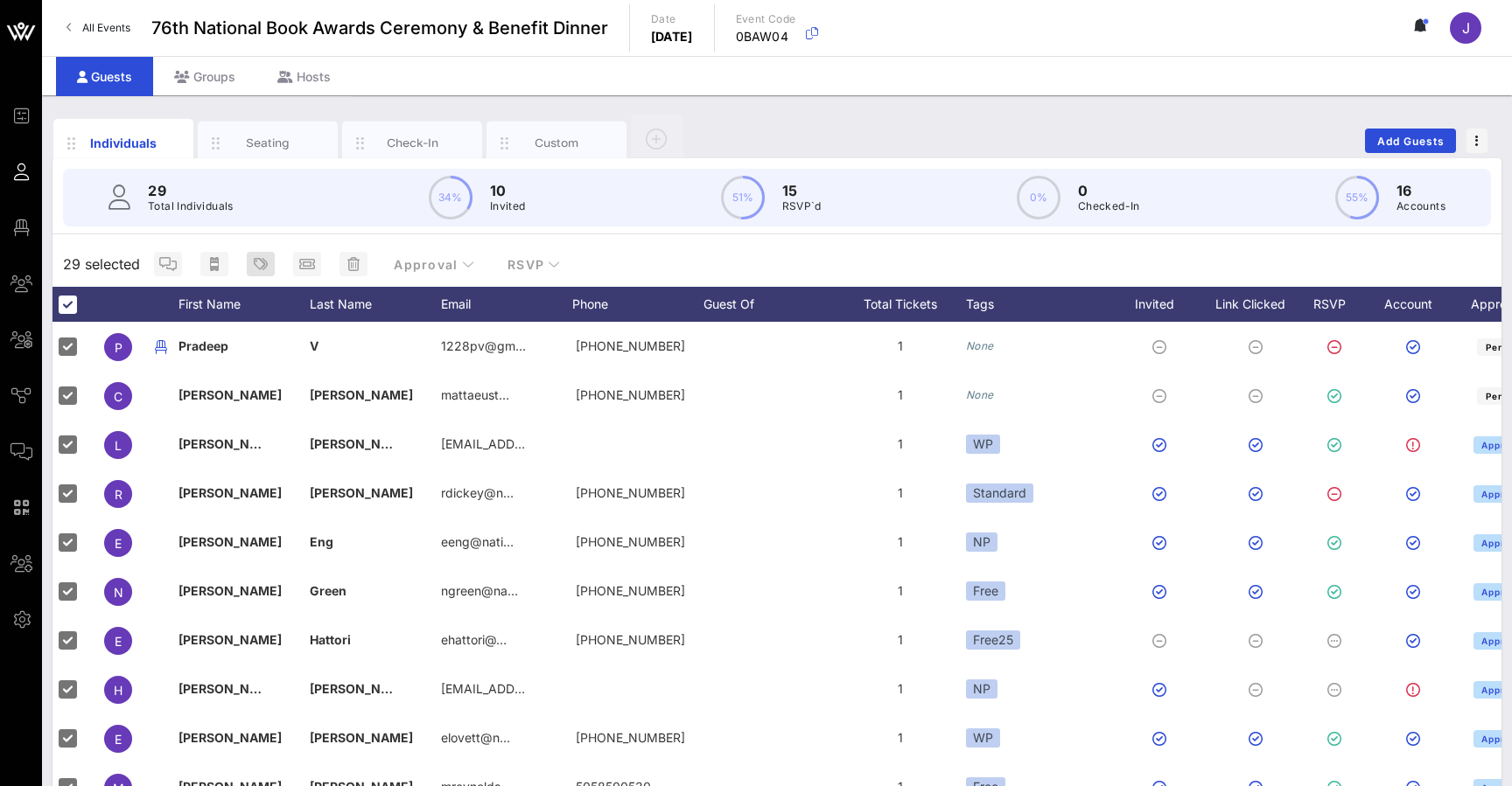
click at [262, 264] on icon "button" at bounding box center [261, 263] width 14 height 14
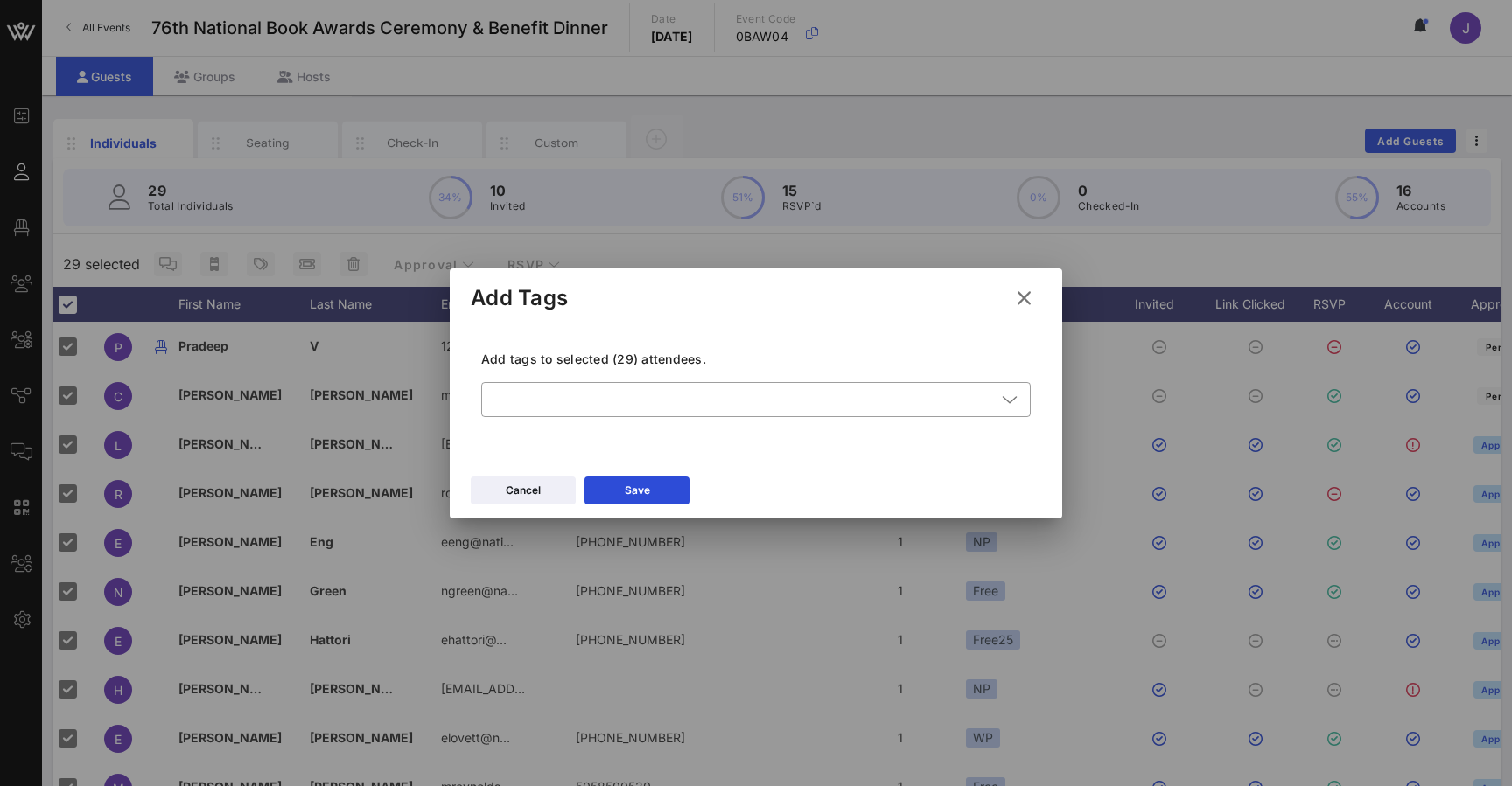
click at [501, 289] on button at bounding box center [1024, 298] width 34 height 32
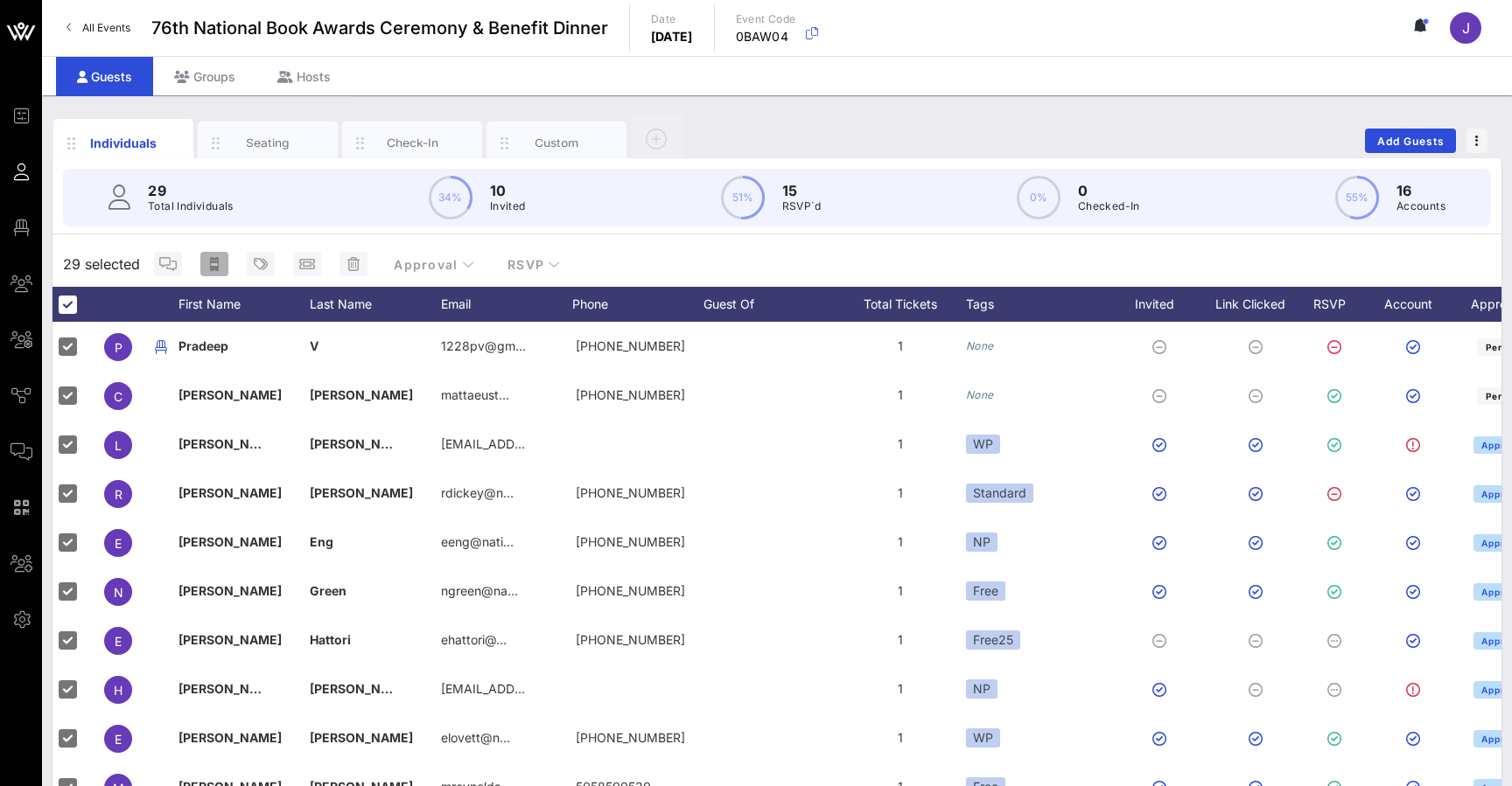
click at [213, 265] on rect "button" at bounding box center [214, 264] width 7 height 3
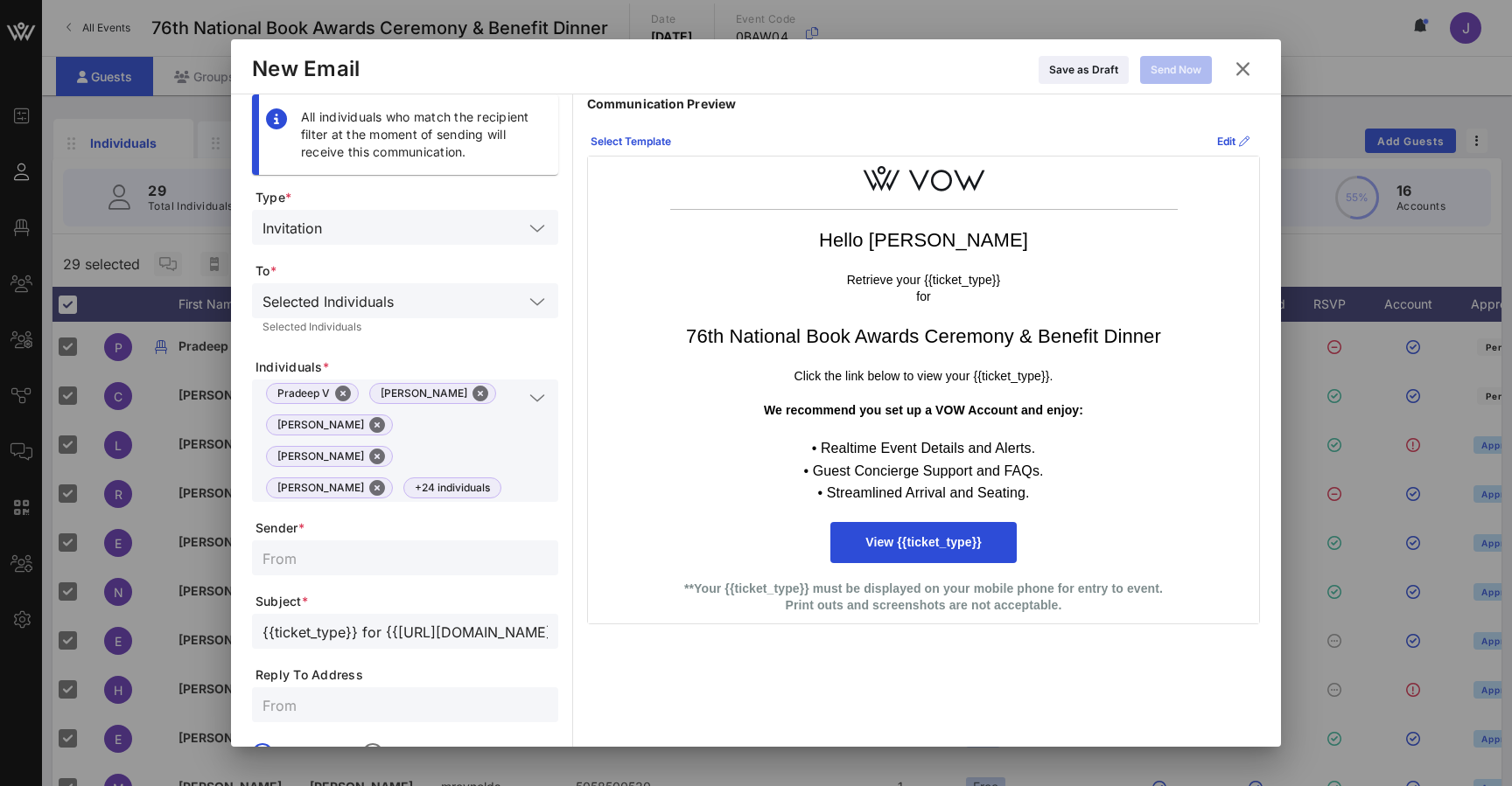
click at [501, 66] on icon at bounding box center [1242, 68] width 24 height 21
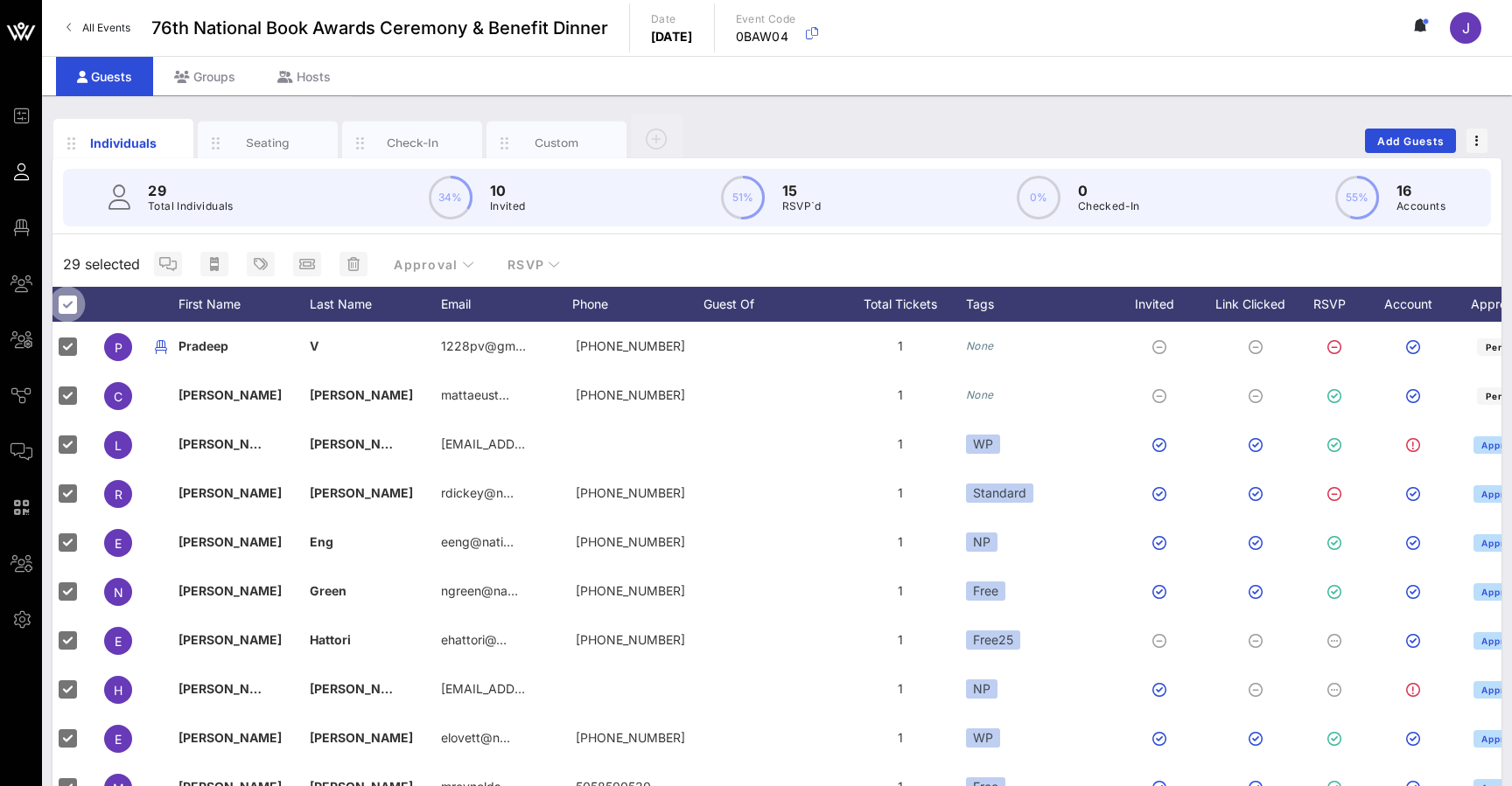
click at [69, 303] on div at bounding box center [67, 304] width 30 height 30
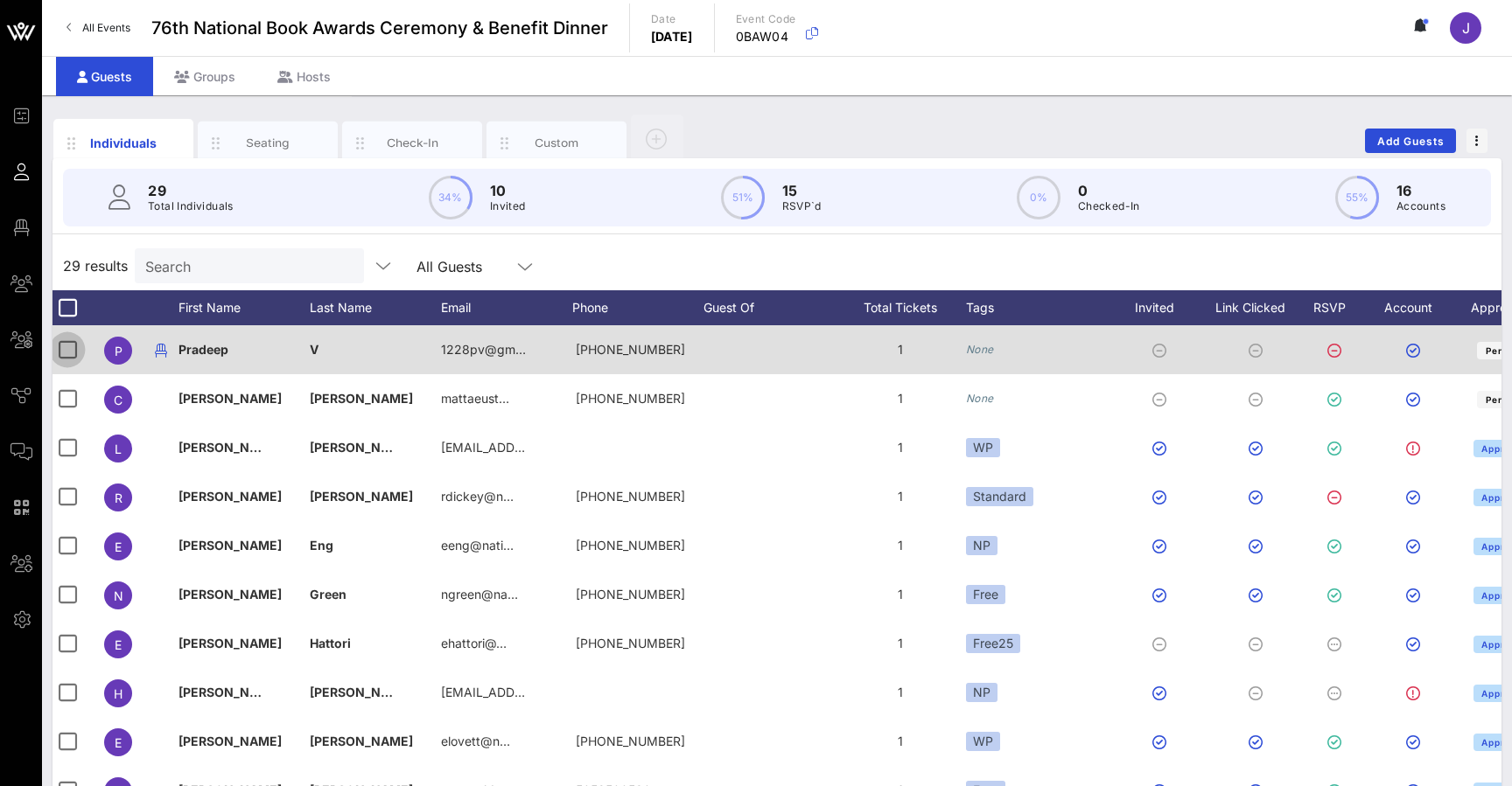
click at [67, 347] on div at bounding box center [67, 350] width 30 height 30
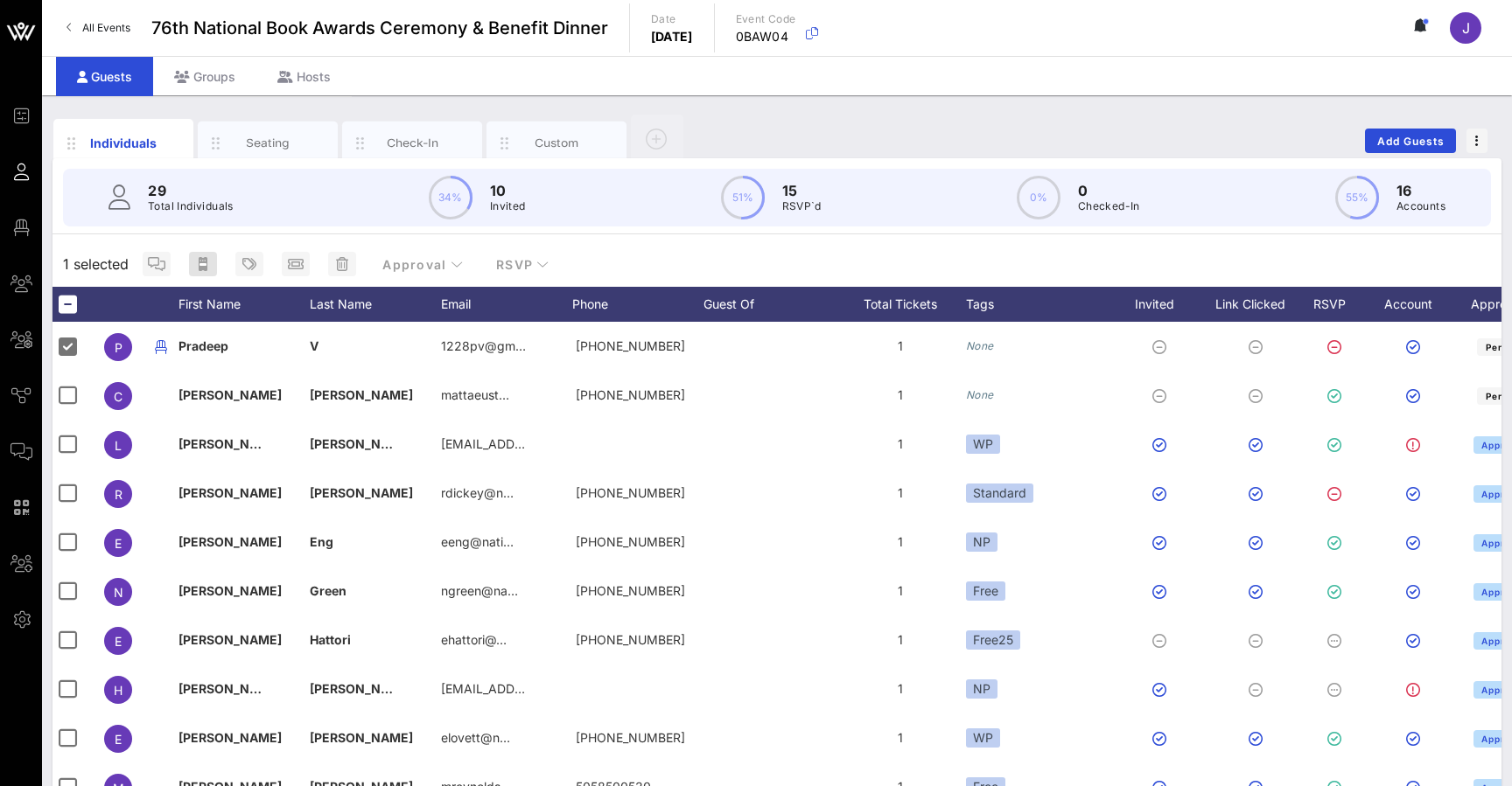
click at [209, 261] on icon "button" at bounding box center [202, 263] width 14 height 14
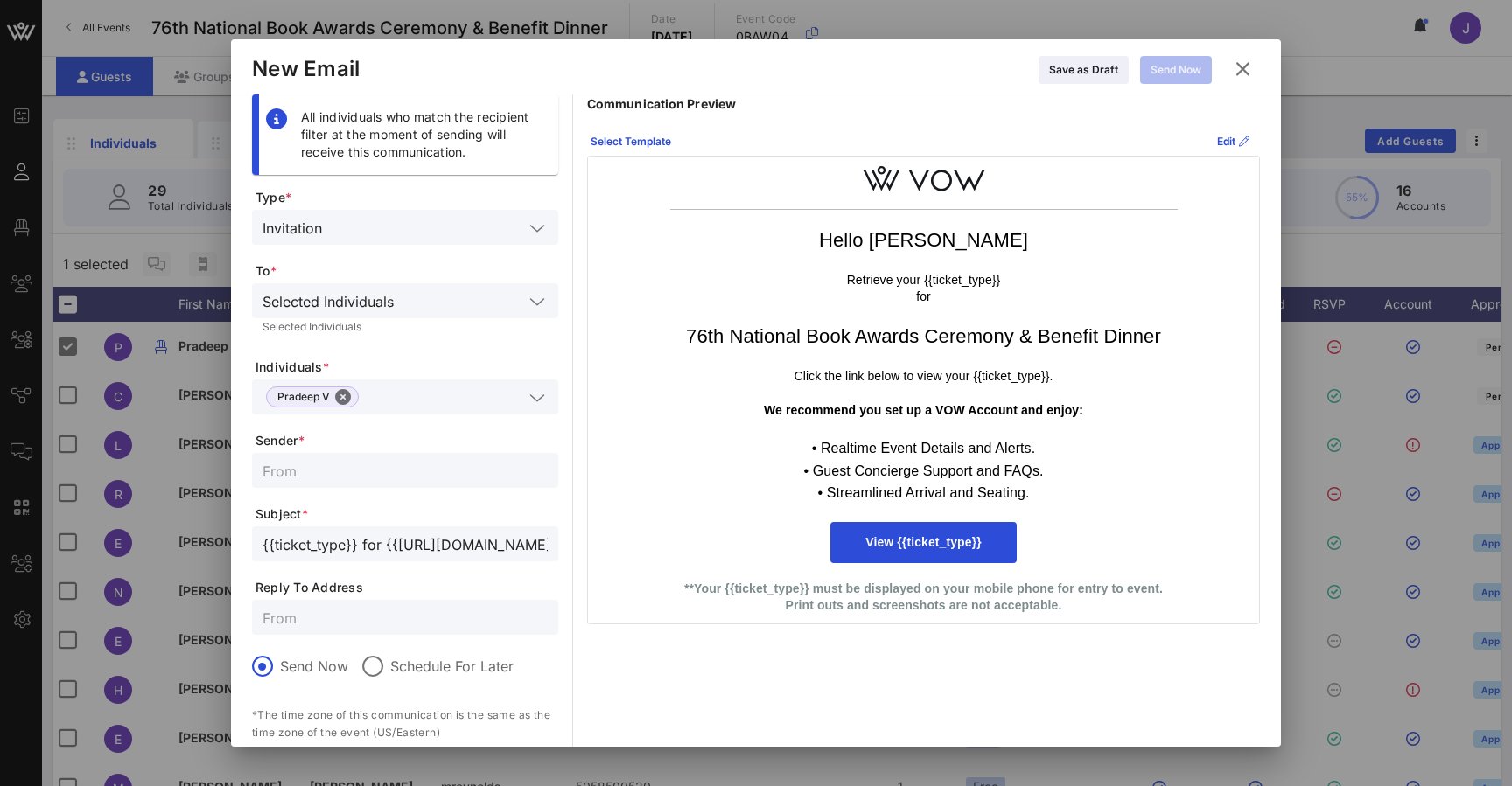
click at [501, 66] on icon at bounding box center [1242, 68] width 24 height 21
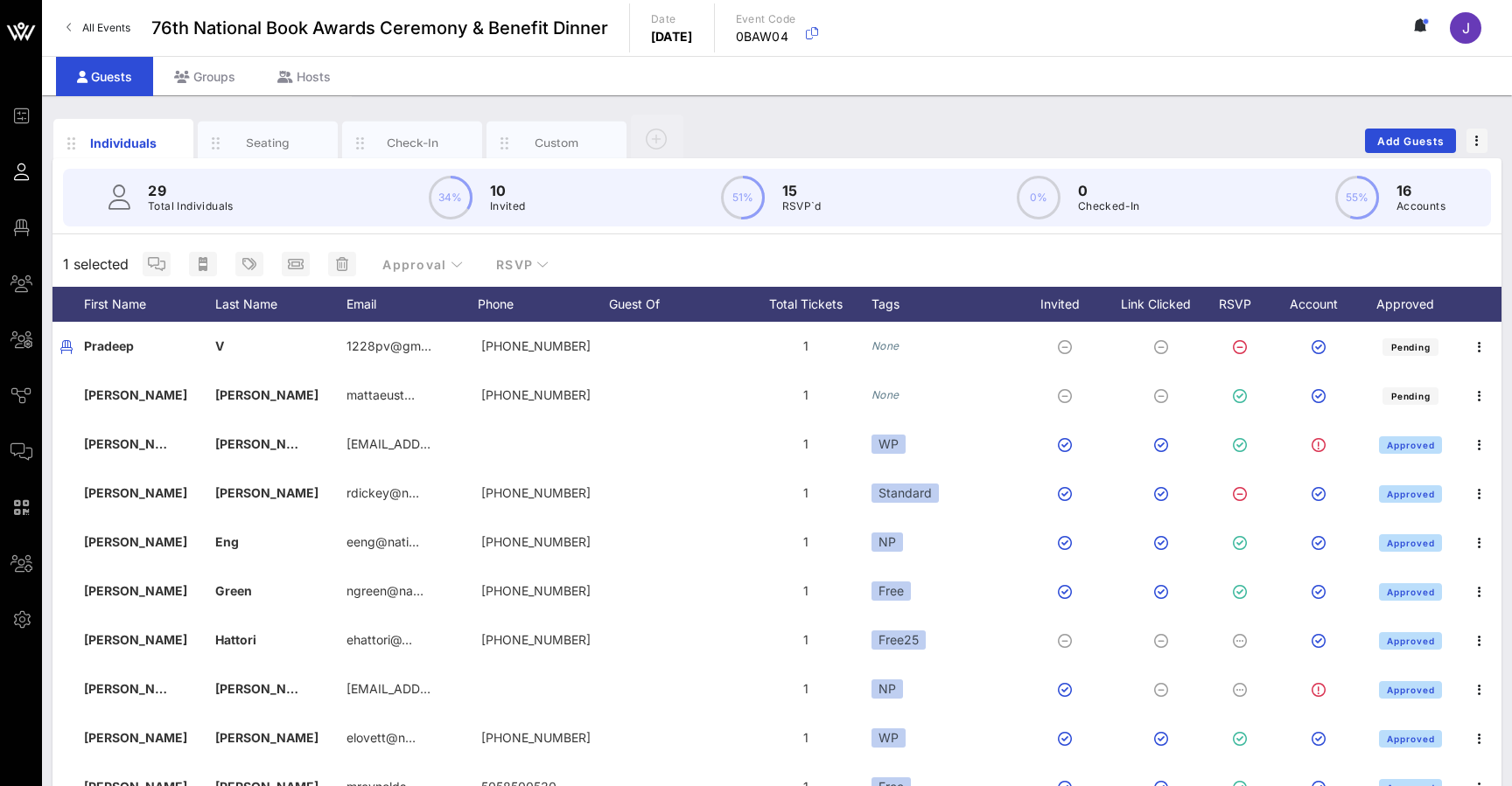
scroll to position [0, 0]
click at [501, 141] on span "Add Guests" at bounding box center [1411, 141] width 69 height 13
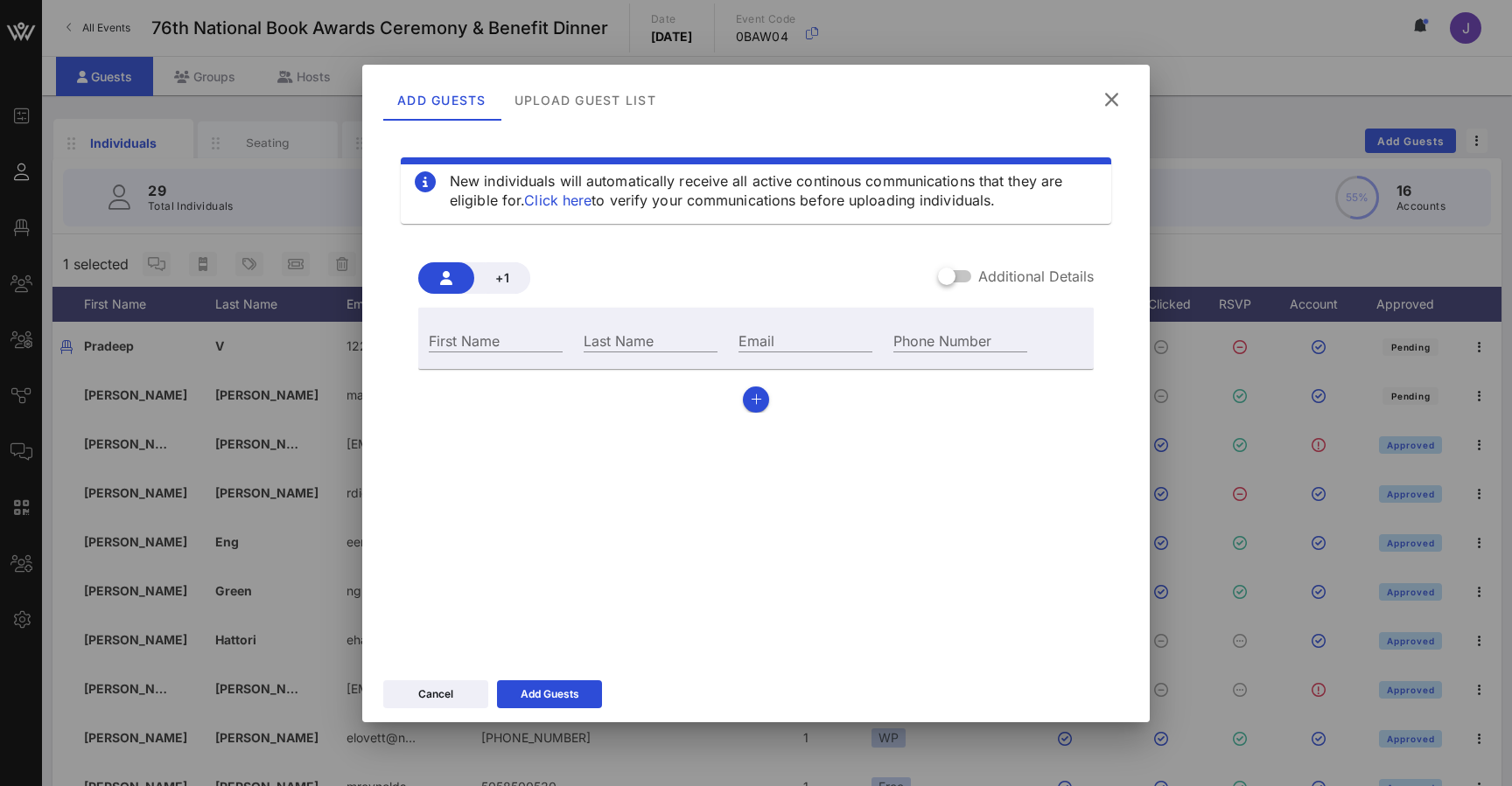
click at [501, 100] on icon at bounding box center [1111, 99] width 24 height 21
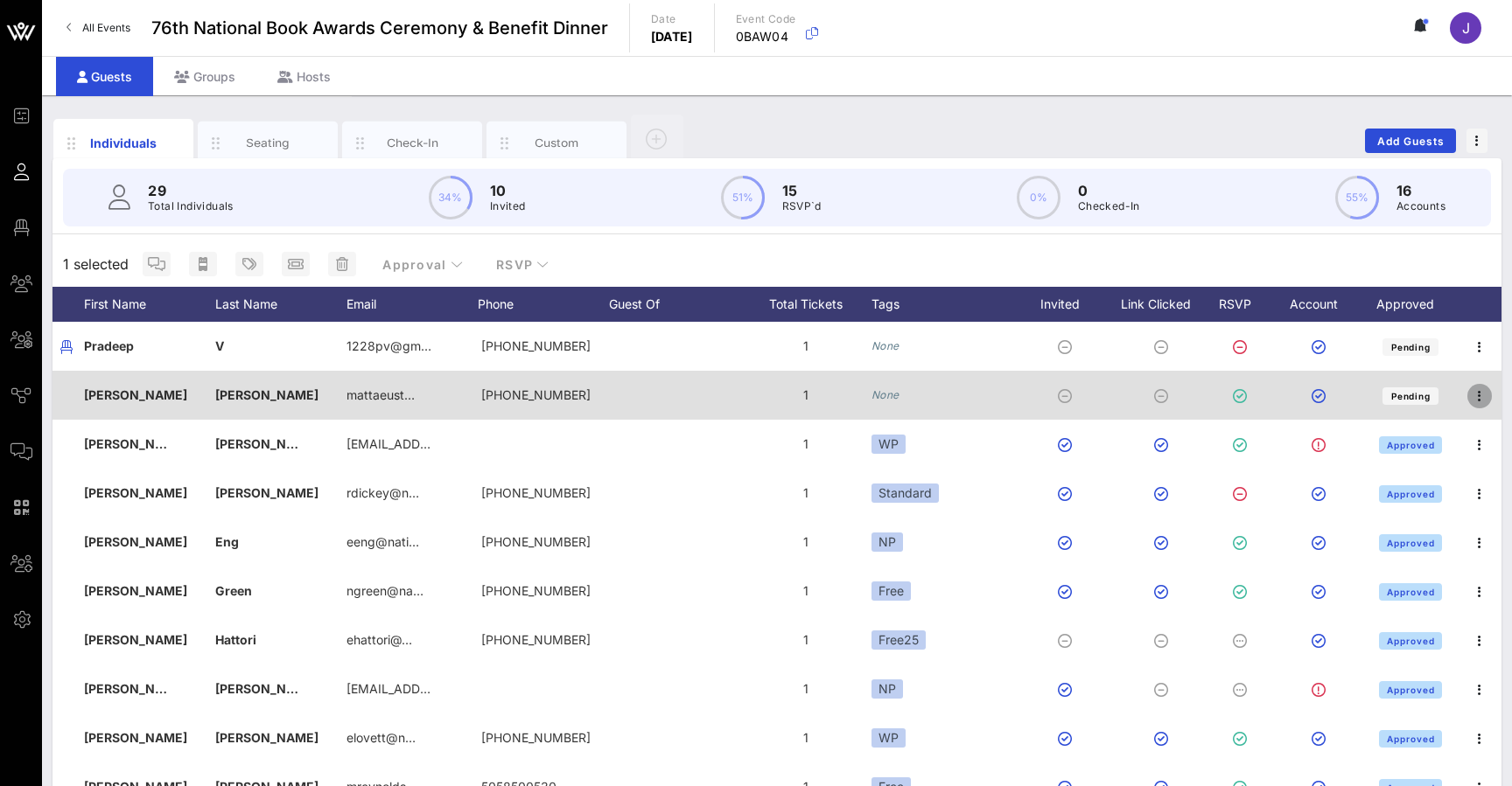
click at [501, 393] on icon "button" at bounding box center [1479, 396] width 21 height 21
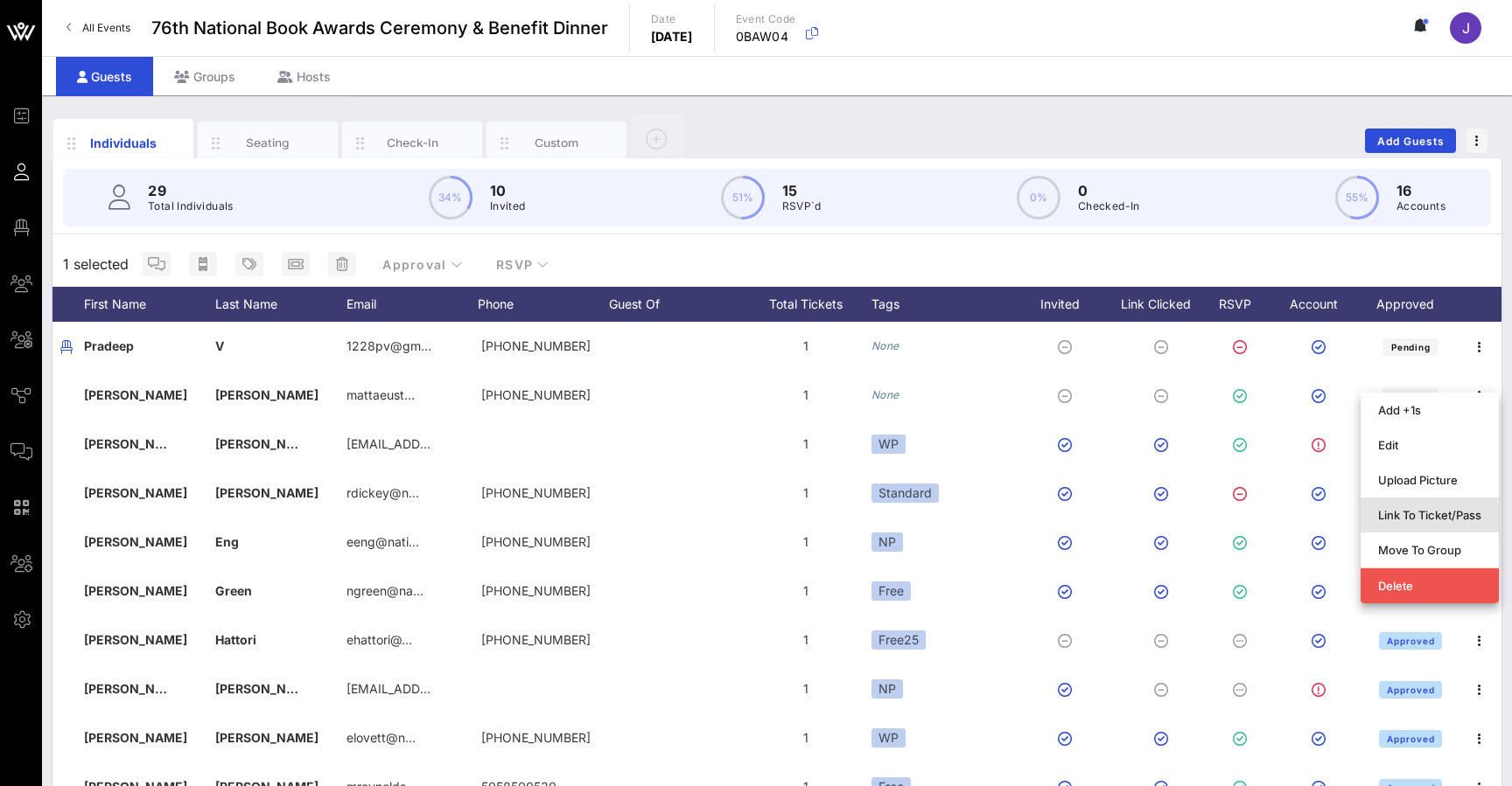
click at [501, 517] on div "Link To Ticket/Pass" at bounding box center [1429, 515] width 103 height 14
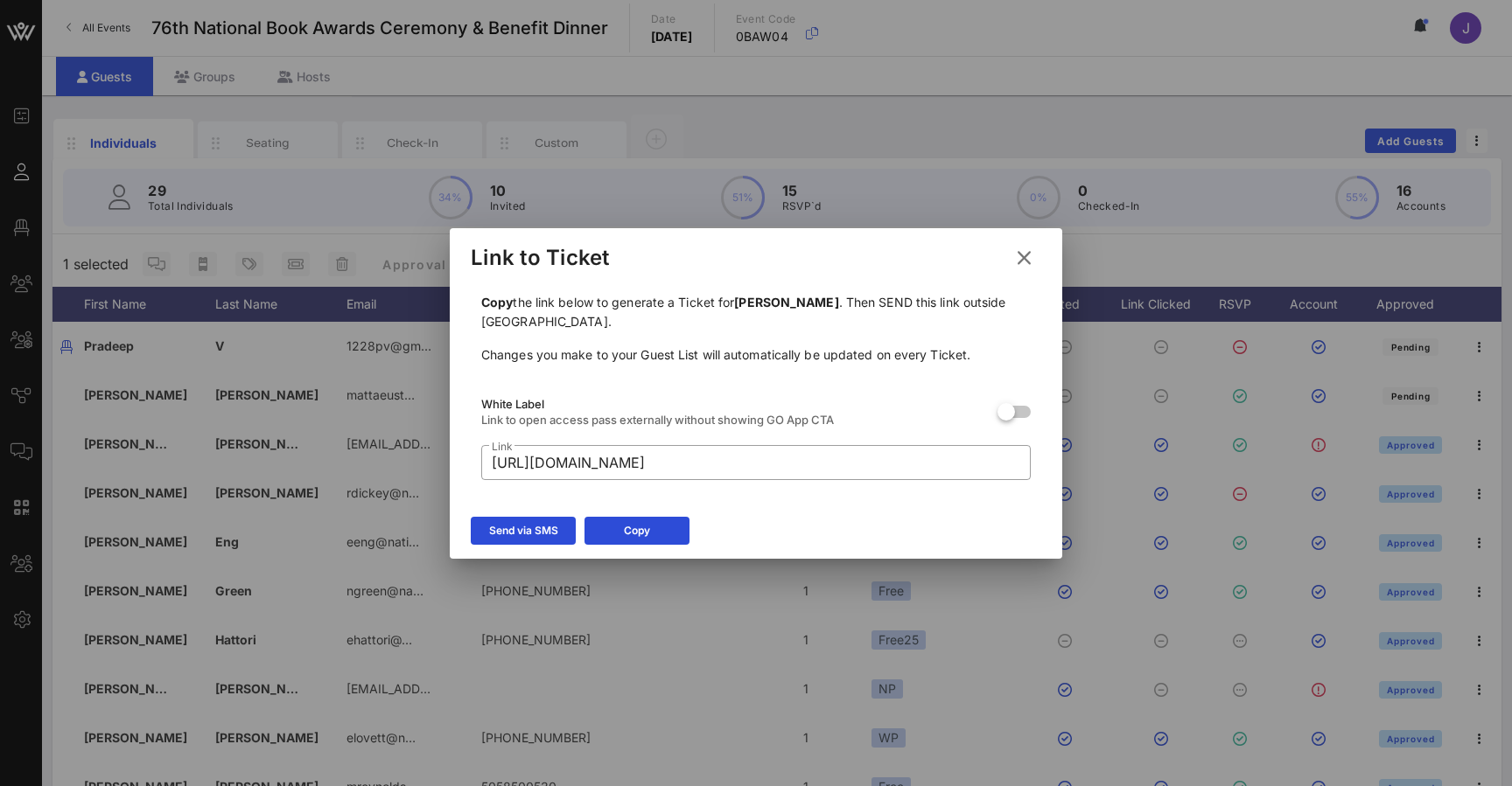
click at [501, 259] on icon at bounding box center [1023, 258] width 26 height 25
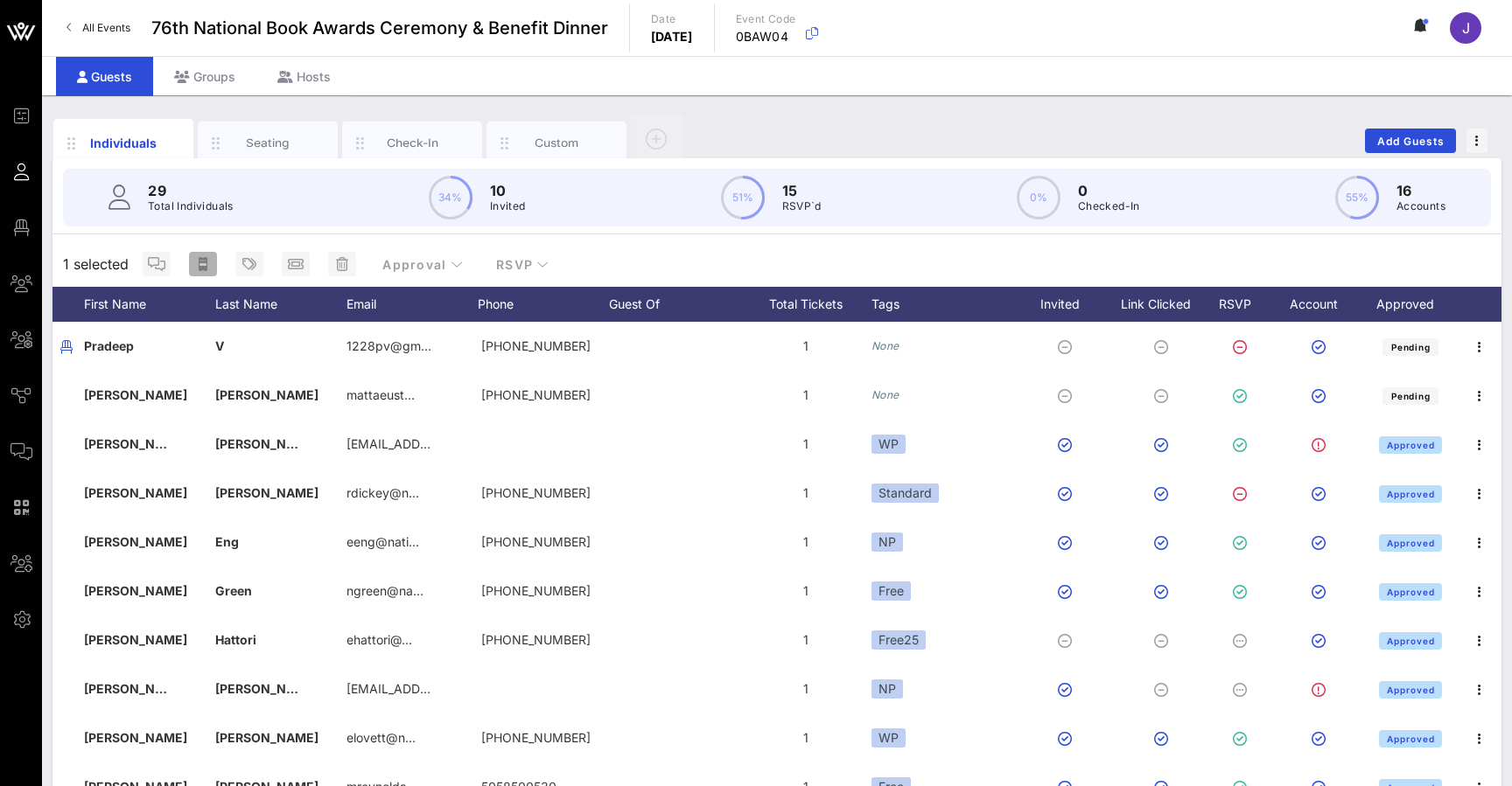
click at [200, 271] on icon "button" at bounding box center [203, 263] width 9 height 14
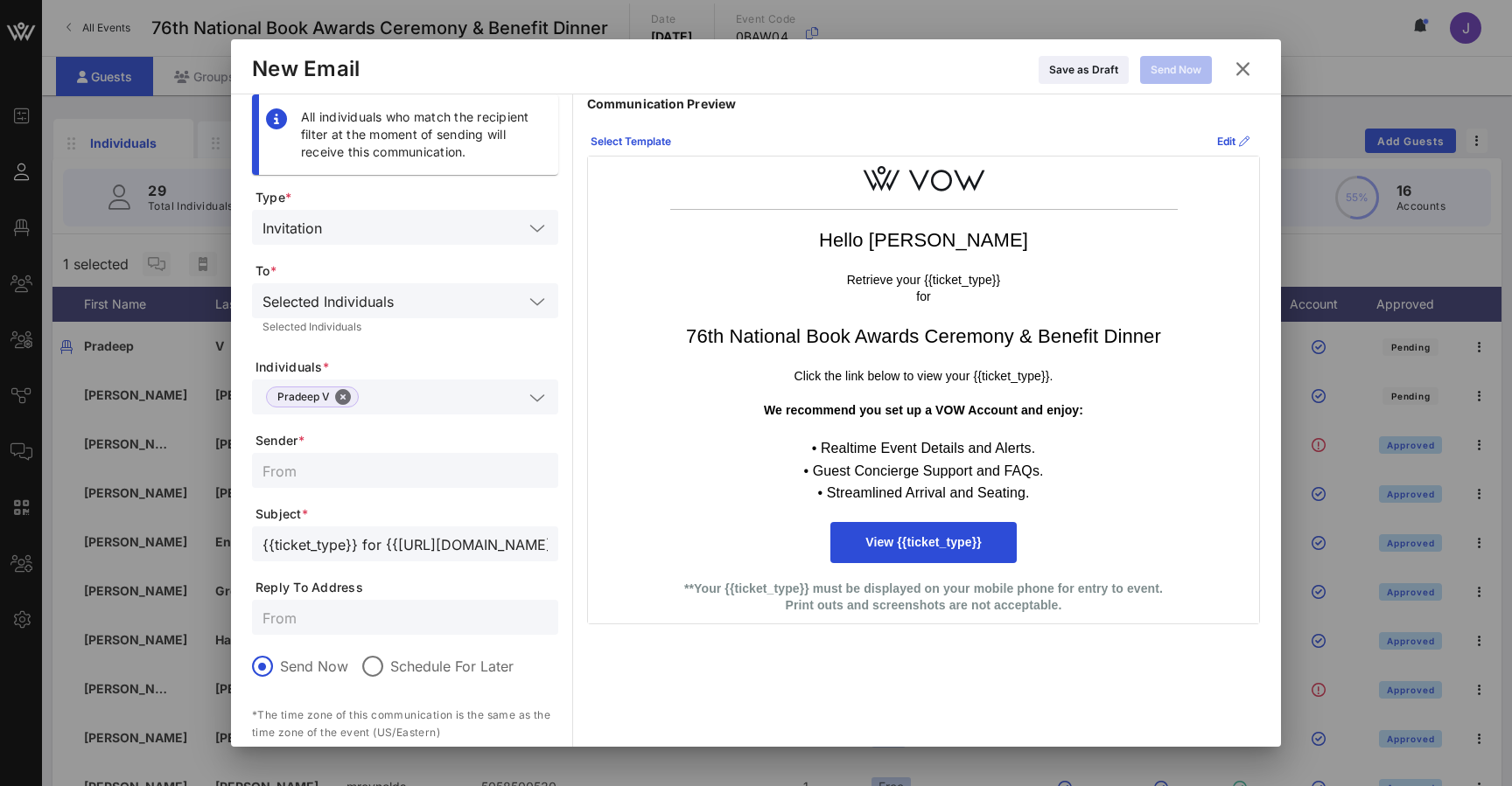
click at [501, 77] on icon at bounding box center [1242, 68] width 24 height 21
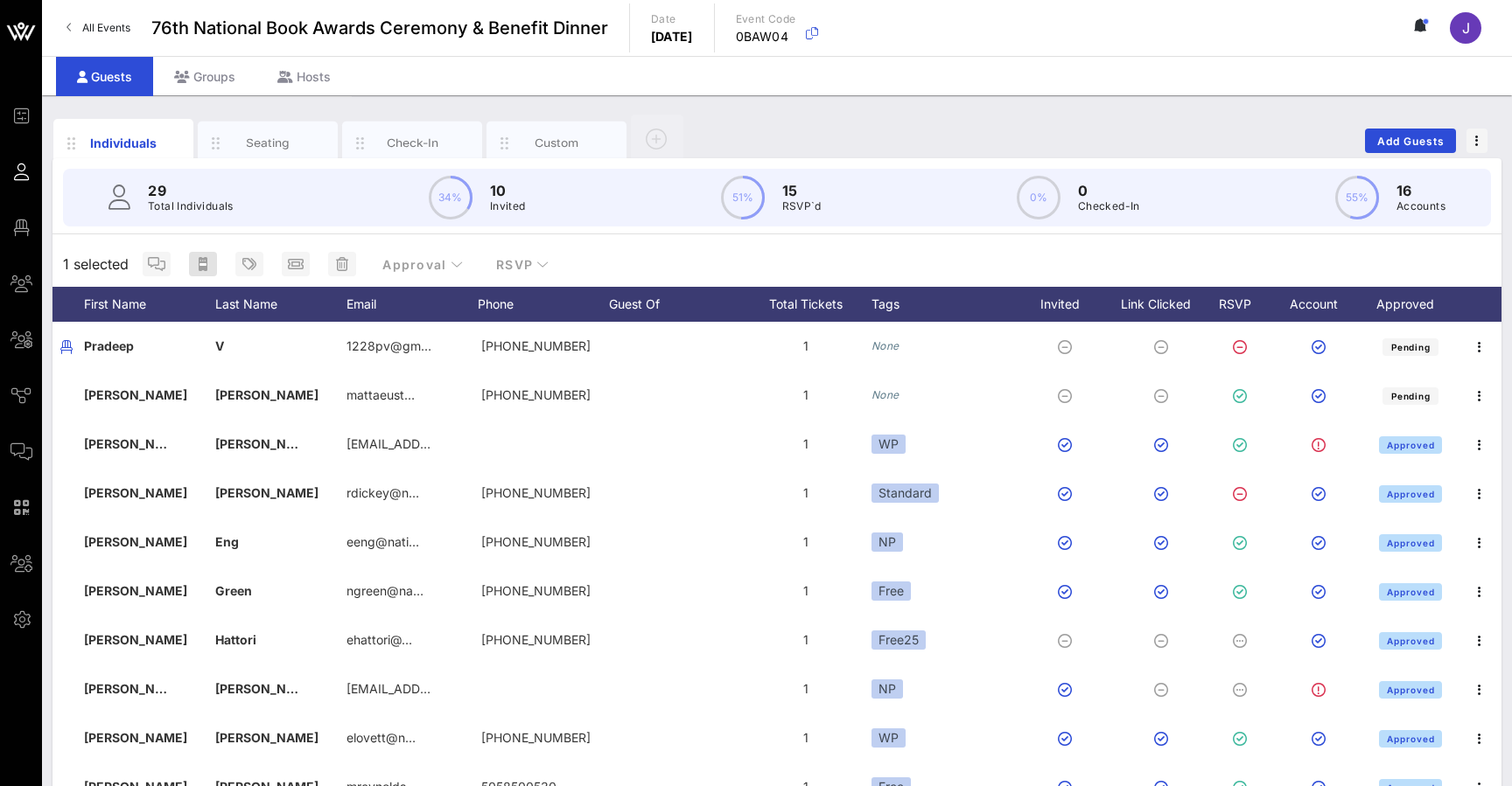
click at [202, 266] on rect "button" at bounding box center [203, 264] width 7 height 3
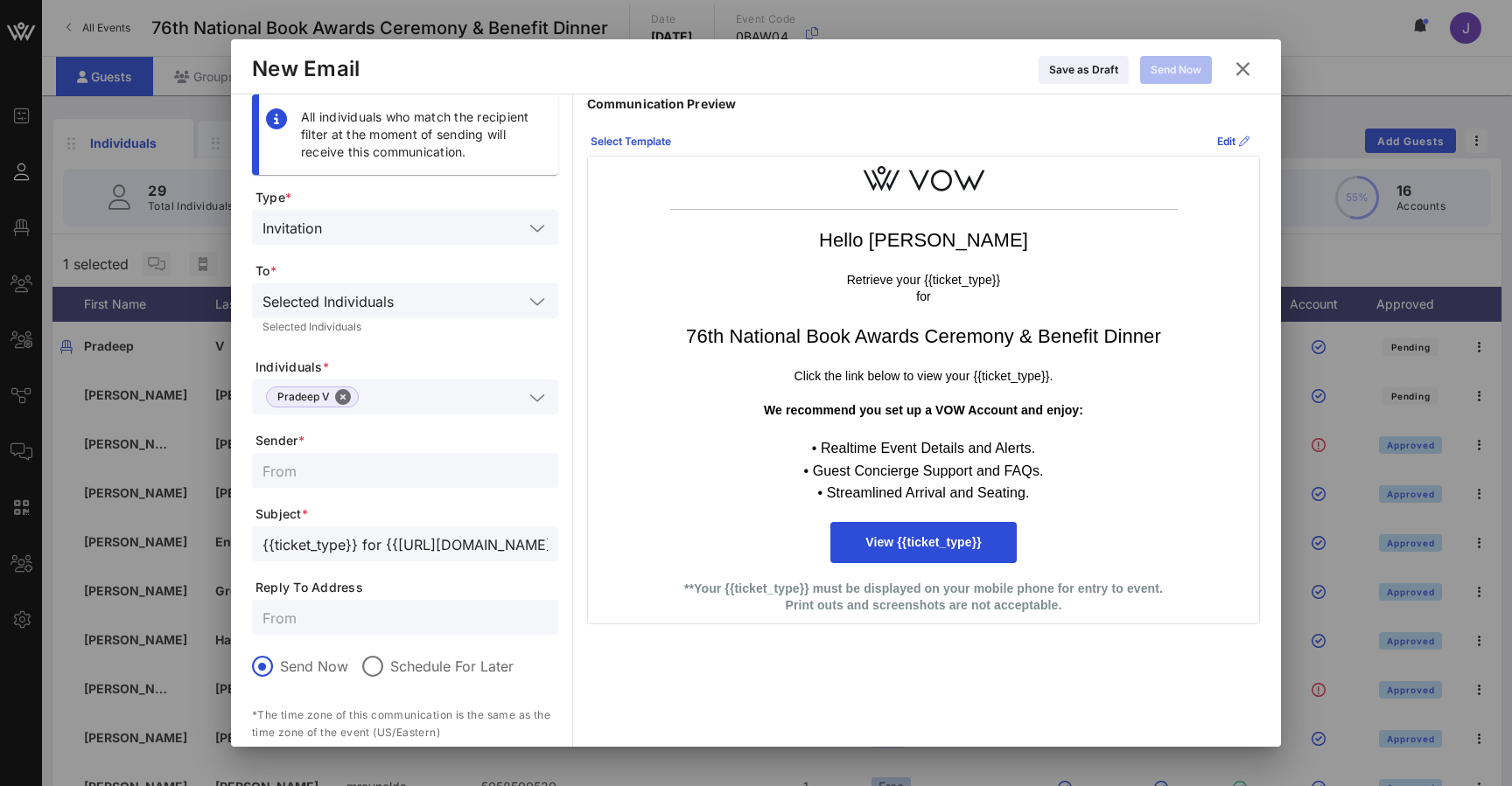
click at [501, 71] on icon at bounding box center [1241, 68] width 25 height 22
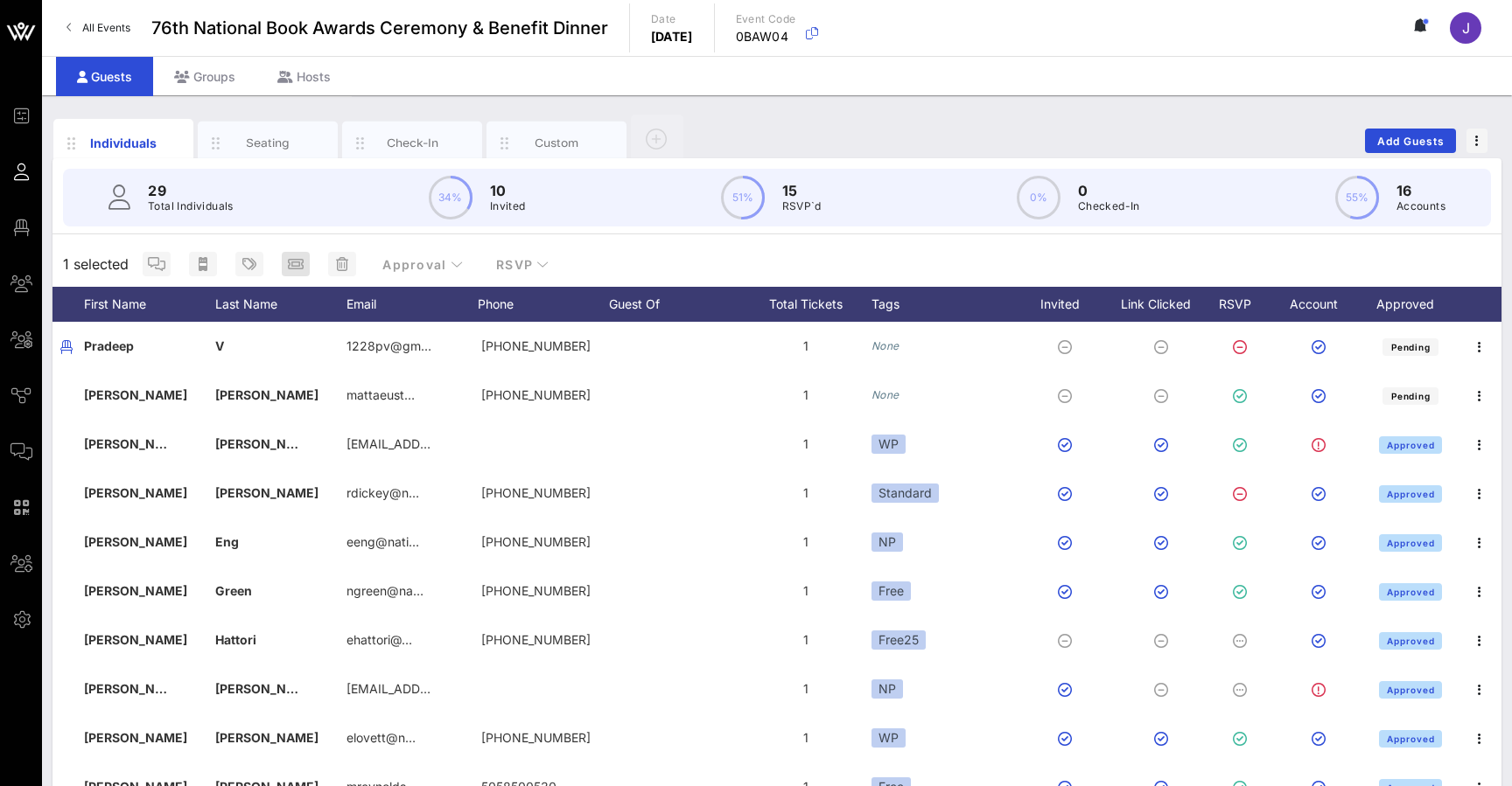
click at [299, 268] on icon "button" at bounding box center [295, 263] width 15 height 14
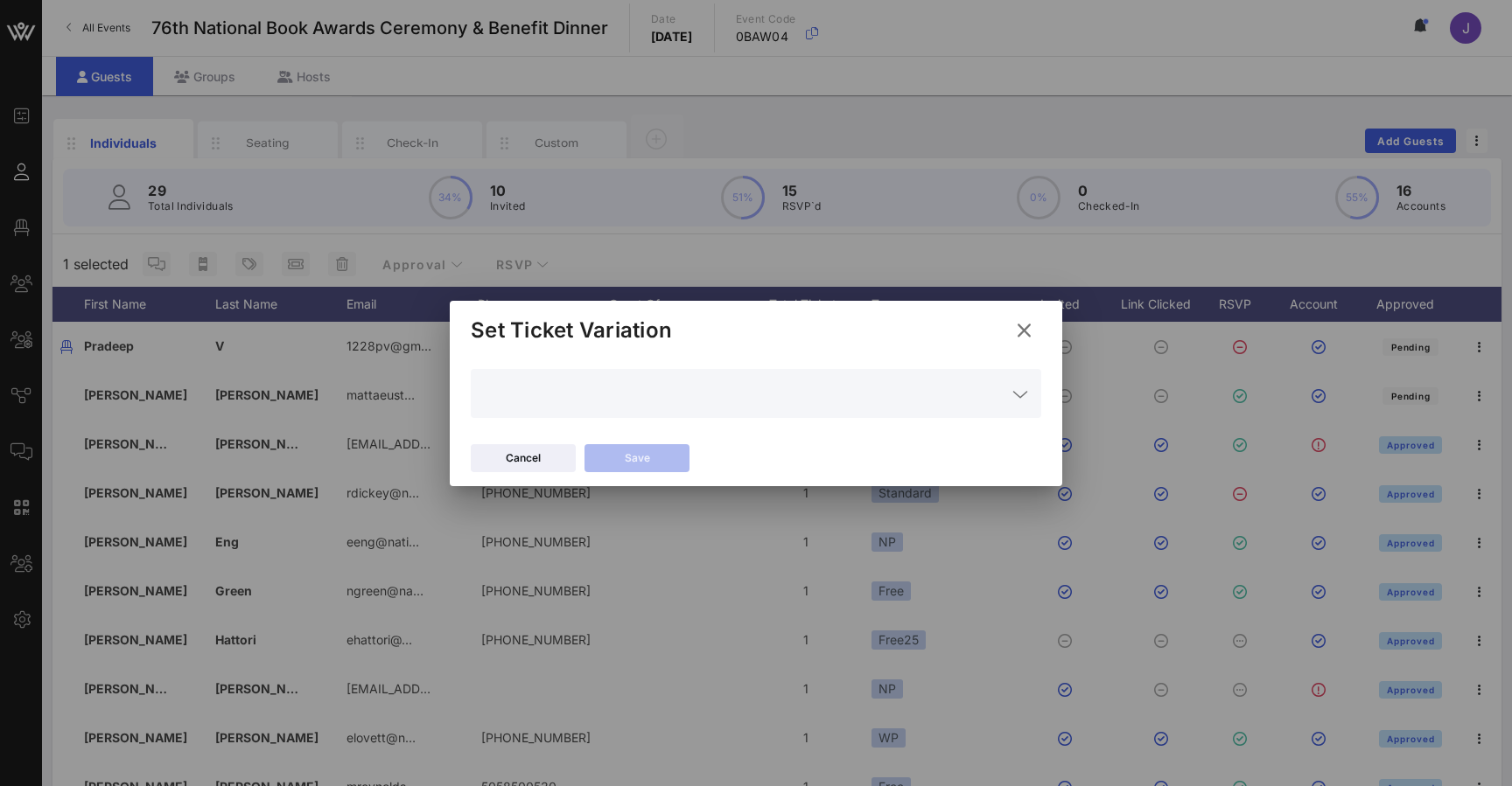
click at [501, 324] on icon at bounding box center [1024, 331] width 24 height 21
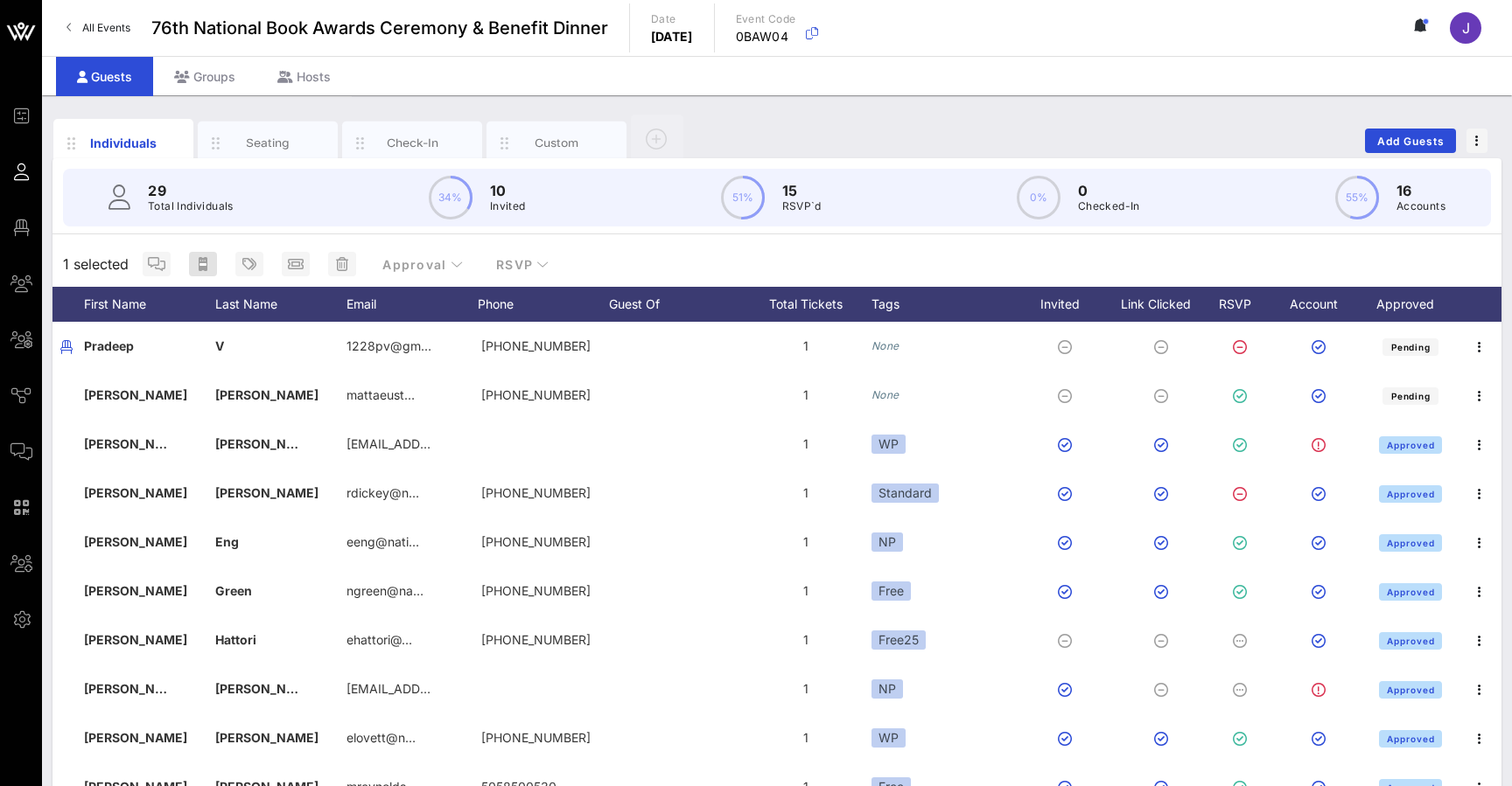
click at [207, 269] on icon "button" at bounding box center [203, 263] width 9 height 14
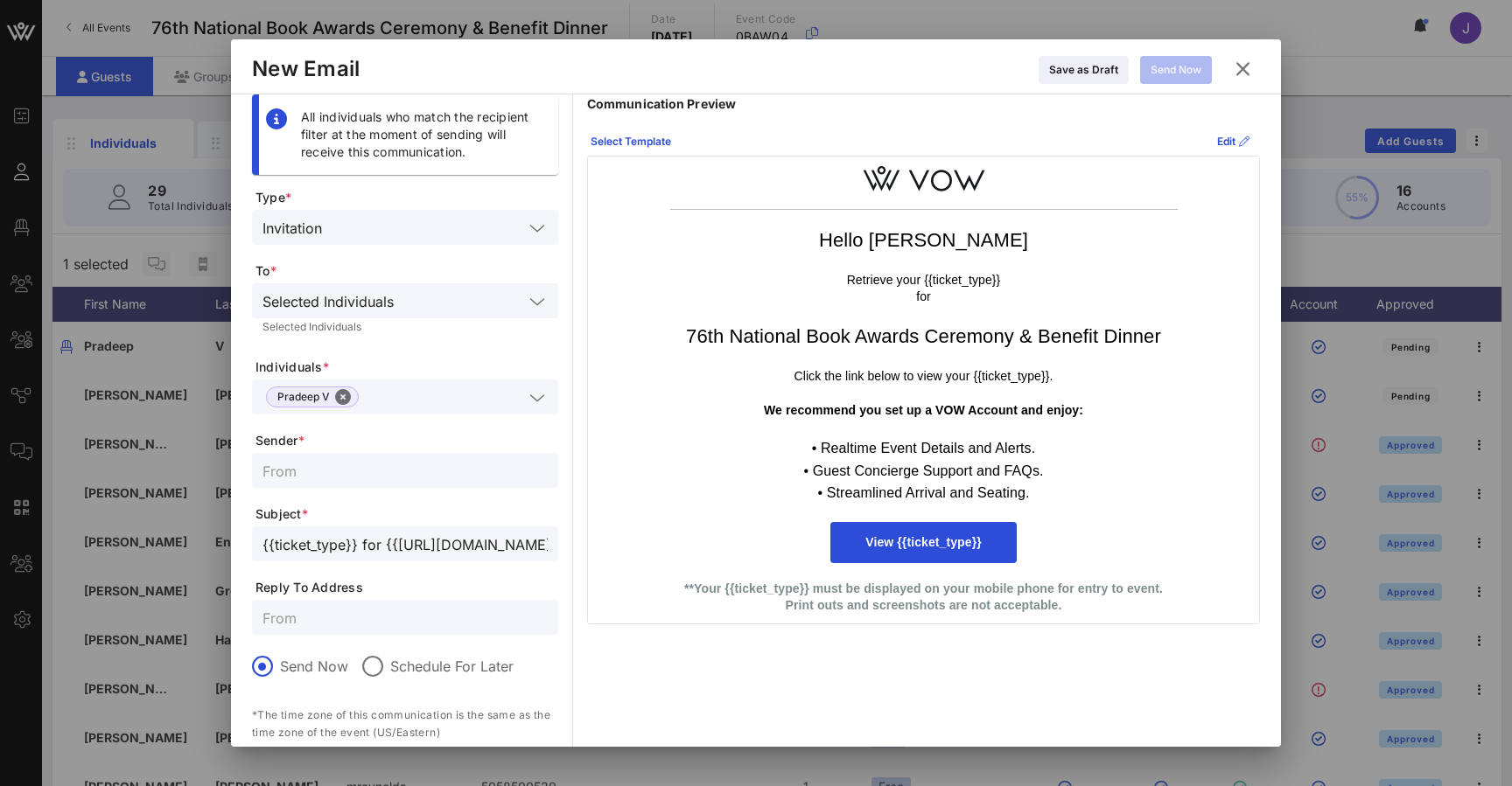
click at [501, 71] on icon at bounding box center [1242, 68] width 24 height 21
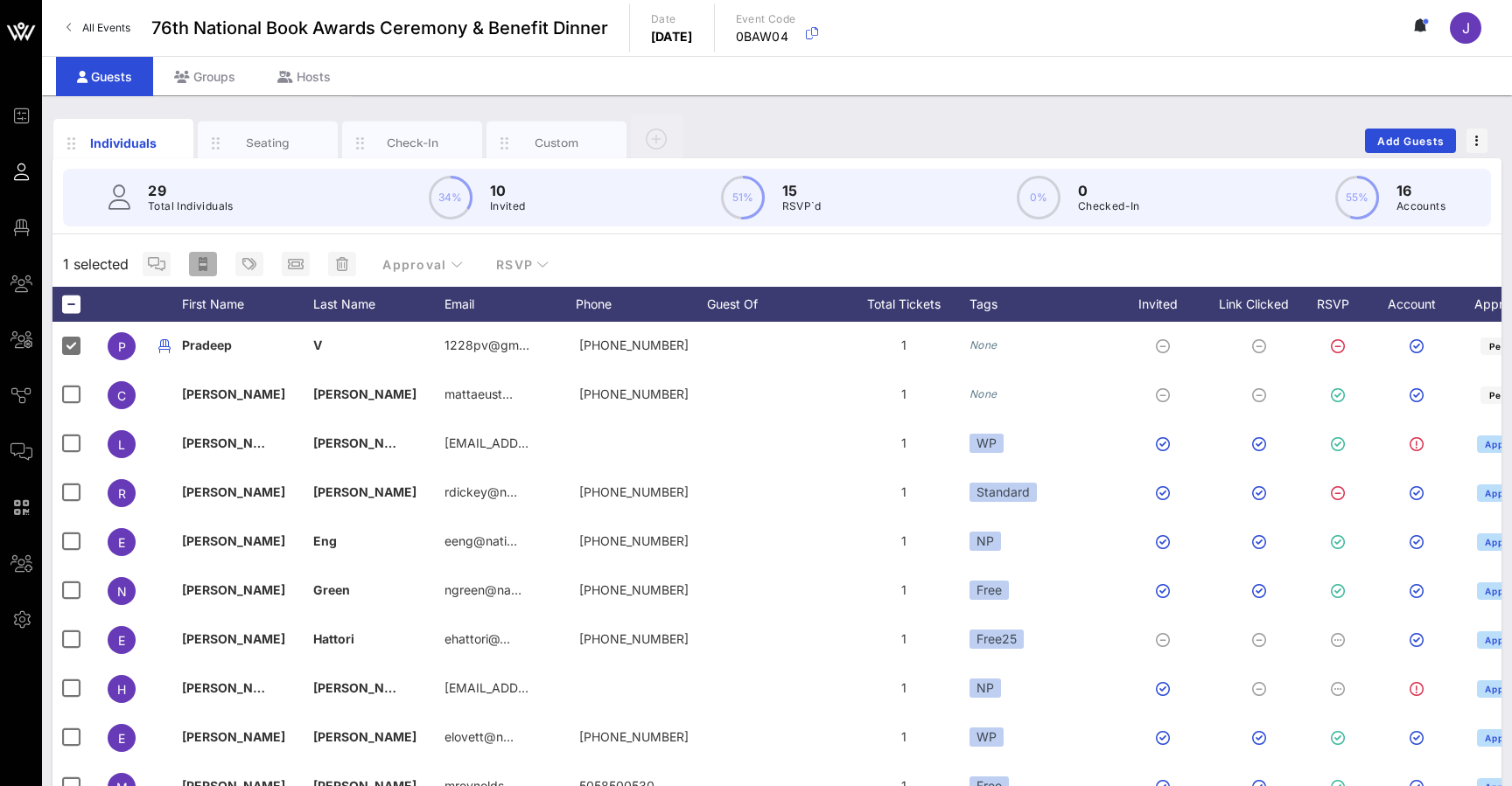
click at [201, 272] on button "button" at bounding box center [202, 264] width 28 height 25
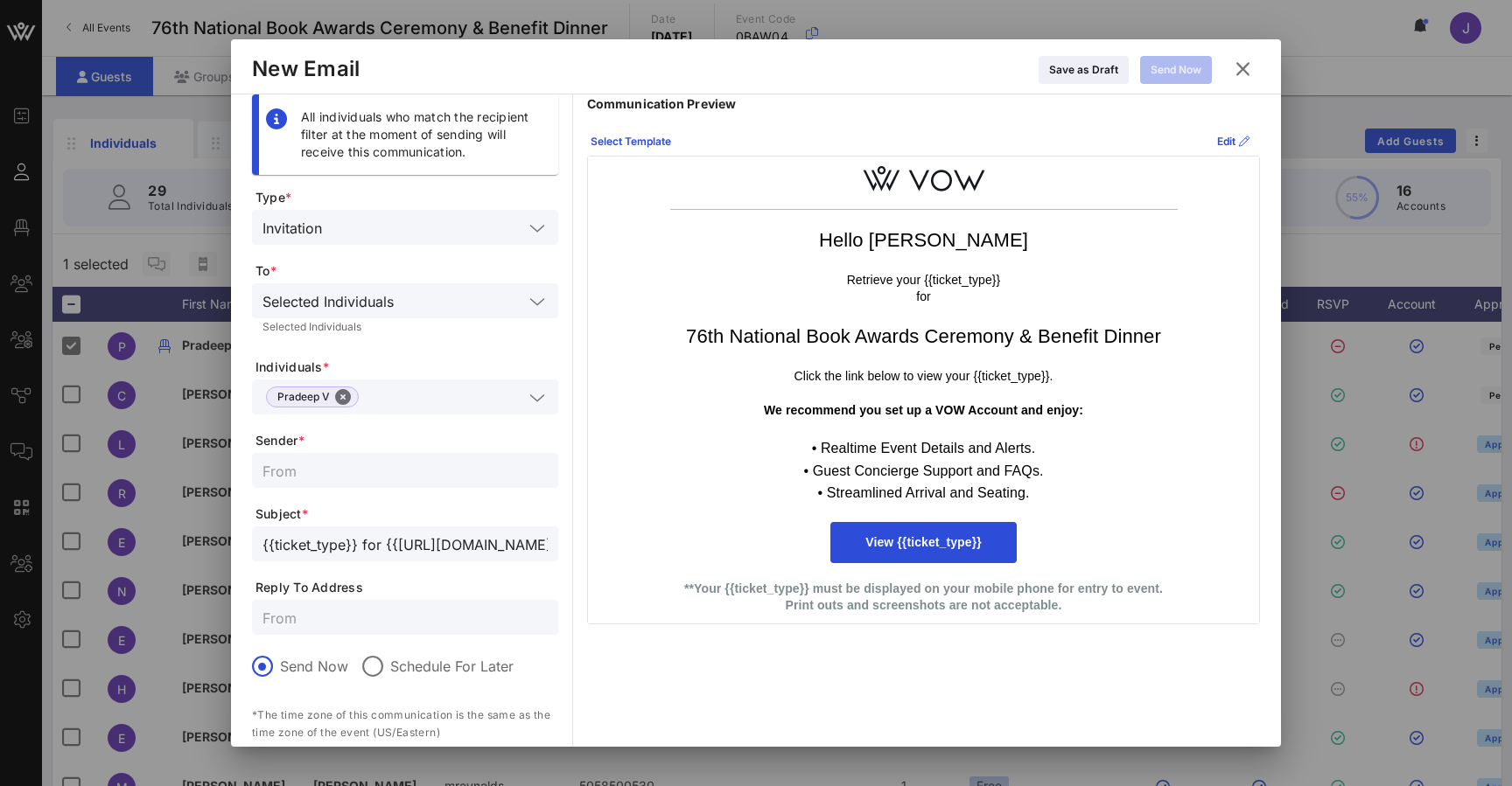
click at [501, 61] on icon at bounding box center [1242, 68] width 24 height 21
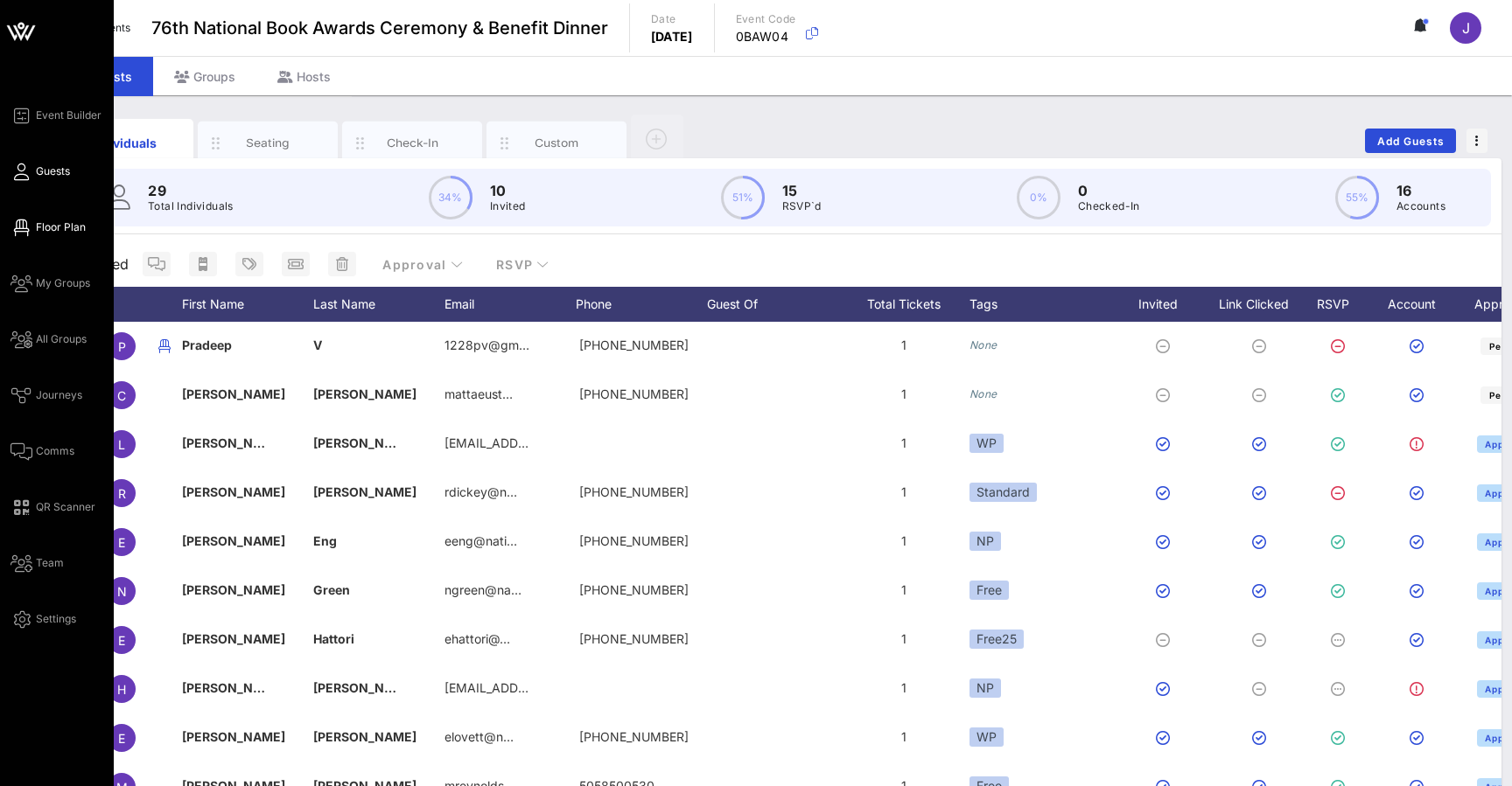
click at [38, 225] on span "Floor Plan" at bounding box center [60, 227] width 50 height 15
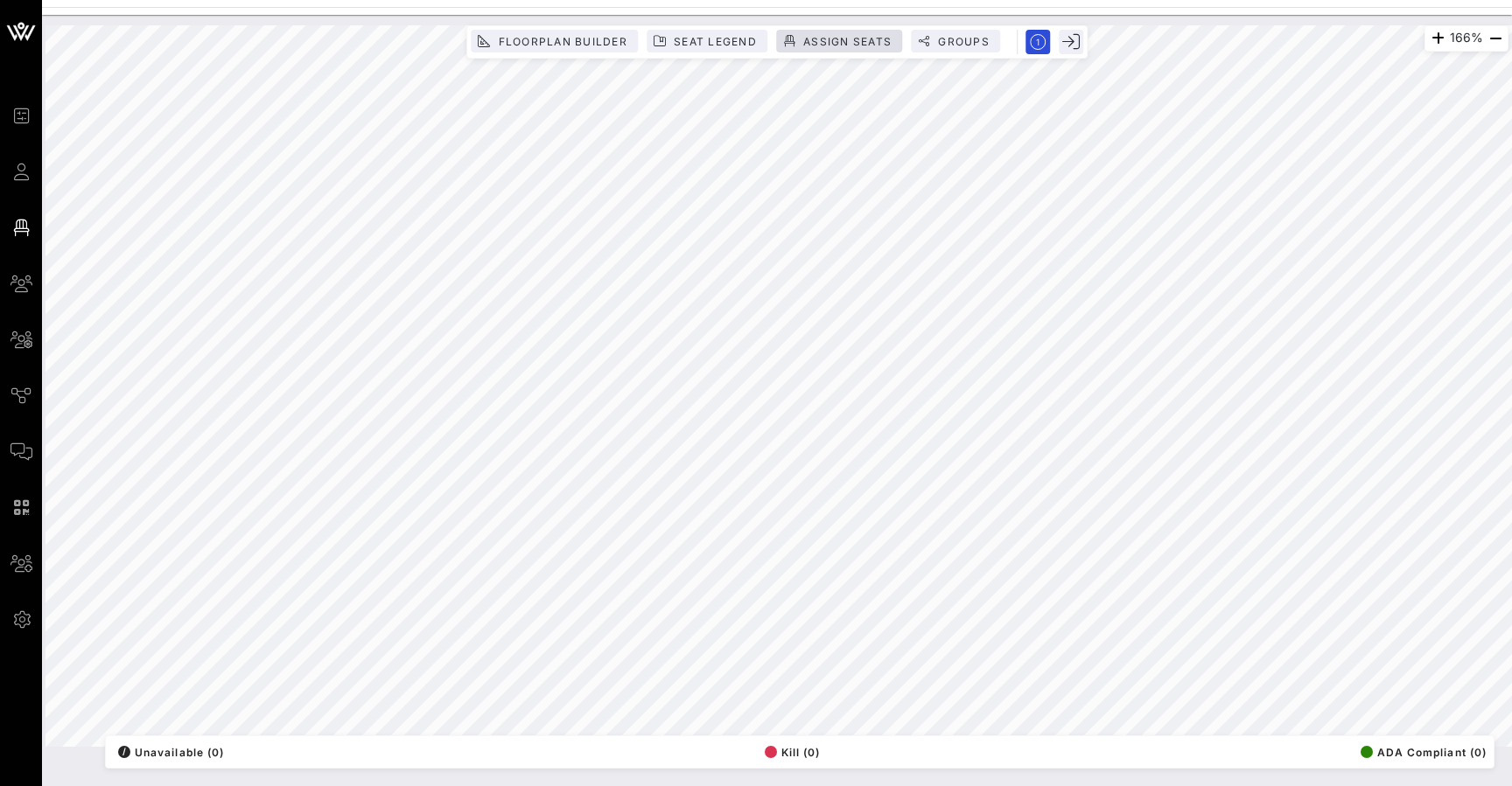
click at [501, 37] on span "Assign Seats" at bounding box center [847, 41] width 89 height 13
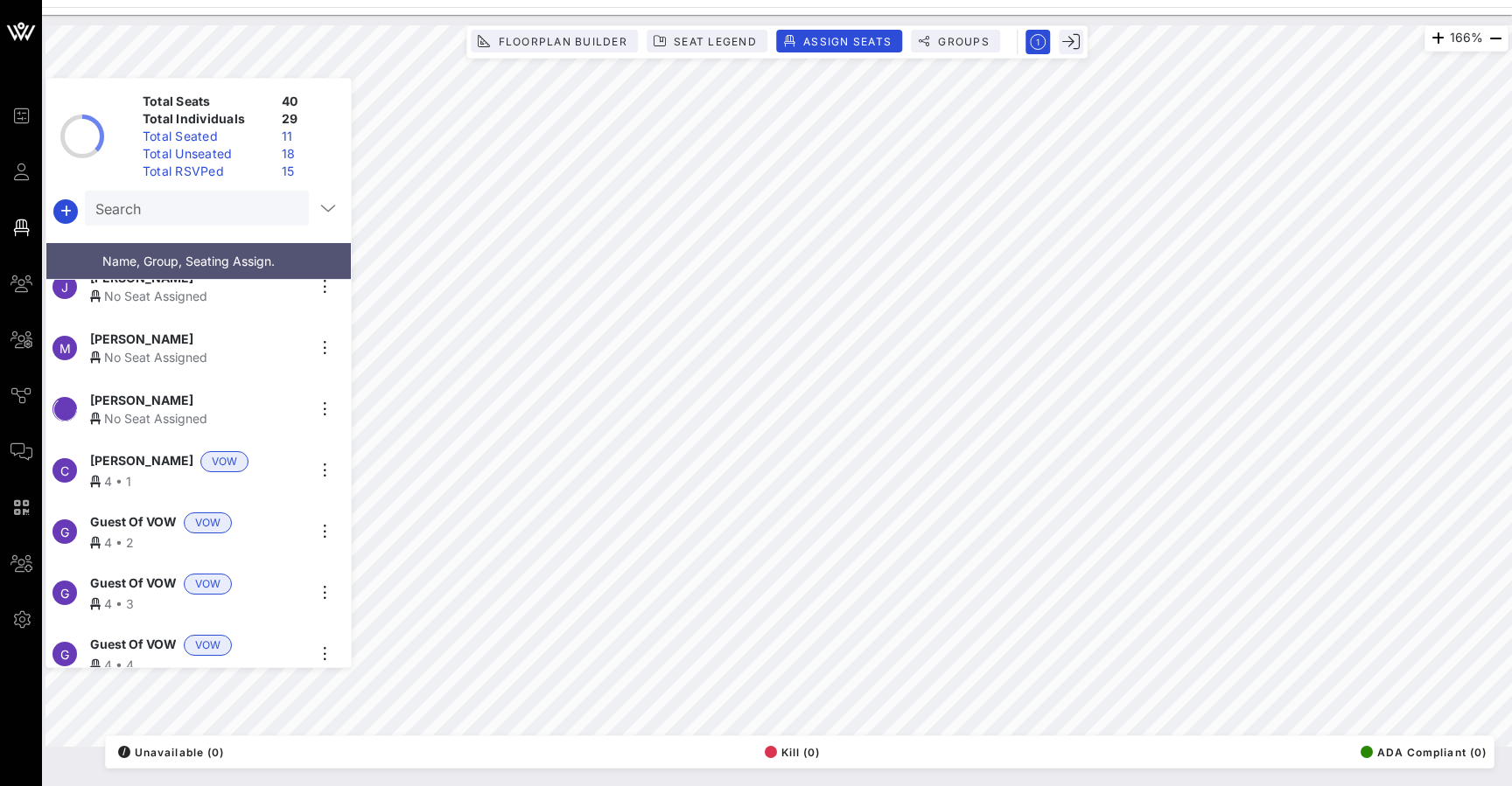
scroll to position [1040, 0]
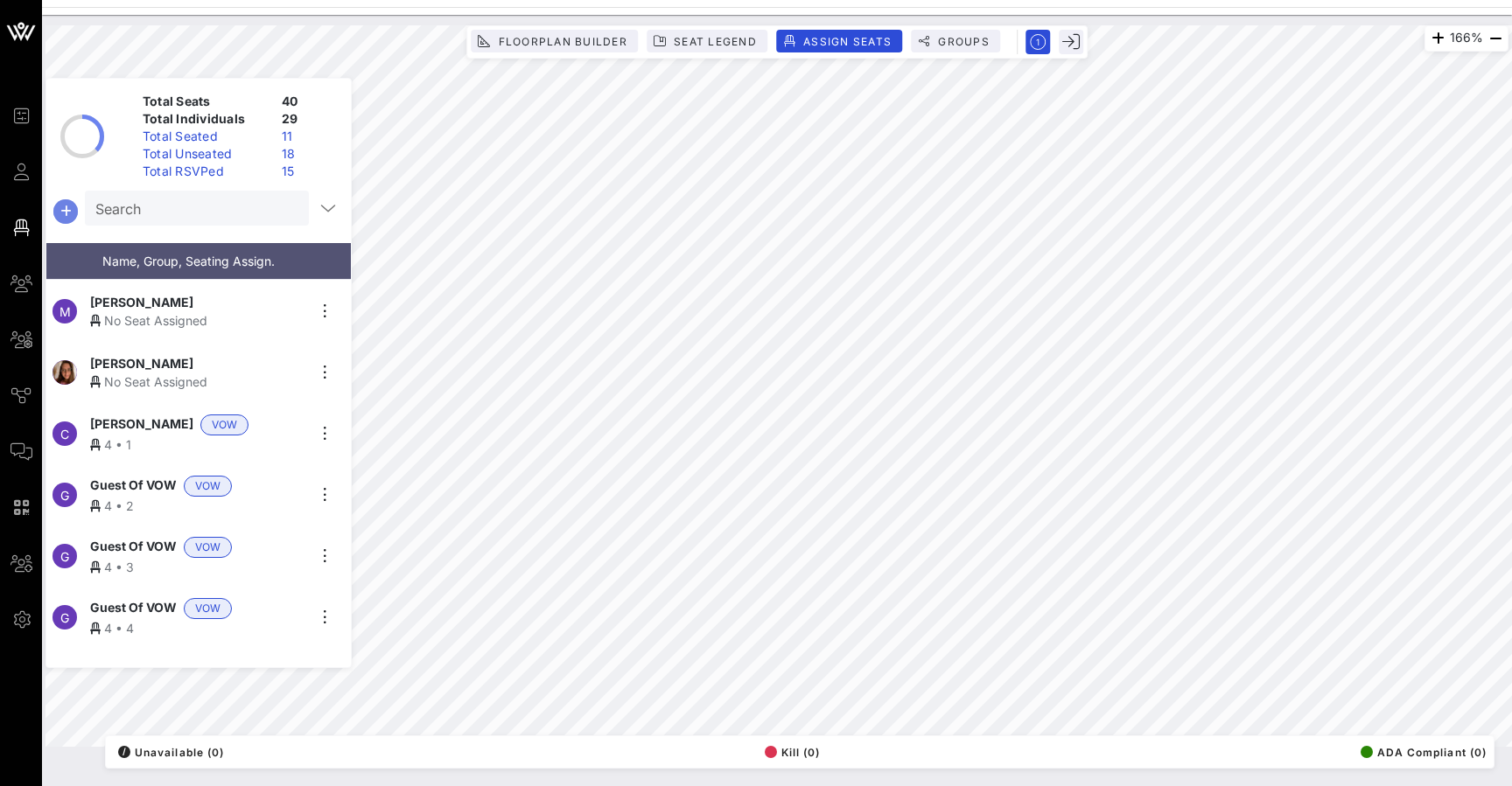
click at [64, 210] on icon "button" at bounding box center [66, 211] width 21 height 21
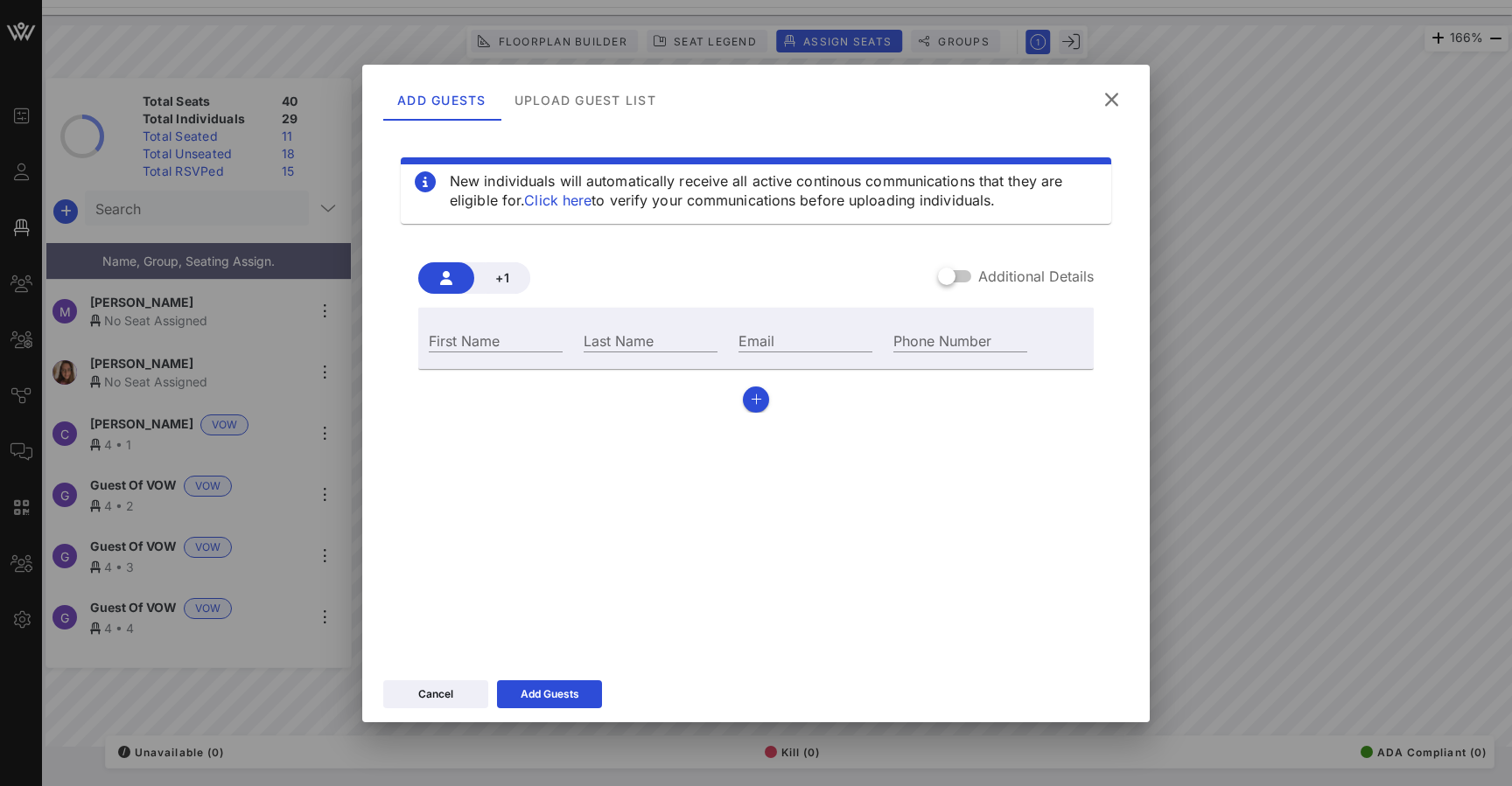
click at [501, 97] on icon at bounding box center [1111, 99] width 24 height 21
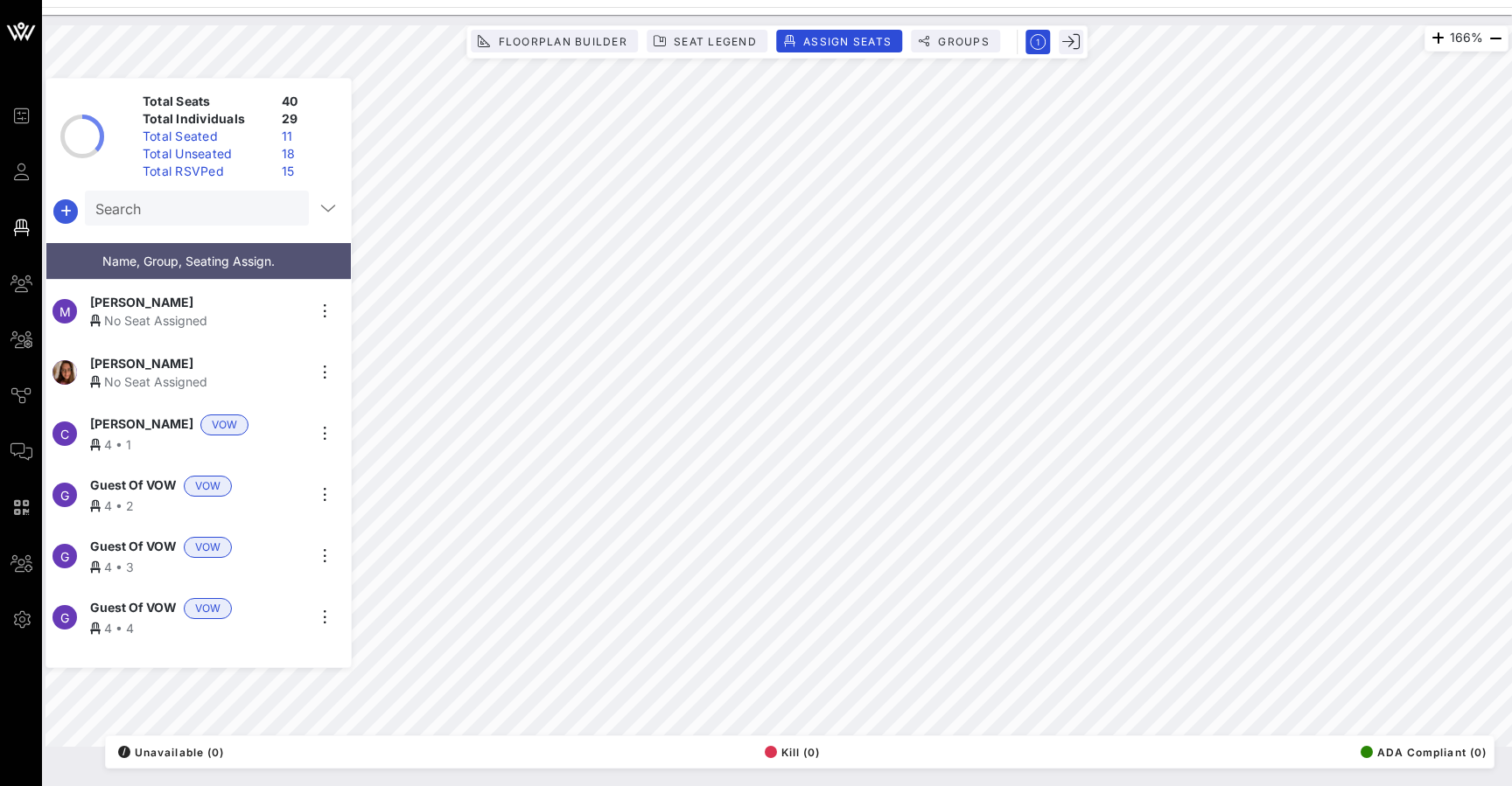
click at [68, 219] on icon "button" at bounding box center [66, 211] width 21 height 21
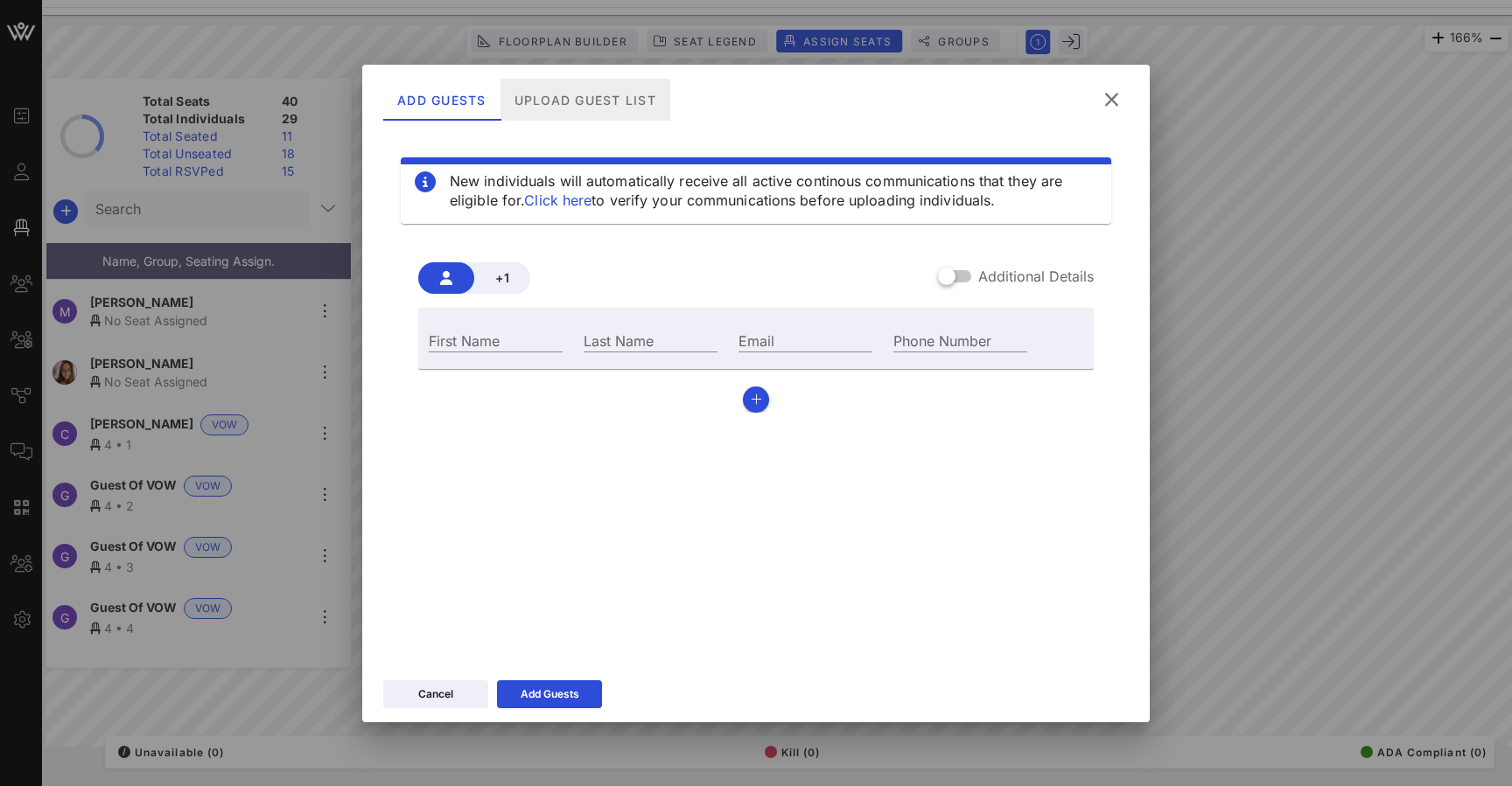
click at [501, 104] on div "Upload Guest List" at bounding box center [585, 99] width 169 height 42
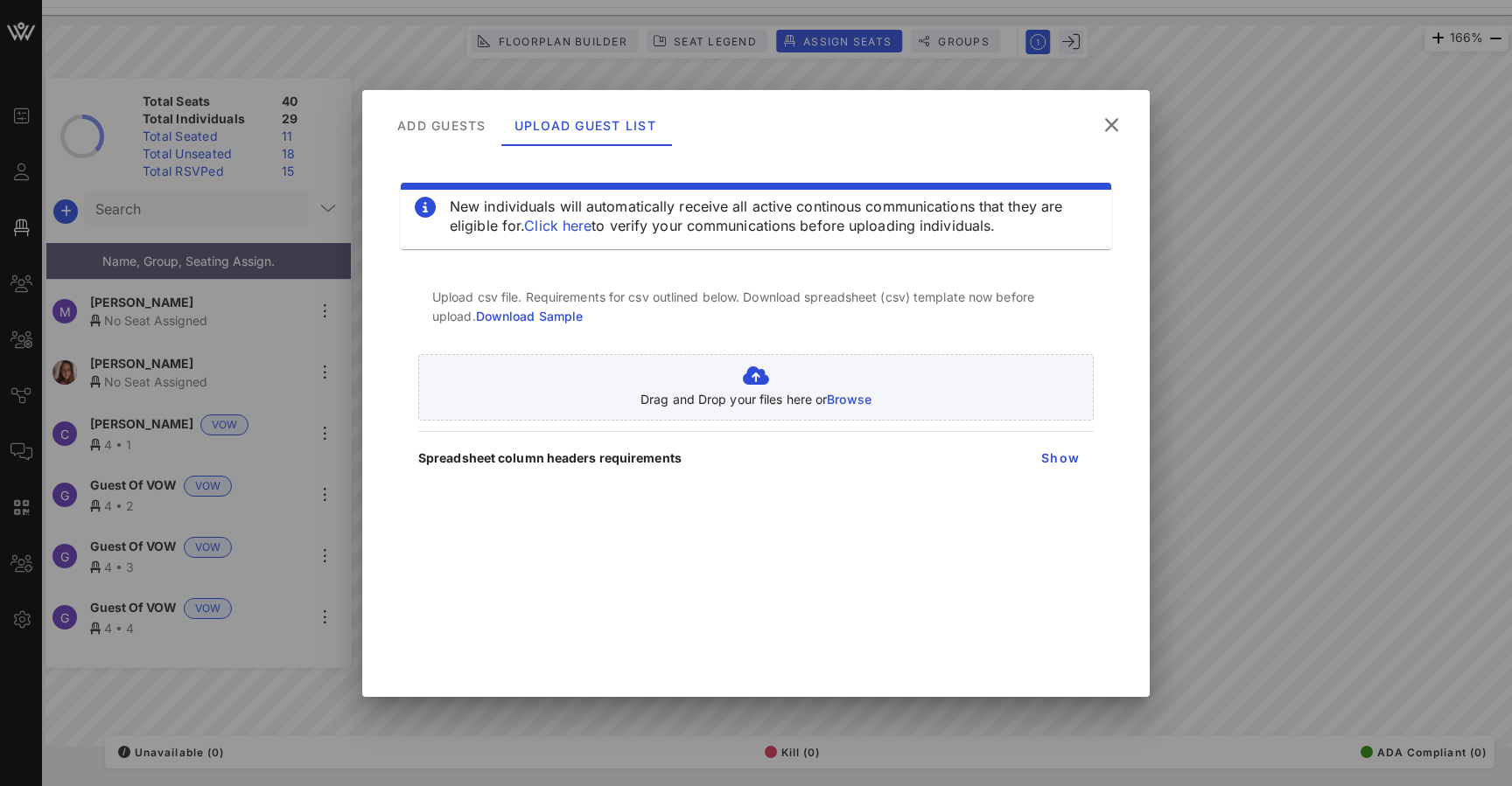
click at [501, 115] on button at bounding box center [1111, 125] width 34 height 32
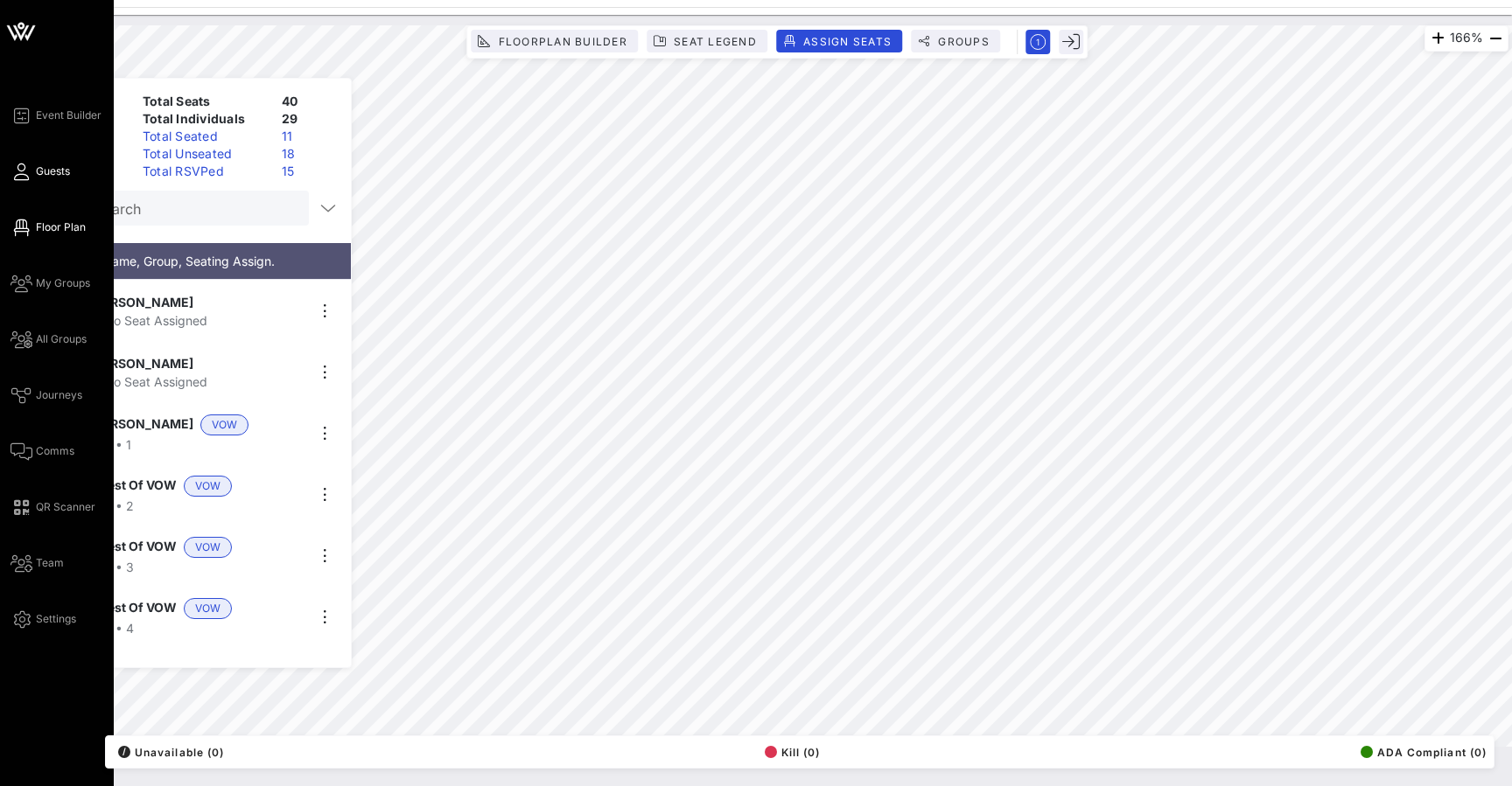
click at [40, 172] on span "Guests" at bounding box center [52, 171] width 34 height 15
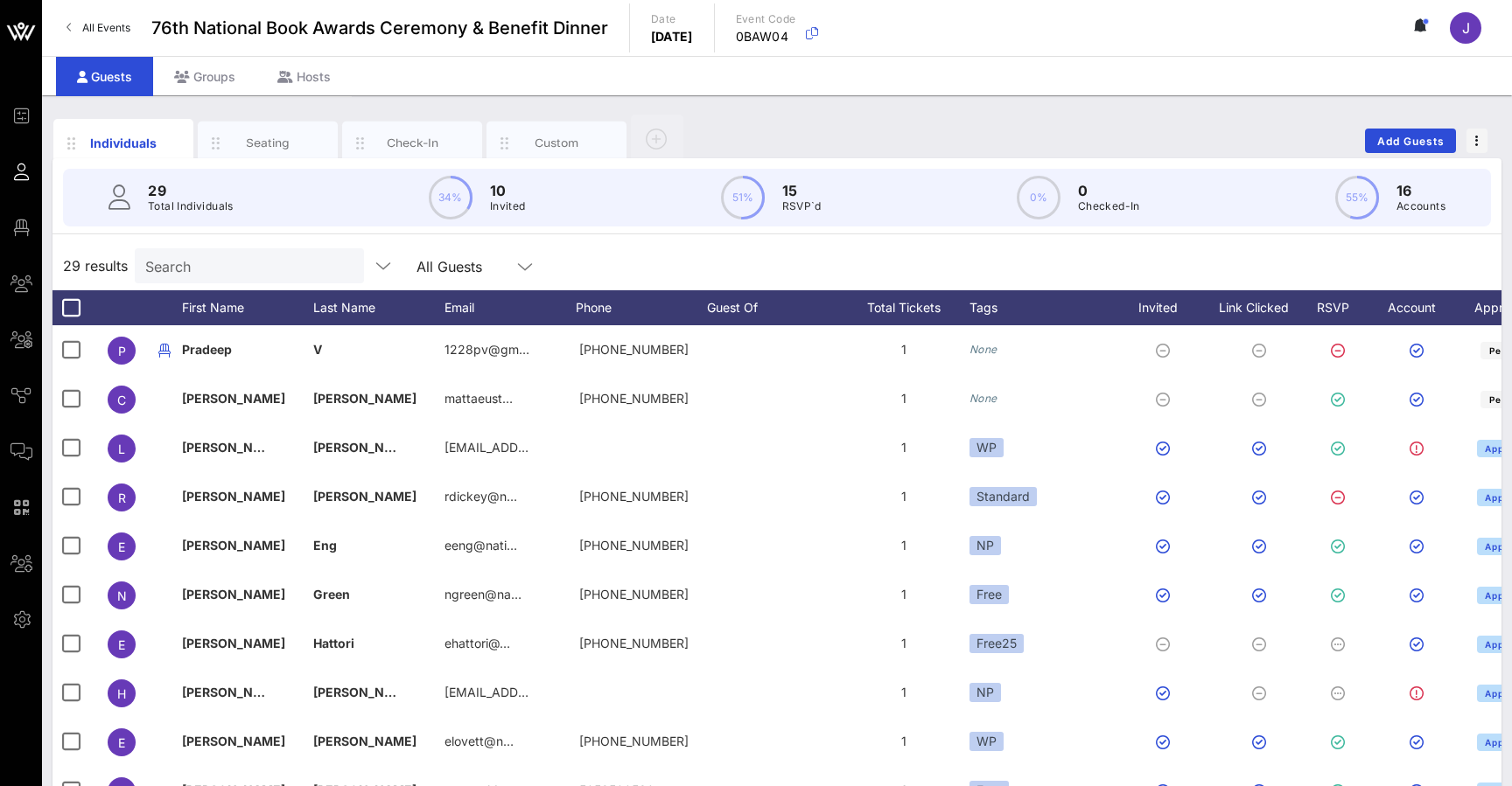
scroll to position [0, 89]
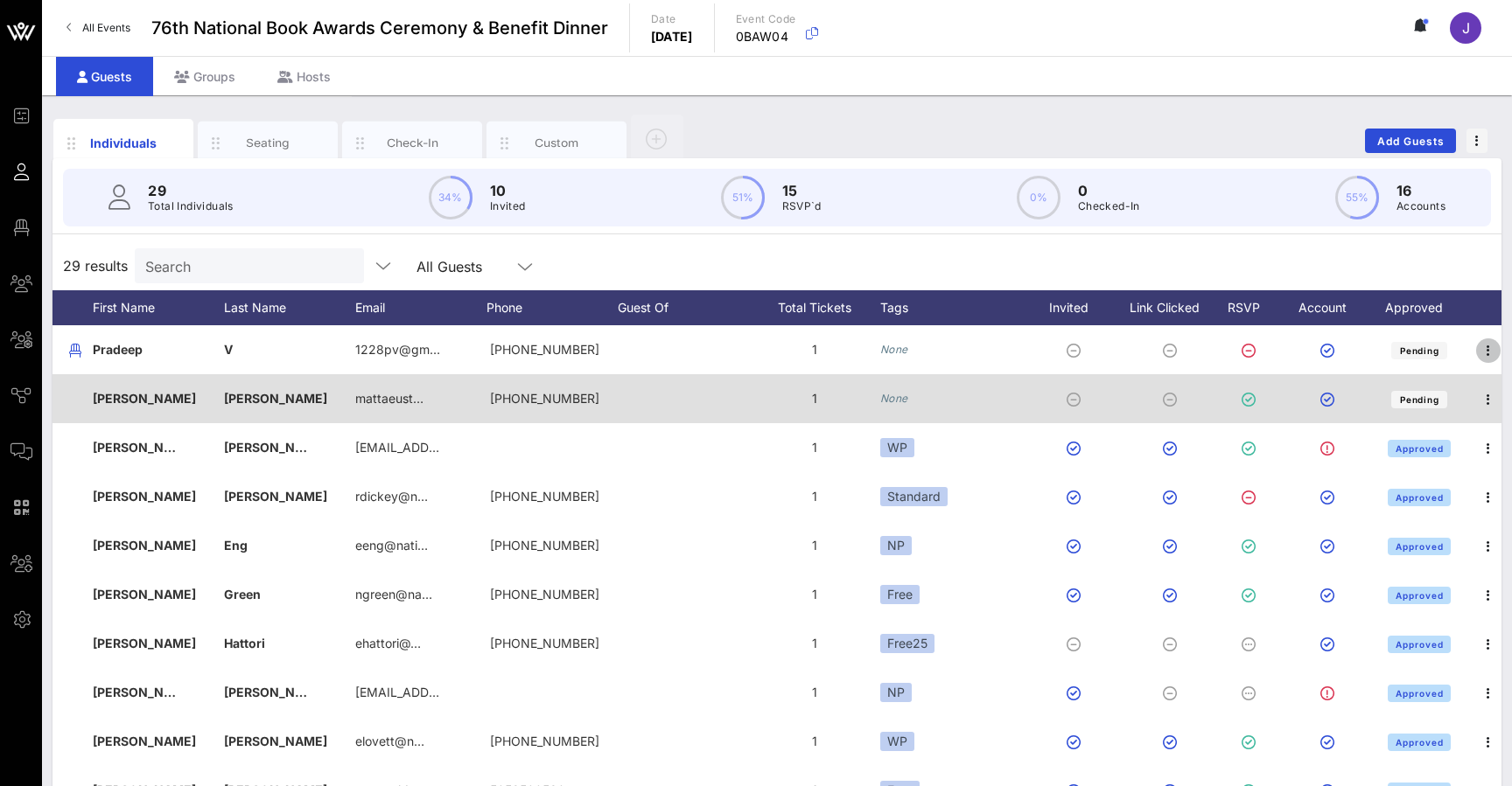
click at [501, 345] on icon "button" at bounding box center [1487, 351] width 21 height 21
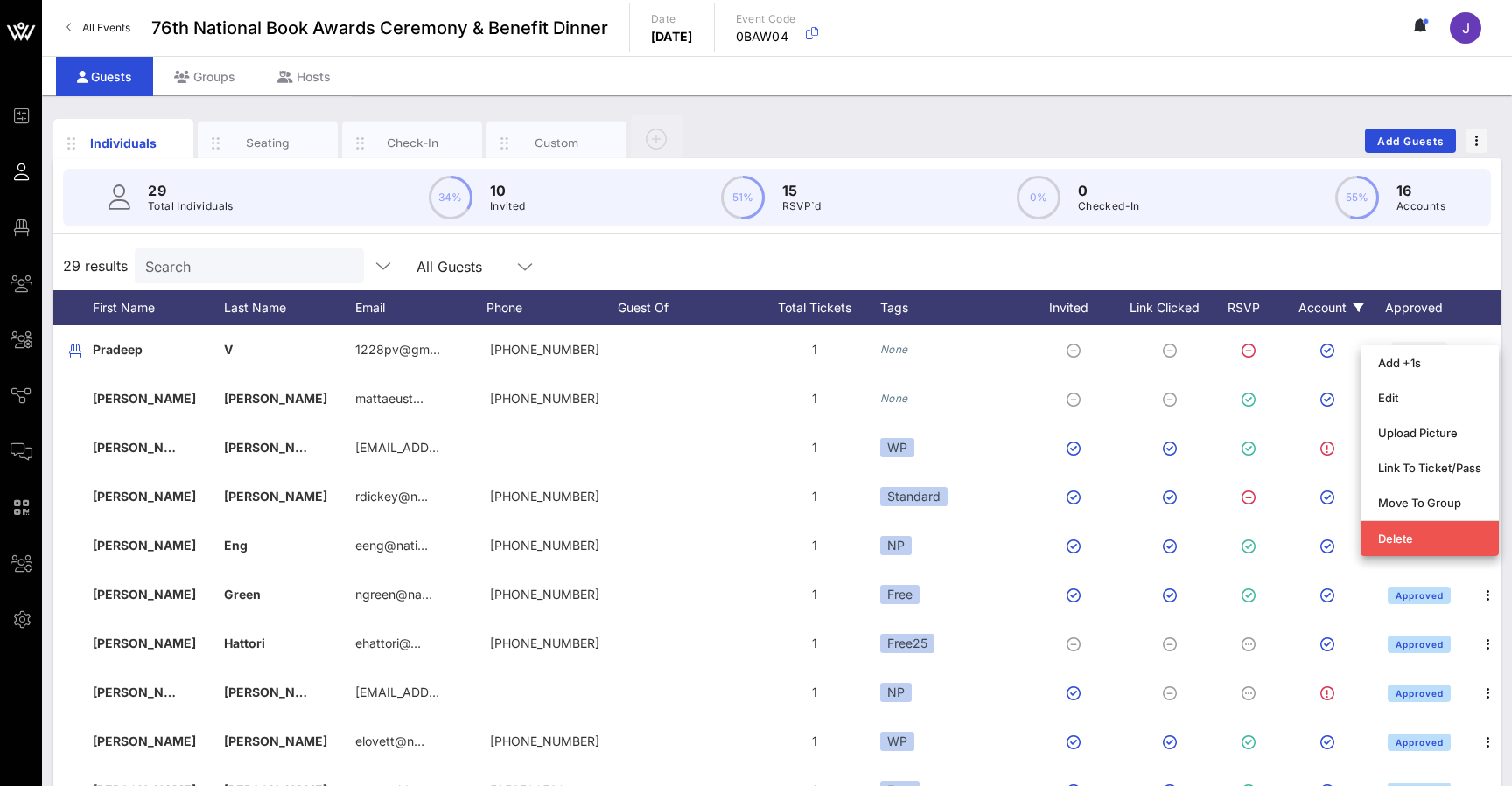
click at [501, 291] on div "Account" at bounding box center [1331, 308] width 97 height 35
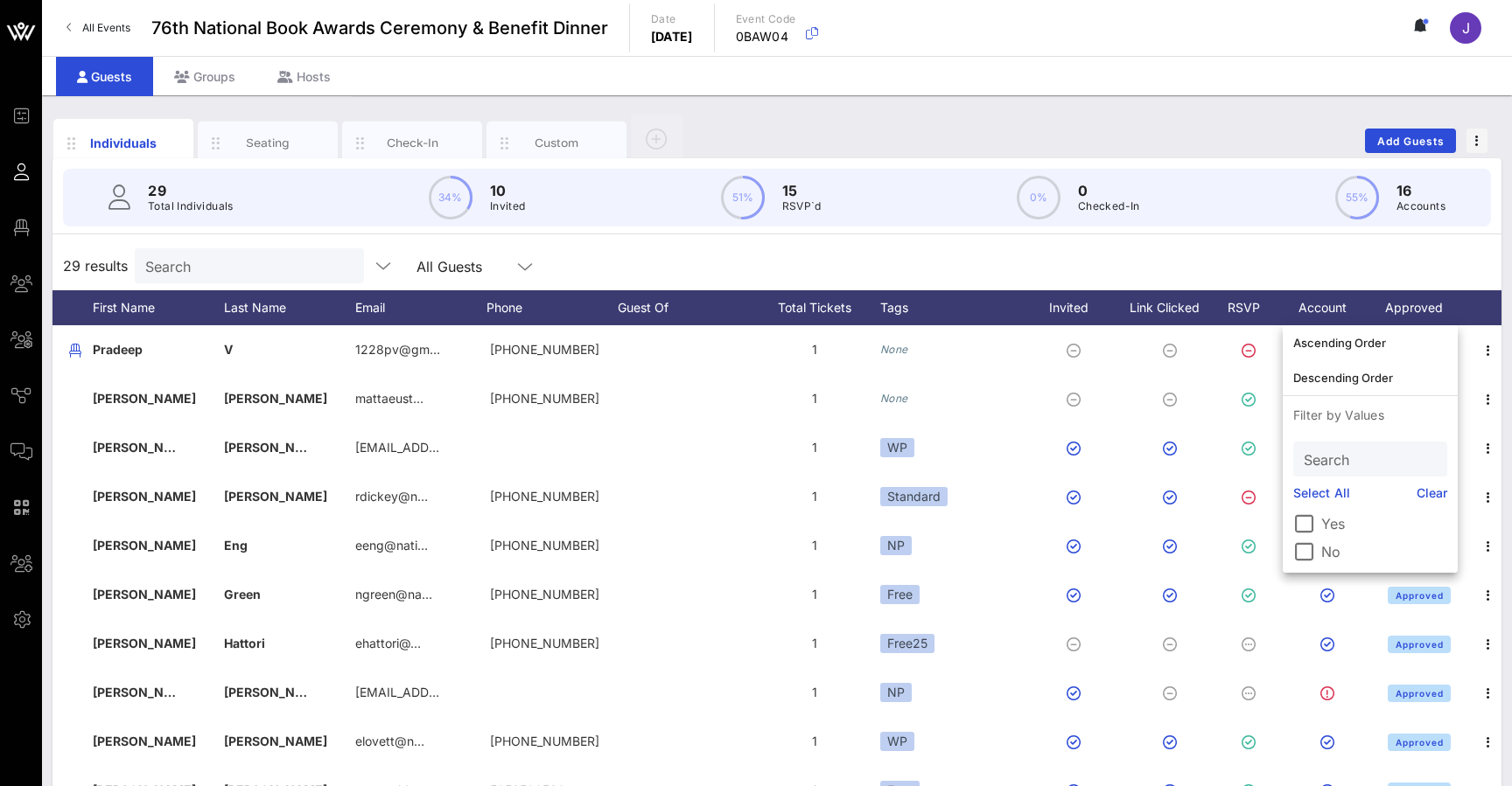
click at [501, 276] on div "29 results Search All Guests" at bounding box center [777, 266] width 1449 height 49
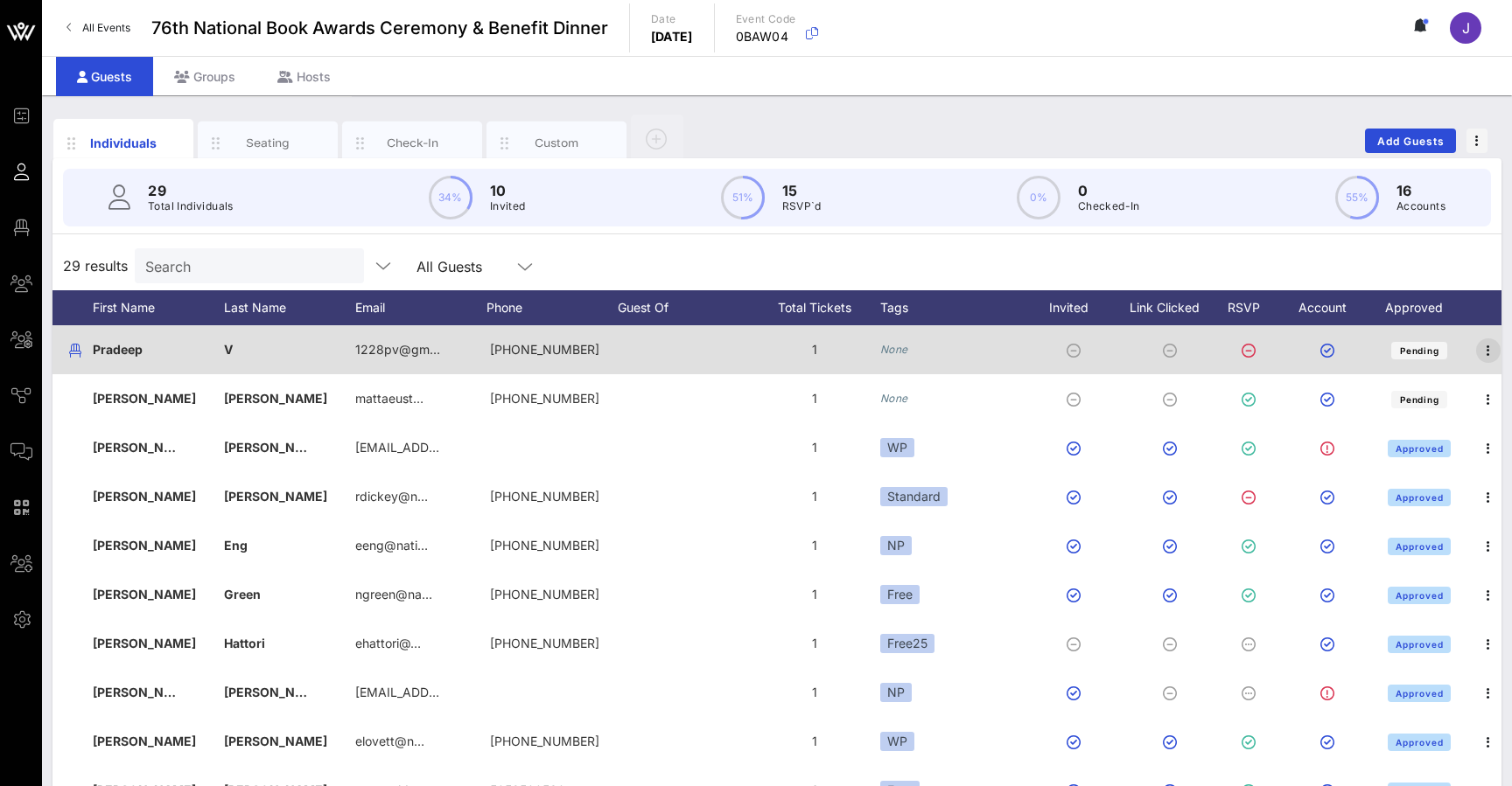
click at [501, 354] on icon "button" at bounding box center [1487, 351] width 21 height 21
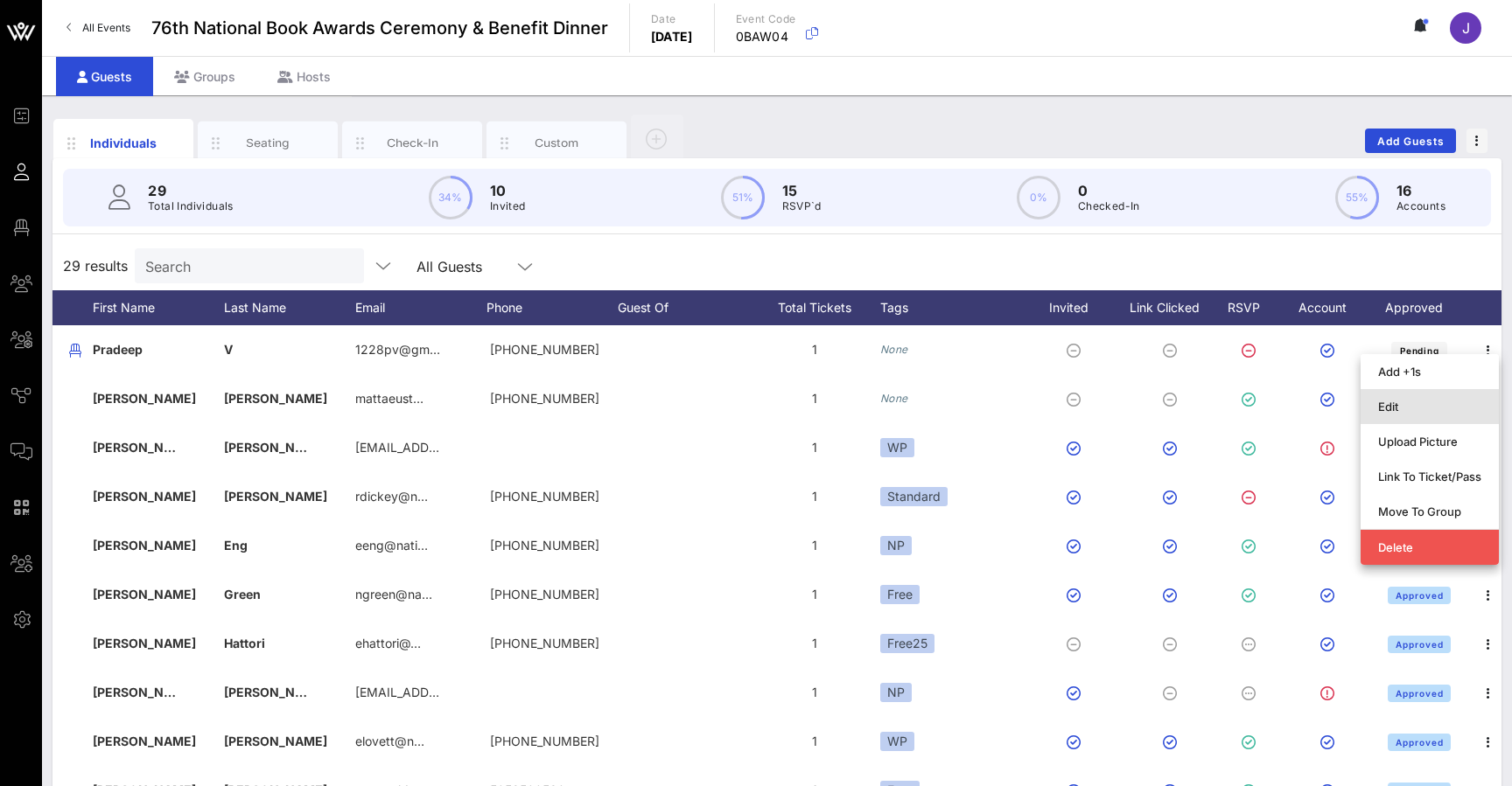
click at [501, 395] on div "Edit" at bounding box center [1429, 406] width 103 height 28
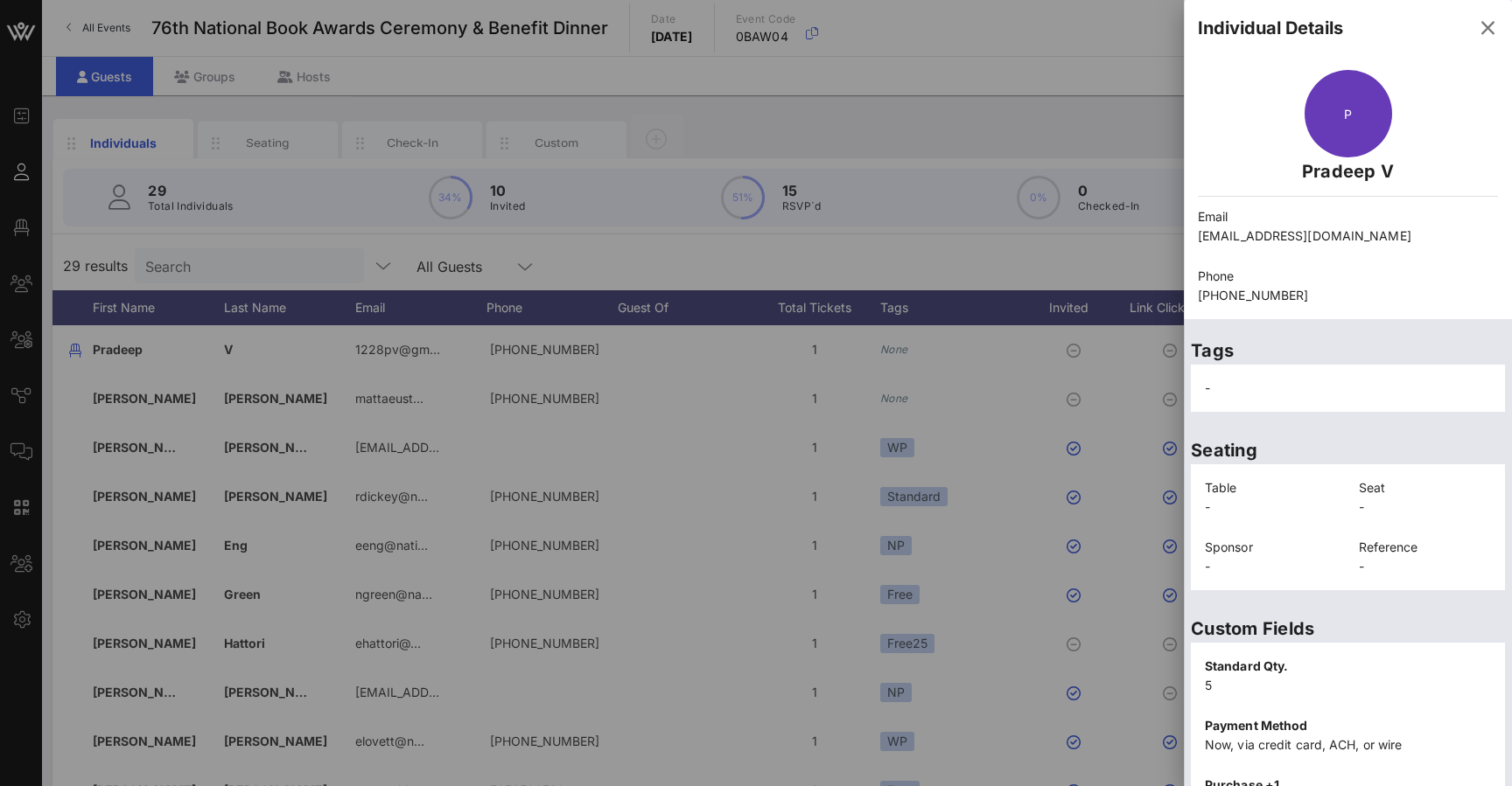
scroll to position [0, 0]
click at [501, 33] on icon "button" at bounding box center [1486, 27] width 21 height 21
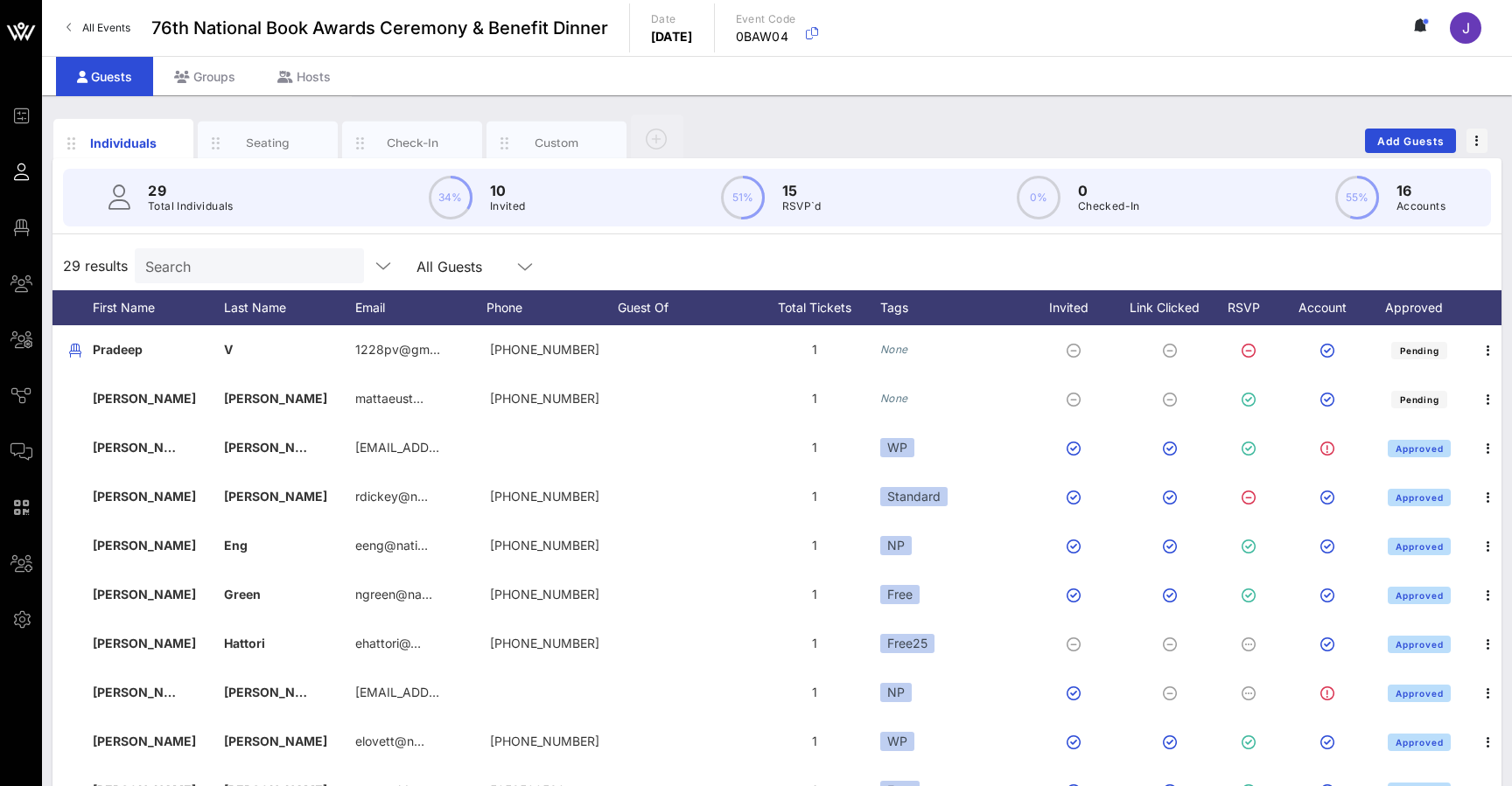
click at [258, 266] on input "Search" at bounding box center [247, 266] width 205 height 23
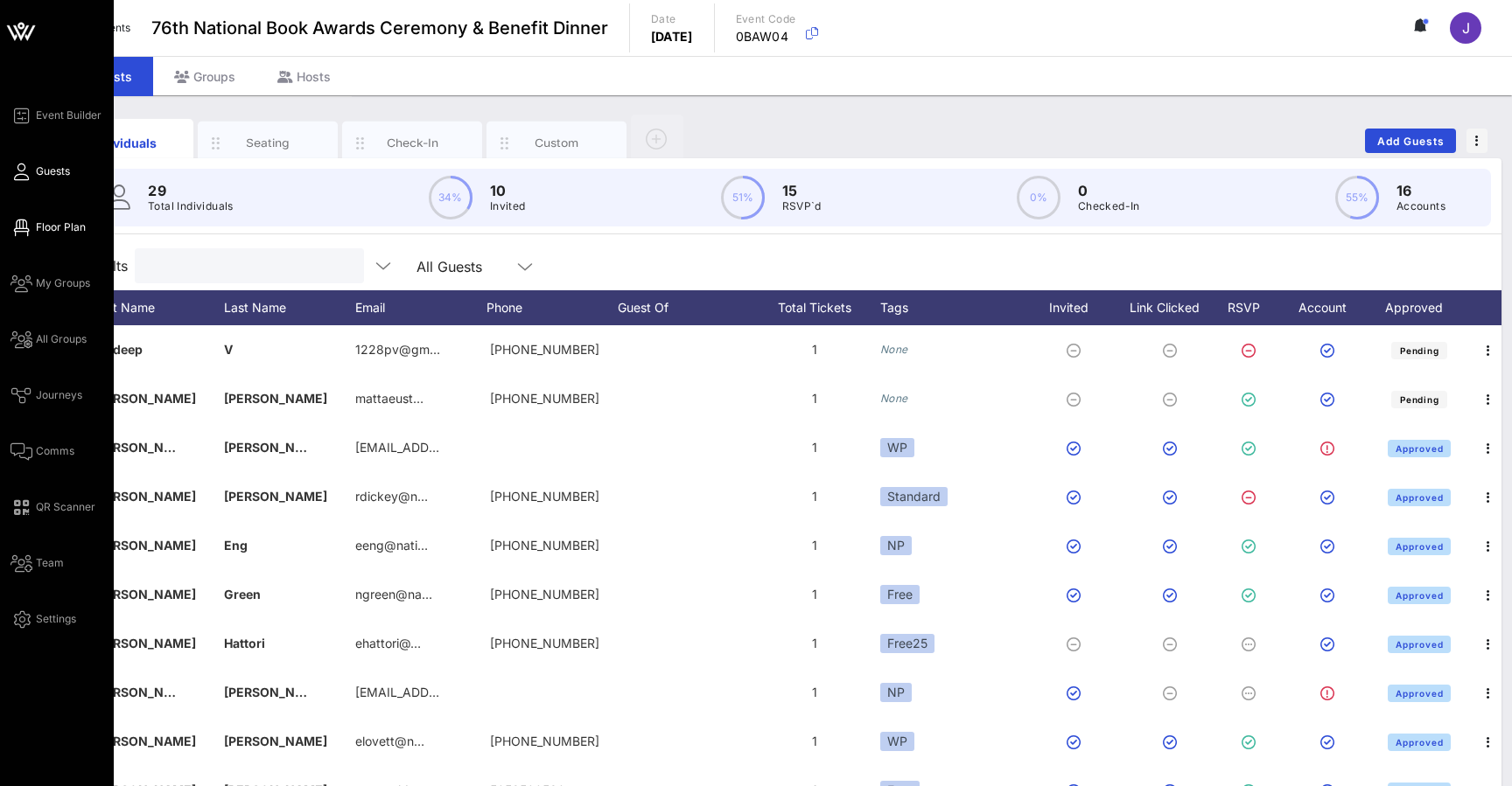
click at [40, 227] on span "Floor Plan" at bounding box center [60, 227] width 50 height 15
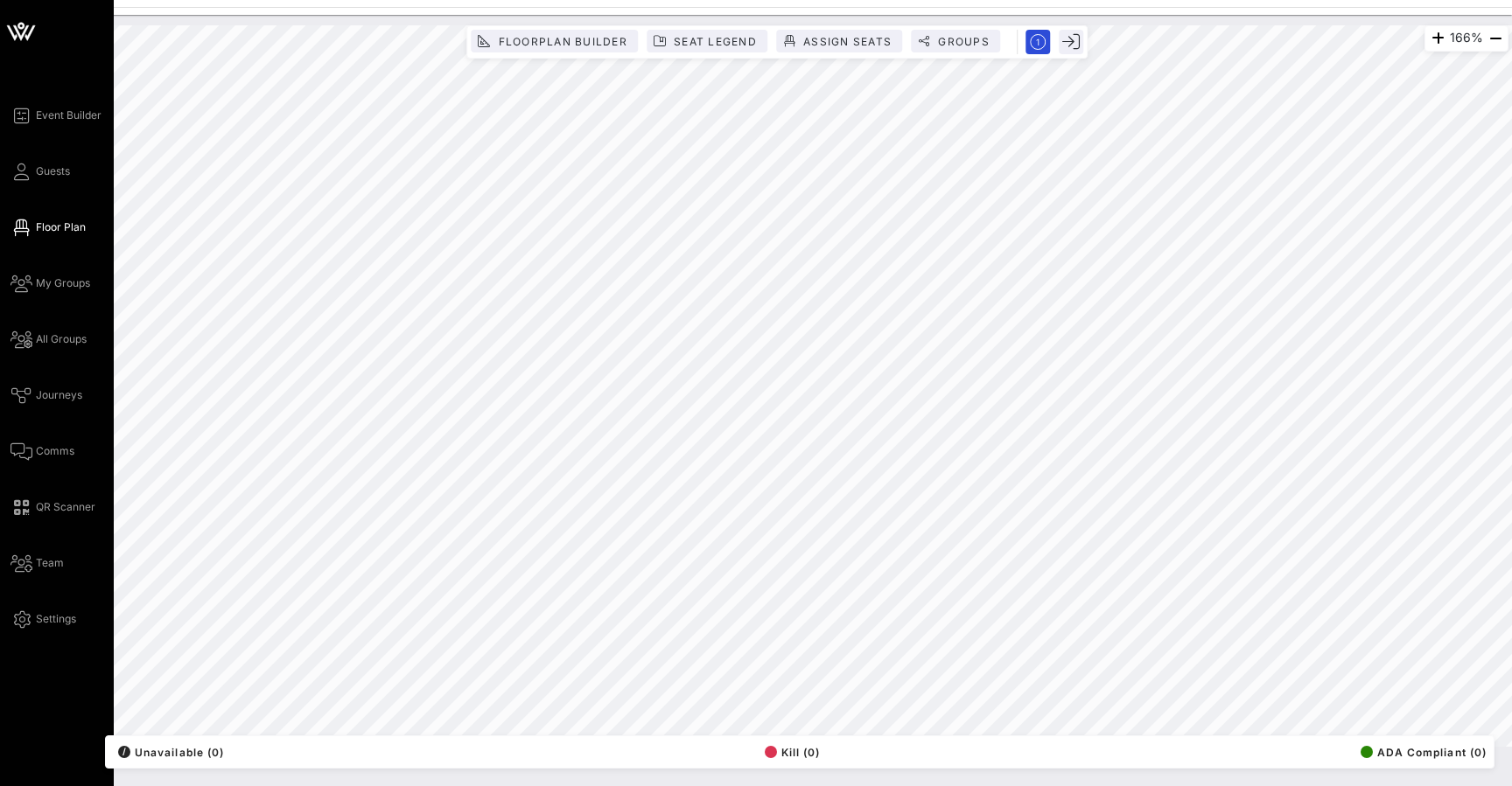
click at [52, 158] on div "Event Builder Guests Floor Plan My Groups All Groups Journeys Comms QR Scanner …" at bounding box center [62, 367] width 103 height 525
click at [54, 114] on span "Event Builder" at bounding box center [68, 115] width 66 height 15
